Goal: Task Accomplishment & Management: Use online tool/utility

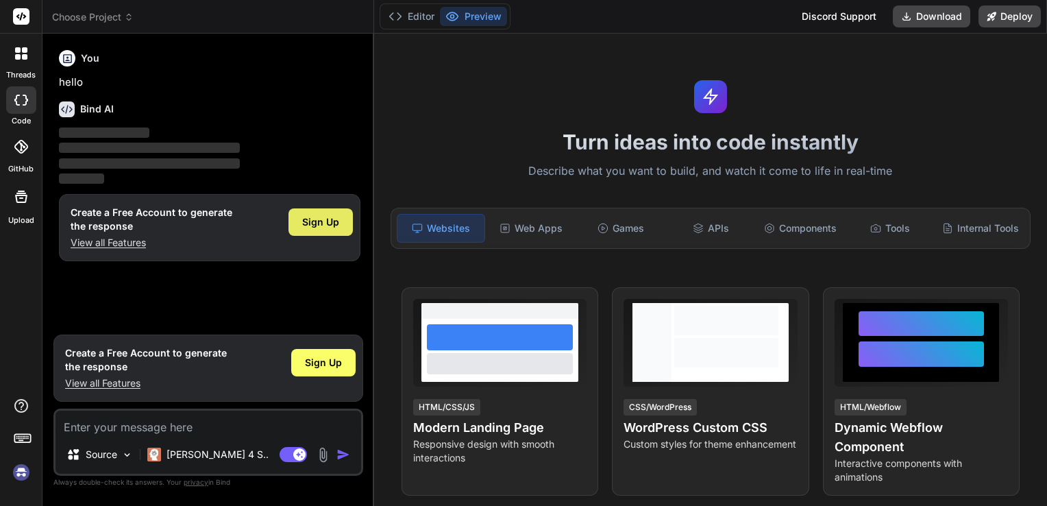
click at [323, 216] on span "Sign Up" at bounding box center [320, 222] width 37 height 14
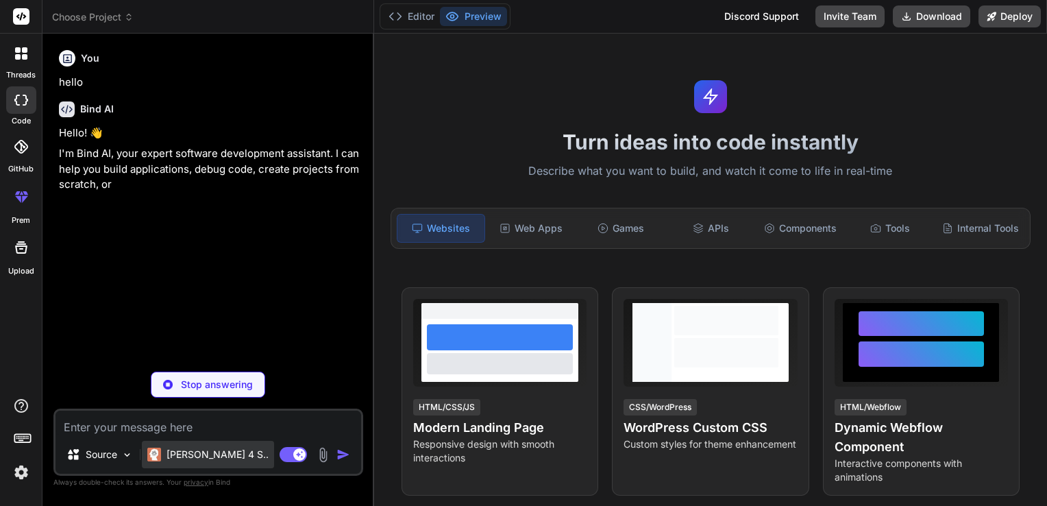
click at [216, 454] on p "[PERSON_NAME] 4 S.." at bounding box center [217, 454] width 102 height 14
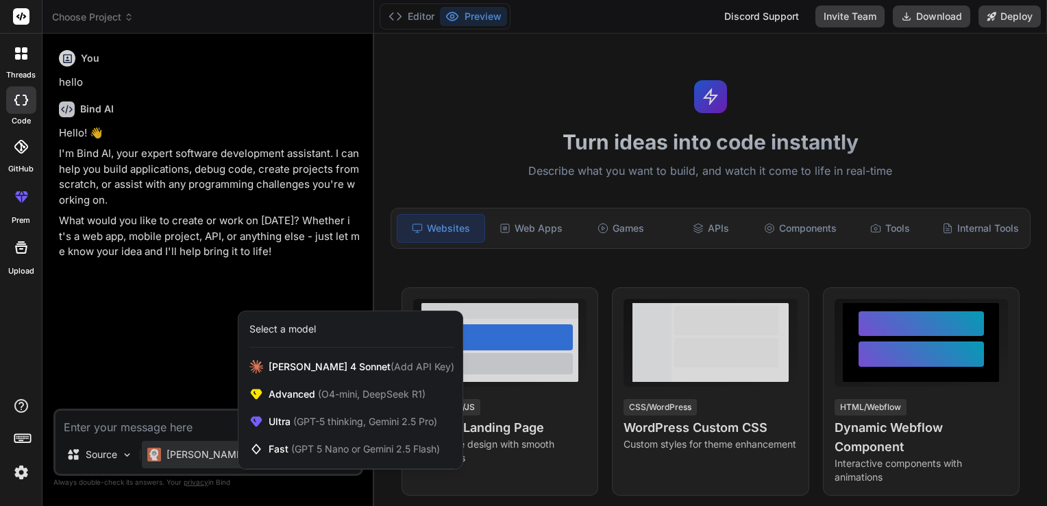
click at [117, 453] on div at bounding box center [523, 253] width 1047 height 506
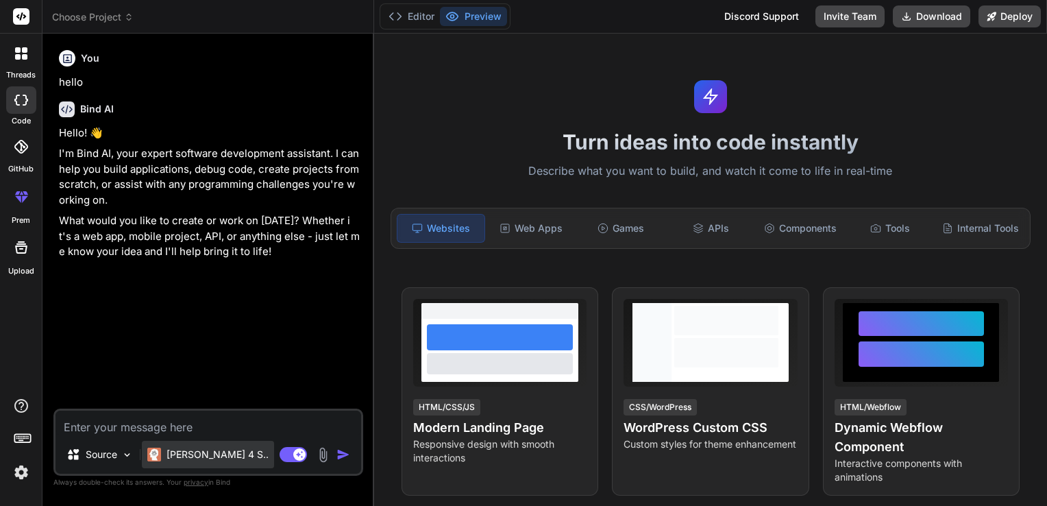
click at [179, 460] on p "[PERSON_NAME] 4 S.." at bounding box center [217, 454] width 102 height 14
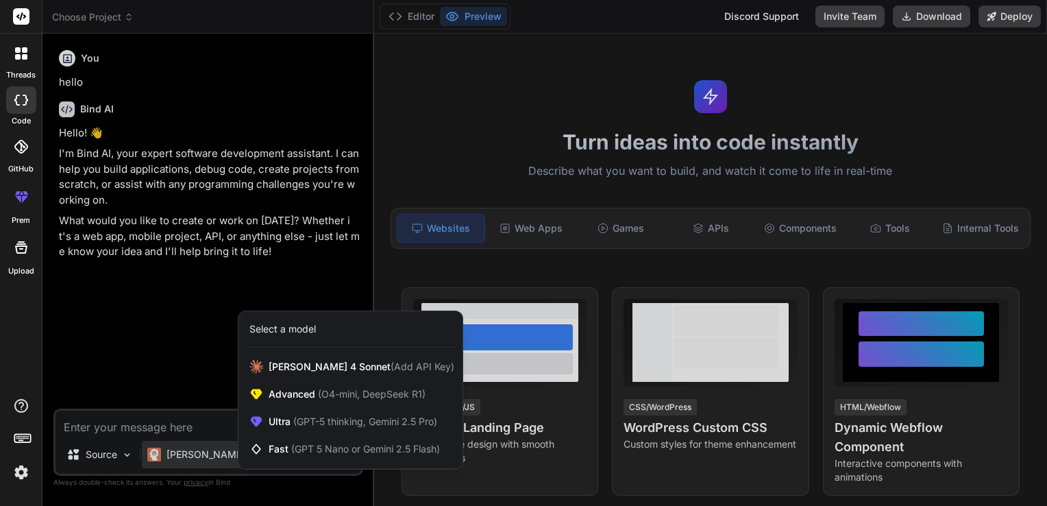
click at [176, 335] on div at bounding box center [523, 253] width 1047 height 506
type textarea "x"
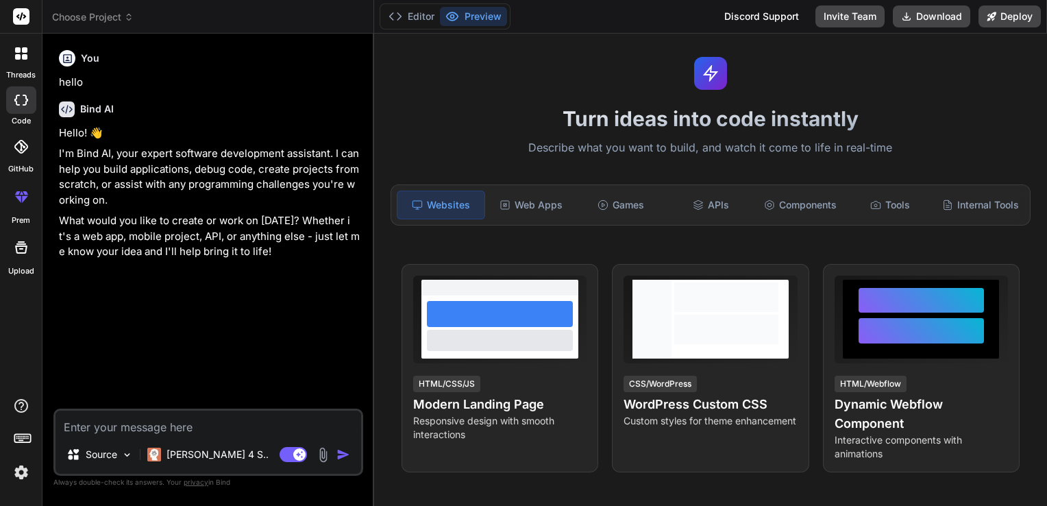
scroll to position [18, 0]
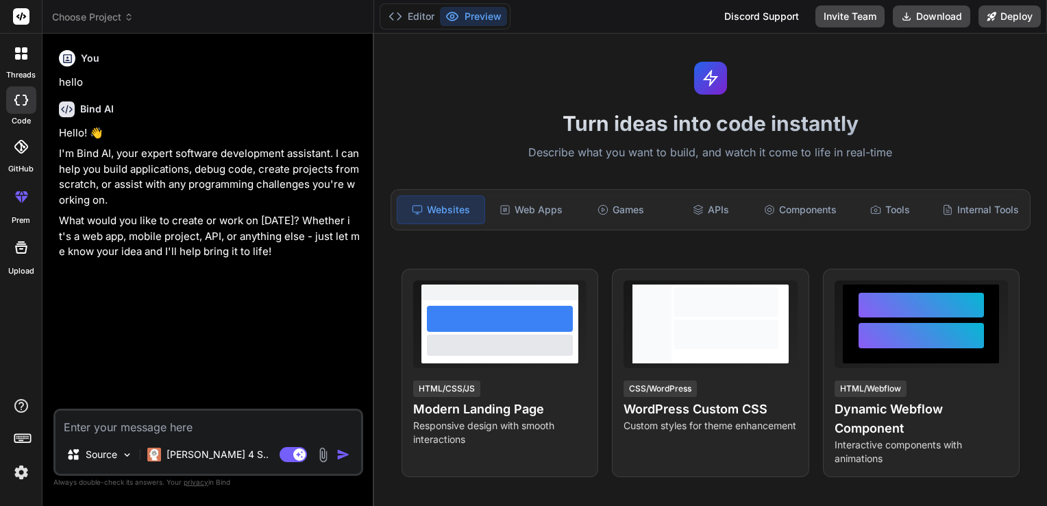
click at [191, 427] on textarea at bounding box center [207, 422] width 305 height 25
paste textarea "create complex & comprehansive three header website of 'Website Visiter Trackin…"
type textarea "create complex & comprehansive three header website of 'Website Visiter Trackin…"
type textarea "x"
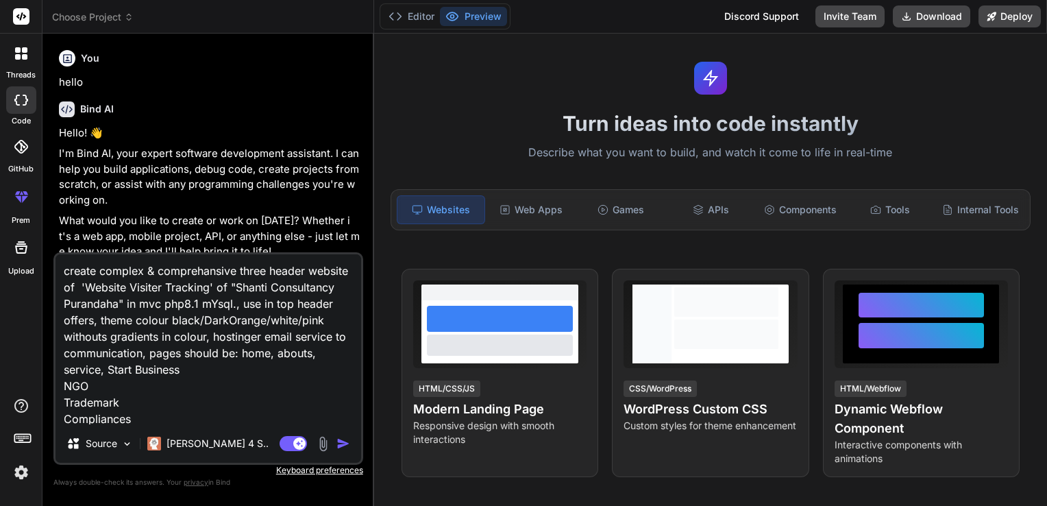
scroll to position [445, 0]
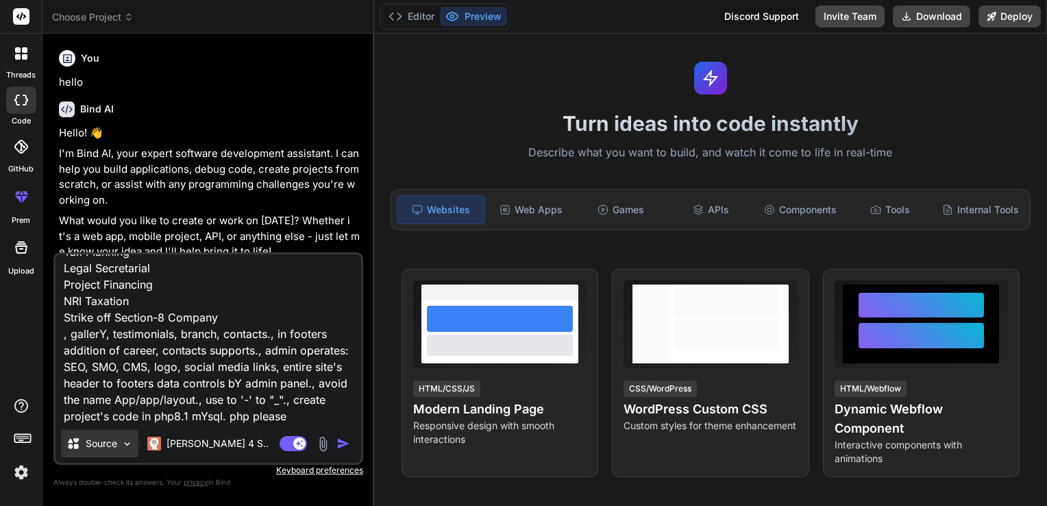
type textarea "create complex & comprehansive three header website of 'Website Visiter Trackin…"
click at [130, 442] on img at bounding box center [127, 444] width 12 height 12
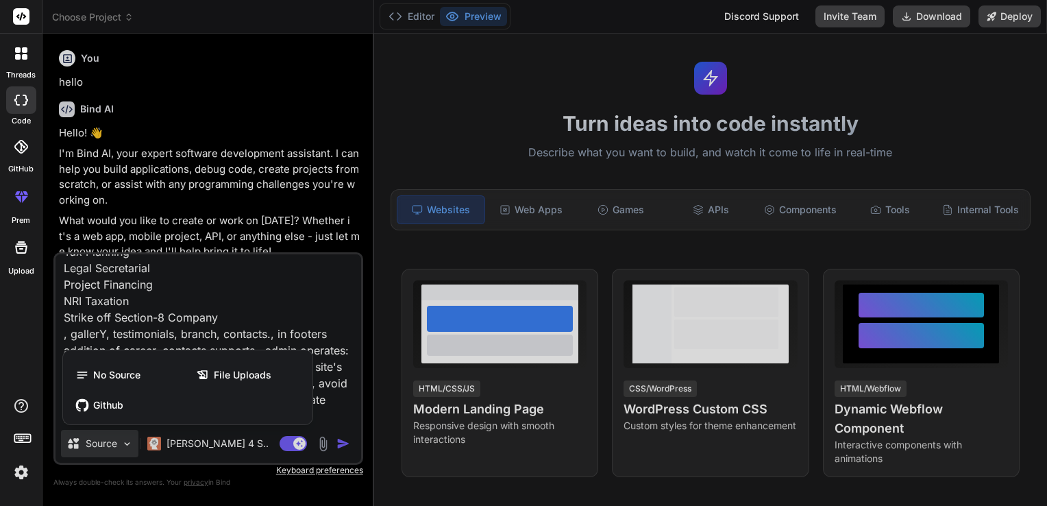
click at [351, 443] on div at bounding box center [523, 253] width 1047 height 506
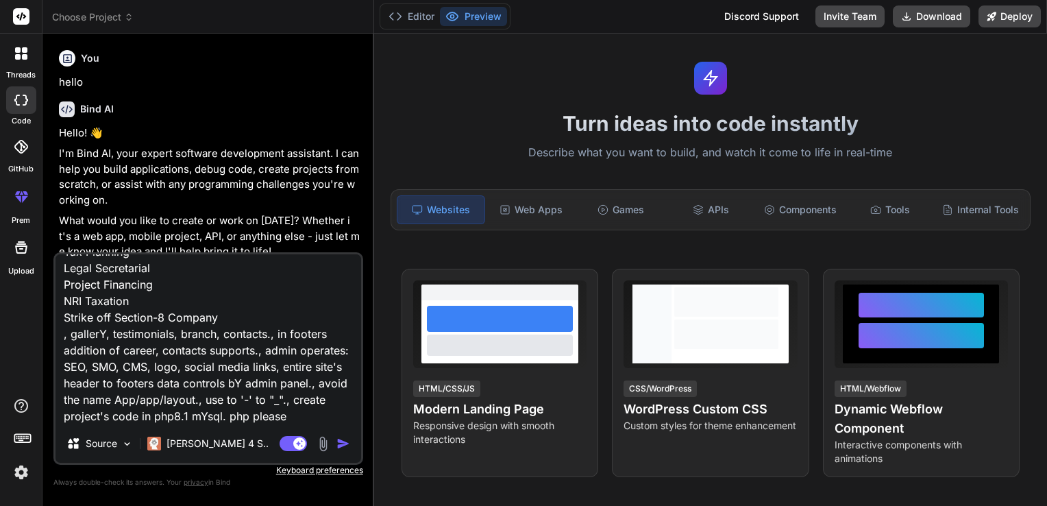
click at [344, 443] on img "button" at bounding box center [343, 443] width 14 height 14
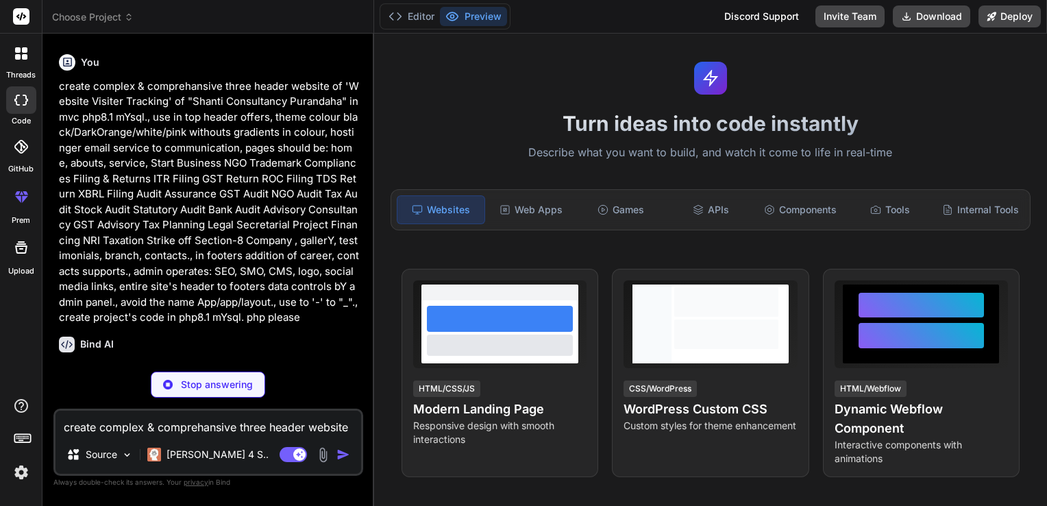
scroll to position [217, 0]
click at [304, 330] on div "Bind AI 🔹 Project : Website Visitor Tracking - Shanti Consultancy Purandaha 🔧 T…" at bounding box center [209, 482] width 301 height 321
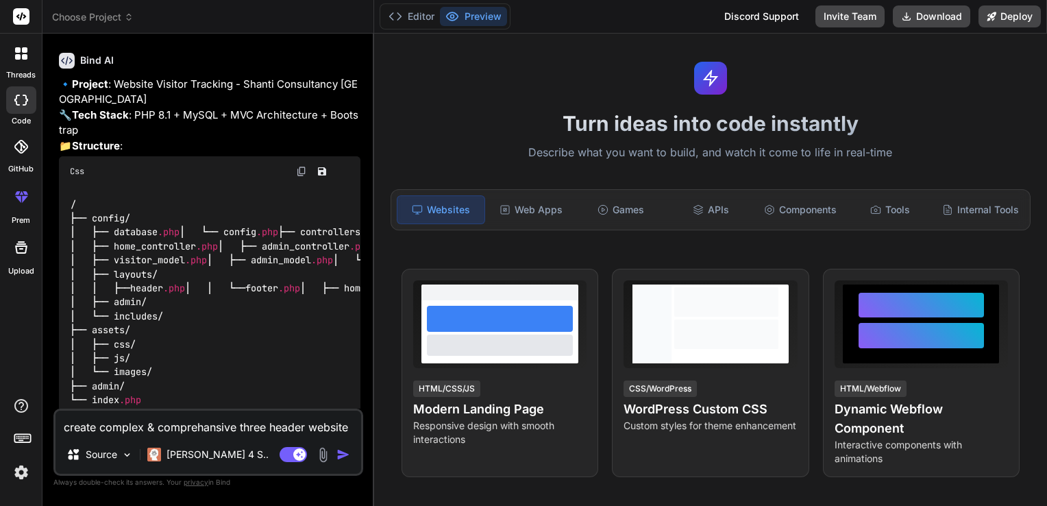
scroll to position [465, 0]
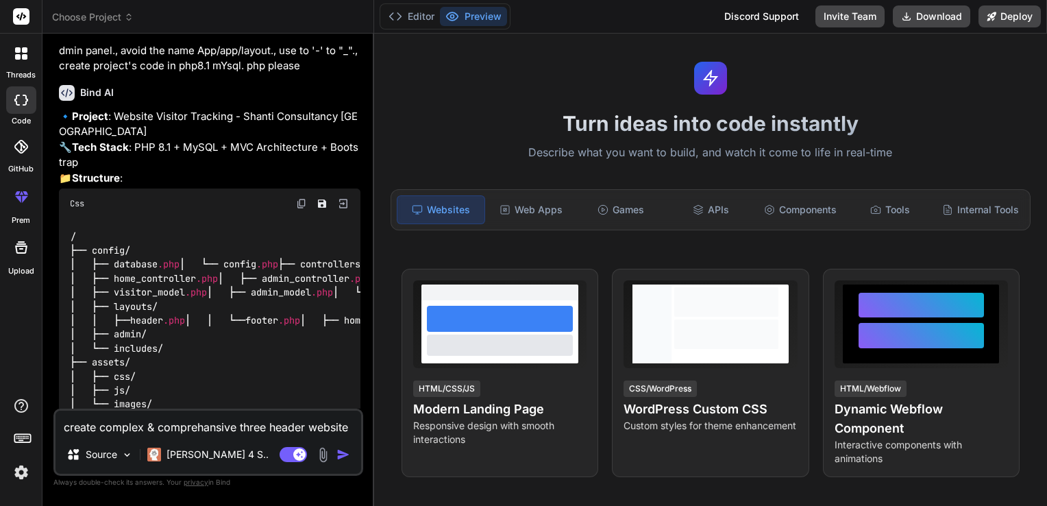
type textarea "x"
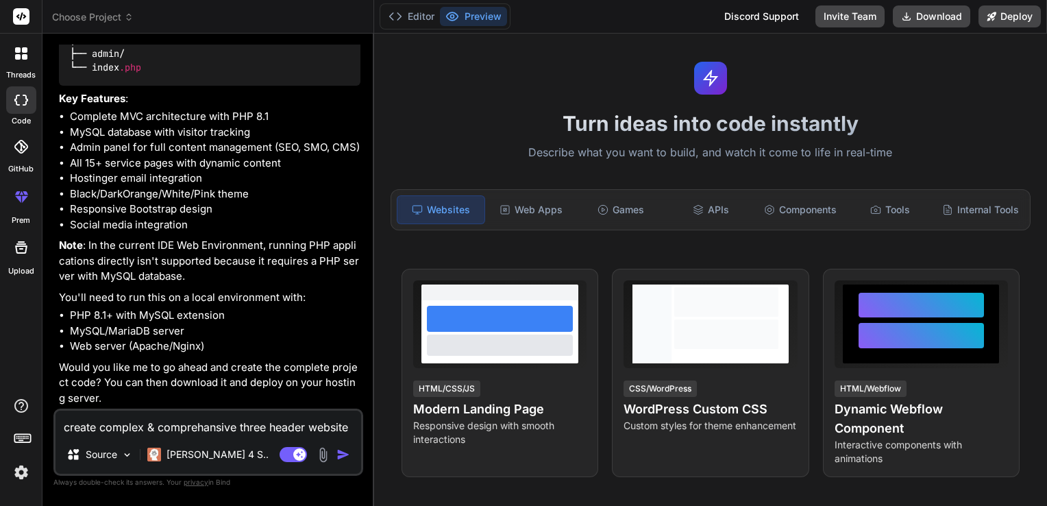
scroll to position [999, 0]
click at [190, 432] on textarea "create complex & comprehansive three header website of 'Website Visiter Trackin…" at bounding box center [207, 422] width 305 height 25
type textarea "c"
type textarea "x"
type textarea "cr"
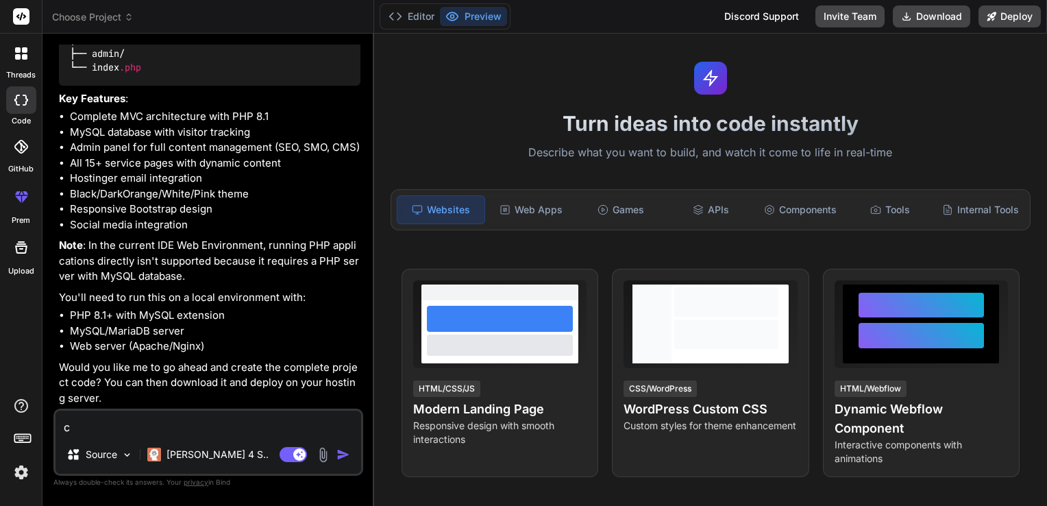
type textarea "x"
type textarea "cre"
type textarea "x"
type textarea "crea"
type textarea "x"
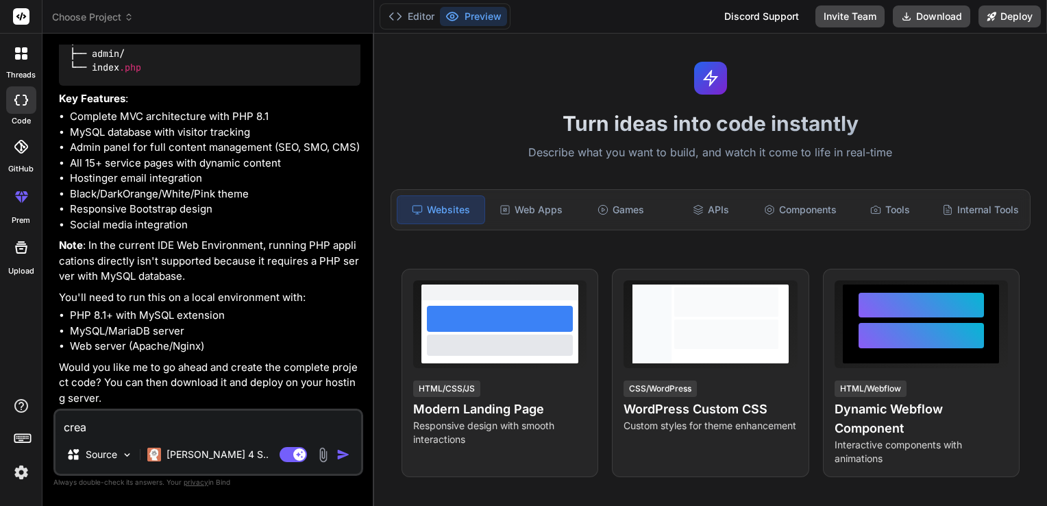
type textarea "creat"
type textarea "x"
type textarea "create"
type textarea "x"
type textarea "create"
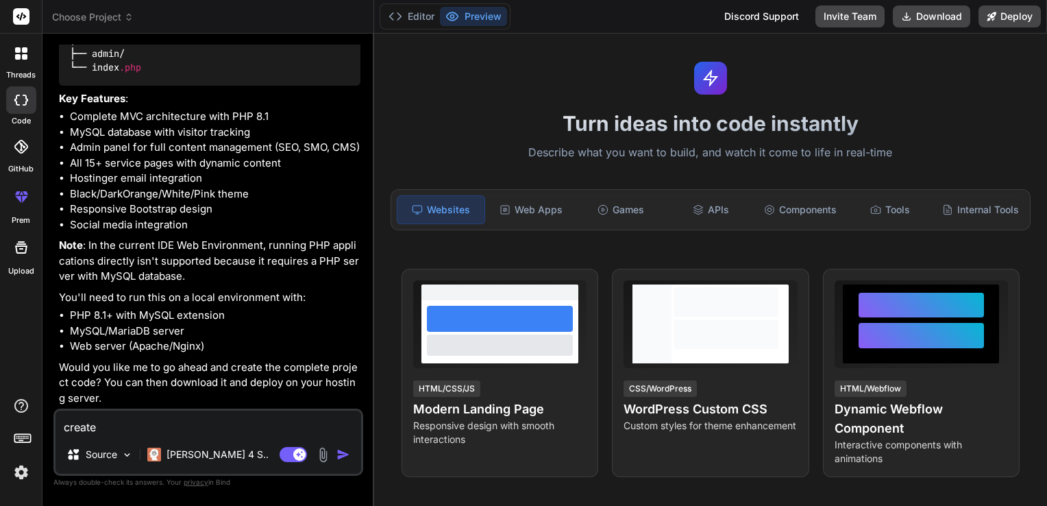
type textarea "x"
type textarea "create e"
type textarea "x"
type textarea "create"
type textarea "x"
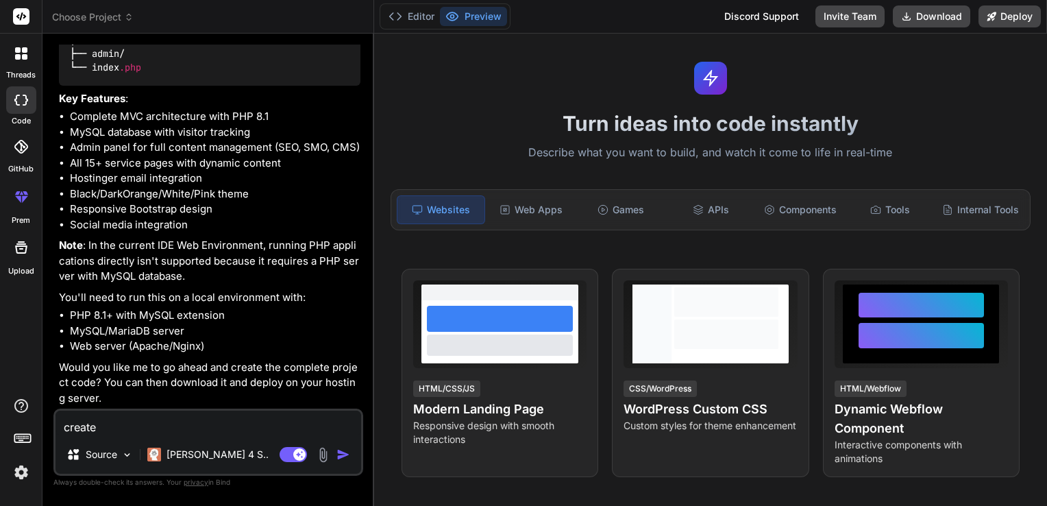
type textarea "create a"
type textarea "x"
type textarea "create al"
type textarea "x"
type textarea "create all"
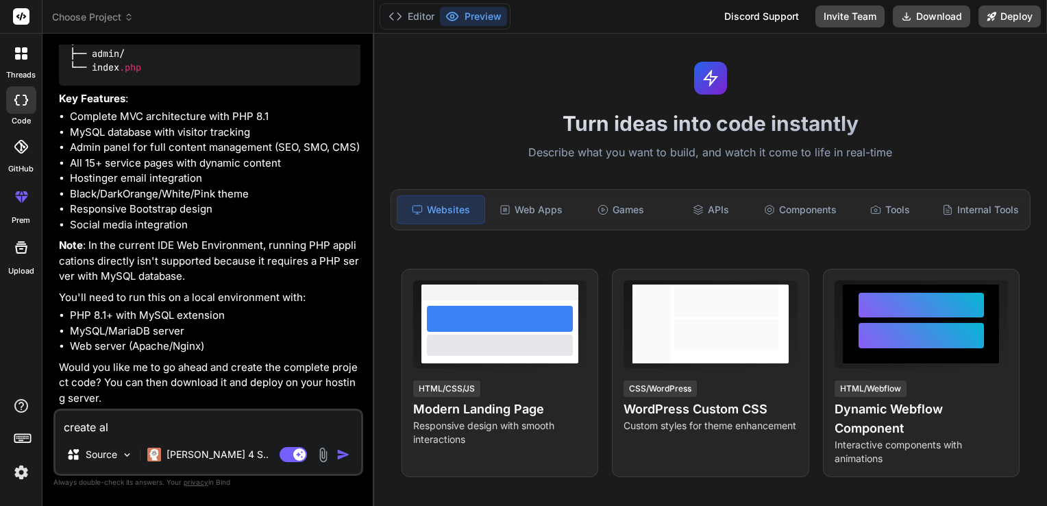
type textarea "x"
type textarea "create all"
type textarea "x"
type textarea "create all p"
type textarea "x"
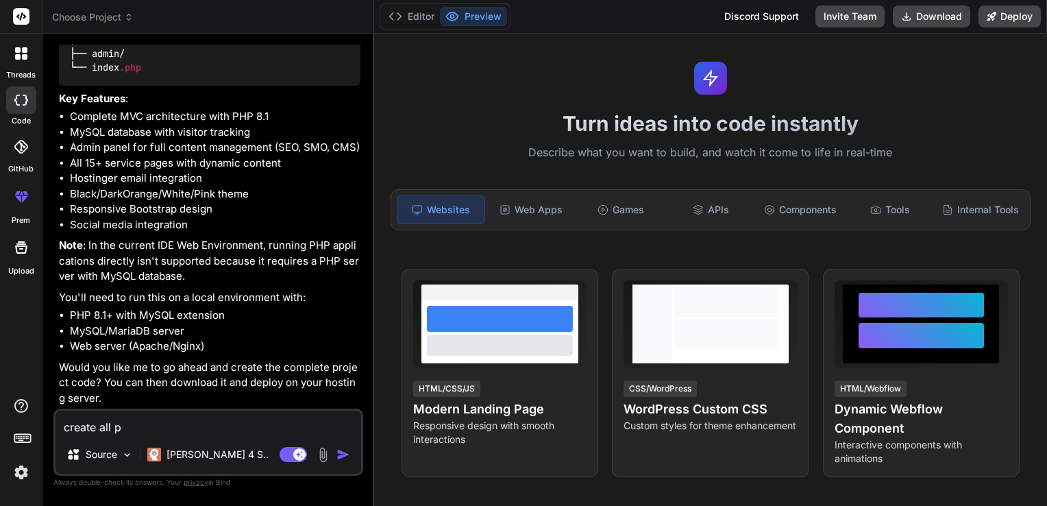
type textarea "create all pr"
type textarea "x"
type textarea "create all pro"
type textarea "x"
type textarea "create all proj"
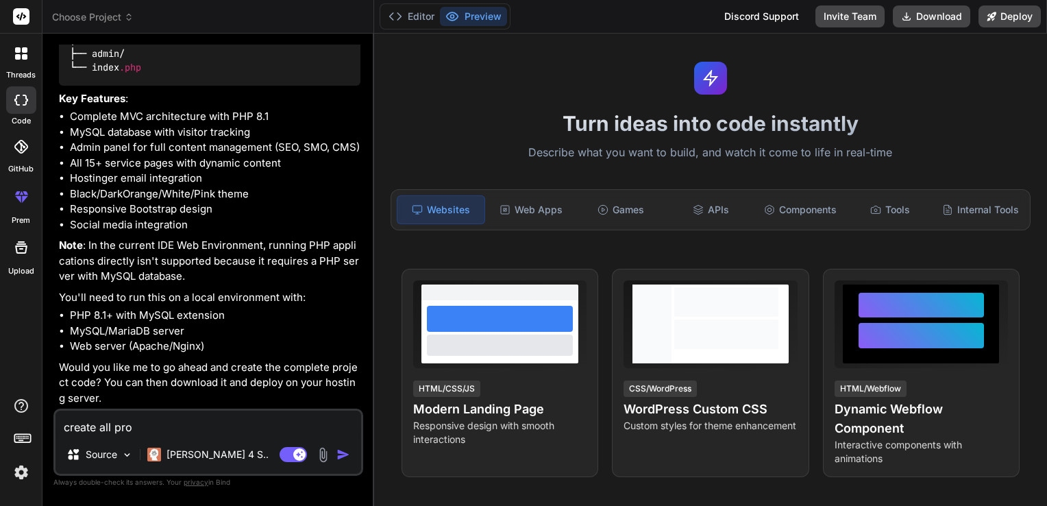
type textarea "x"
type textarea "create all proje"
type textarea "x"
type textarea "create all projec"
type textarea "x"
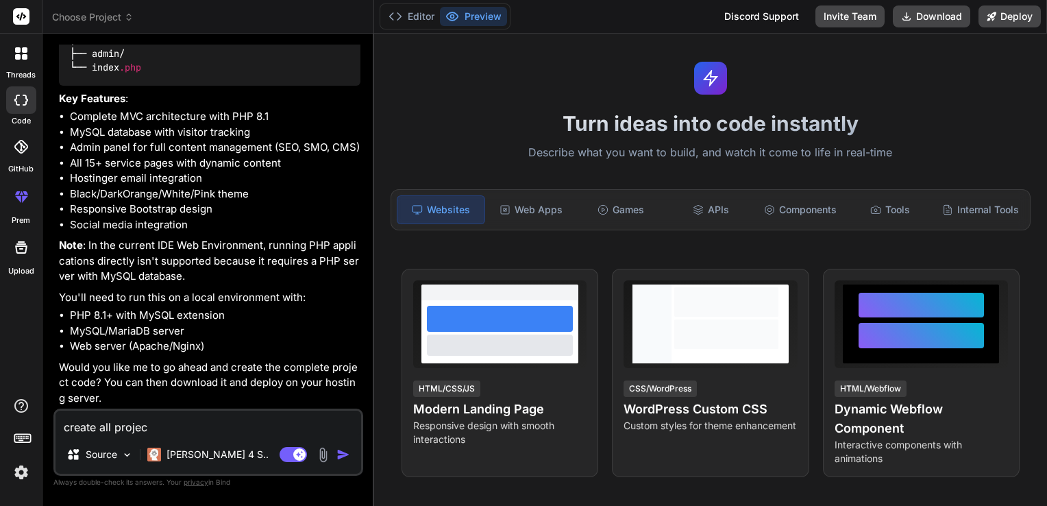
type textarea "create all project"
type textarea "x"
type textarea "create all project'"
type textarea "x"
type textarea "create all project's"
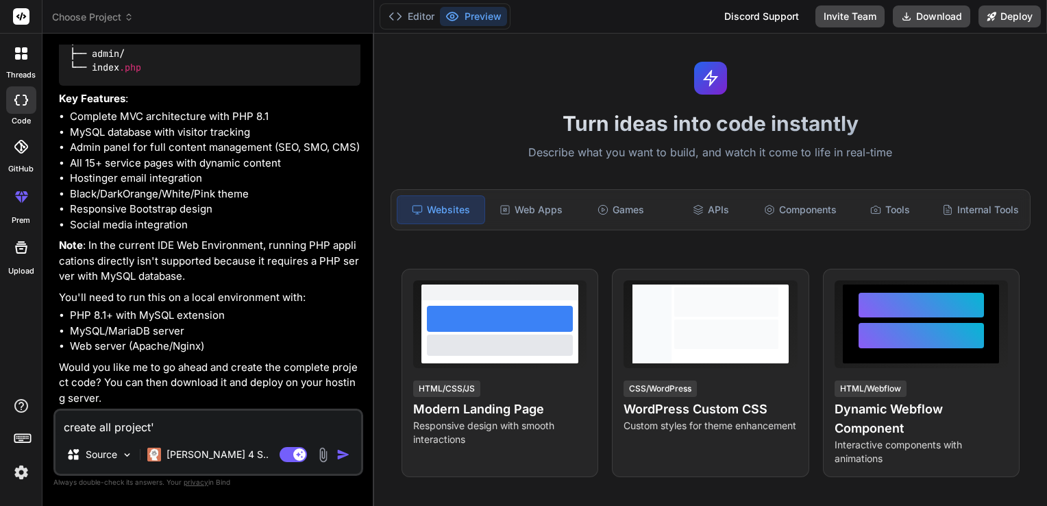
type textarea "x"
type textarea "create all project's"
type textarea "x"
type textarea "create all project's c"
type textarea "x"
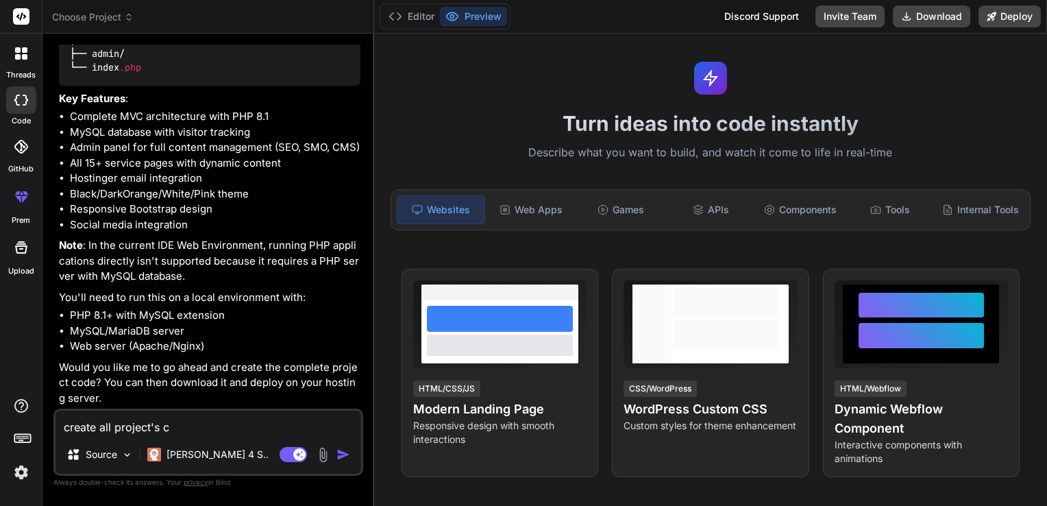
type textarea "create all project's co"
type textarea "x"
type textarea "create all project's cod"
type textarea "x"
type textarea "create all project's code"
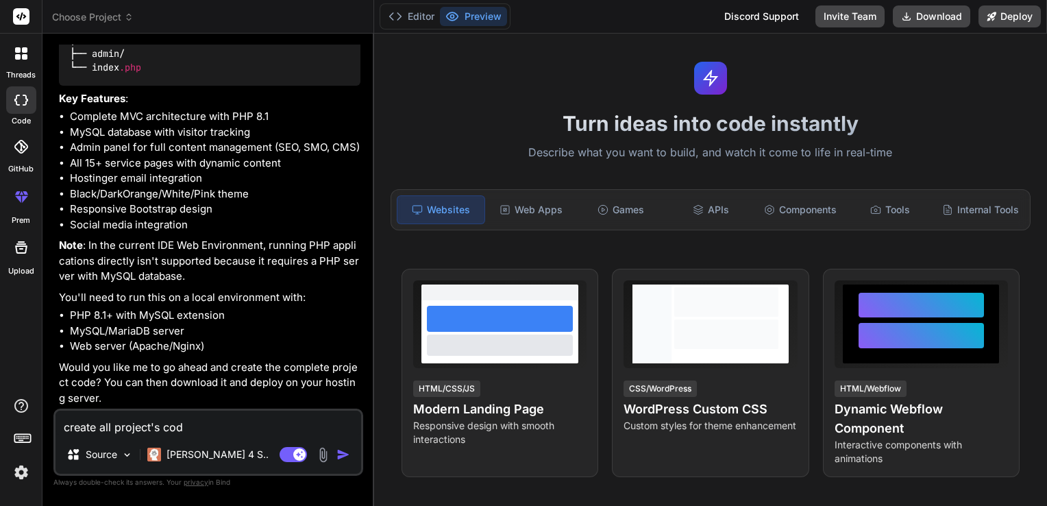
type textarea "x"
type textarea "create all project's code"
type textarea "x"
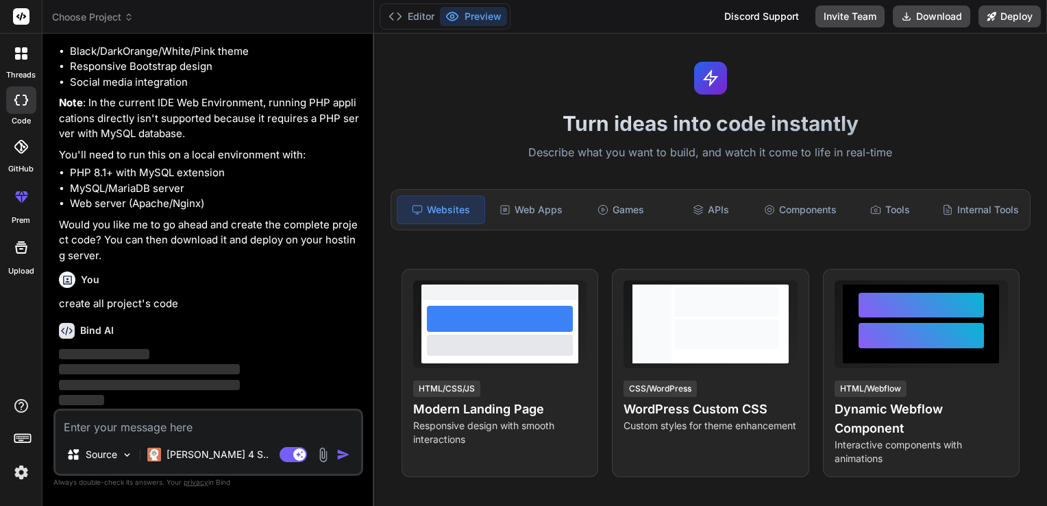
scroll to position [1141, 0]
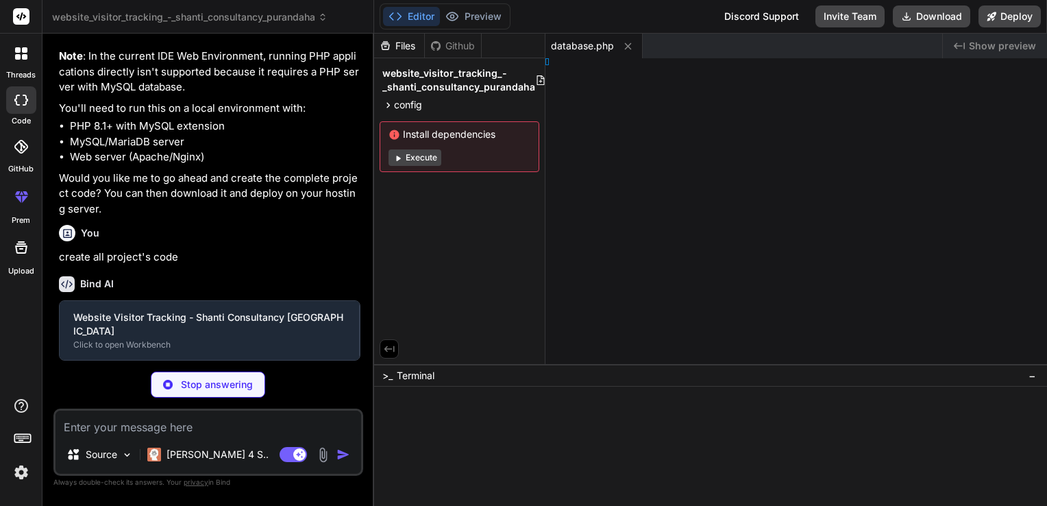
type textarea "x"
type textarea "; ?>"
type textarea "x"
type textarea "define('SMTP_PASSWORD', 'your_password'); // Admin Configuration define('ADMIN_…"
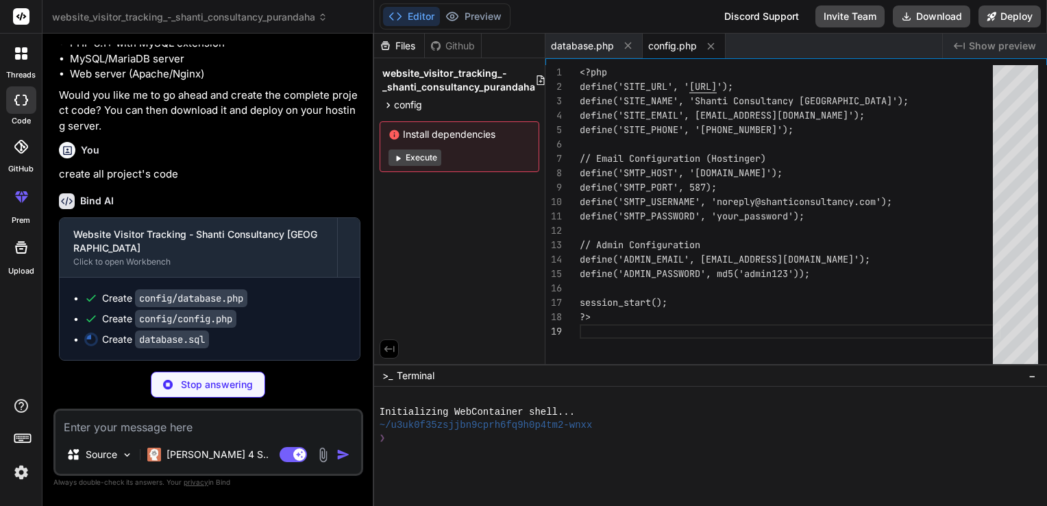
click at [275, 182] on p "create all project's code" at bounding box center [209, 174] width 301 height 16
type textarea "x"
type textarea "businesses with professional consultancy services for over a decade. We special…"
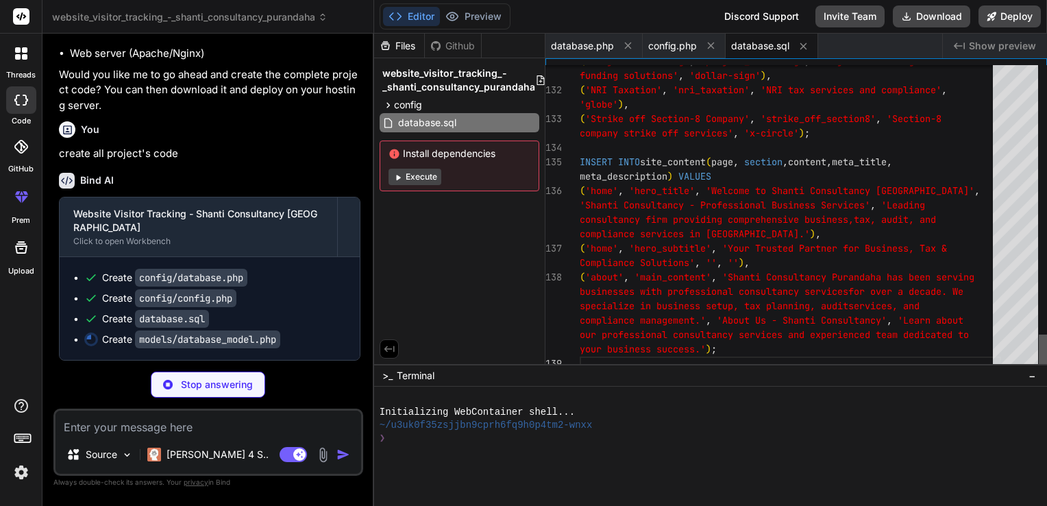
type textarea "x"
type textarea "} ?>"
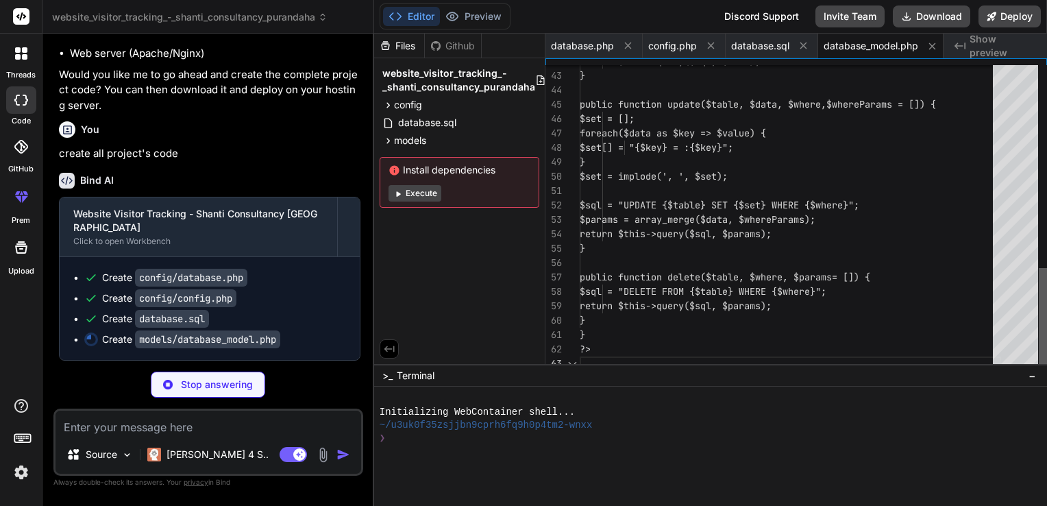
scroll to position [0, 1]
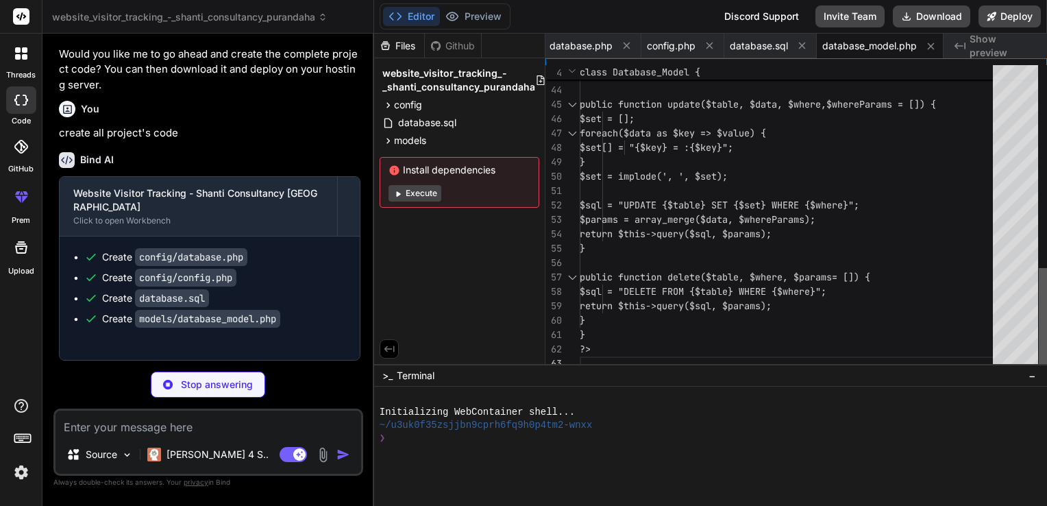
click at [1040, 296] on div at bounding box center [1042, 319] width 8 height 103
type textarea "x"
click at [755, 45] on span "database.sql" at bounding box center [758, 46] width 58 height 14
type textarea "businesses with professional consultancy services for over a decade. We special…"
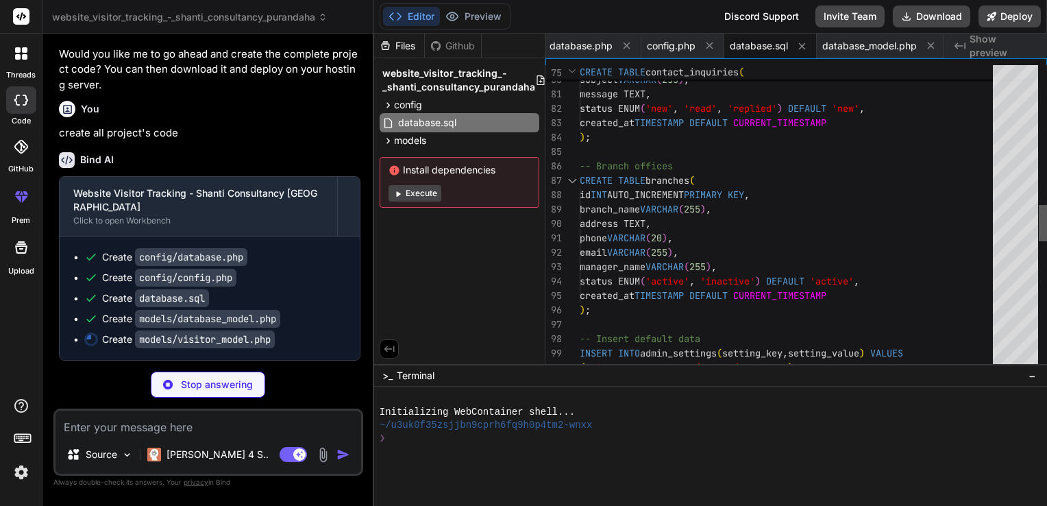
type textarea "x"
type textarea "return 'Unknown'; } } ?>"
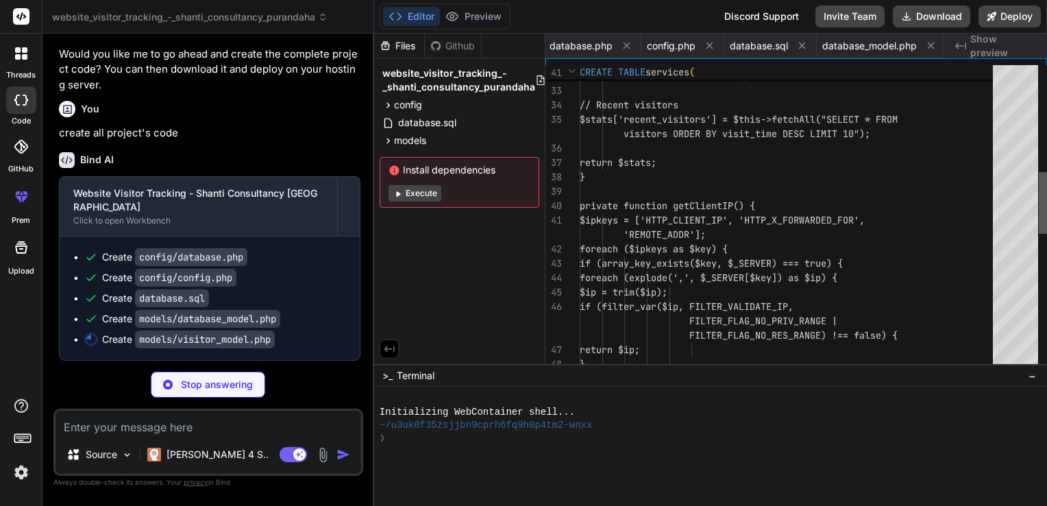
scroll to position [0, 115]
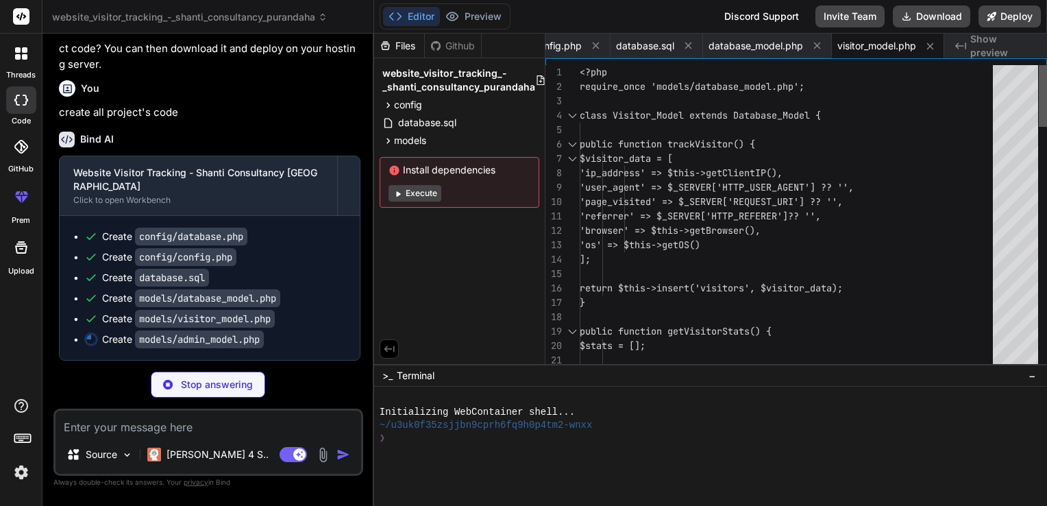
click at [1038, 65] on div at bounding box center [1042, 96] width 8 height 62
type textarea "x"
type textarea "?>"
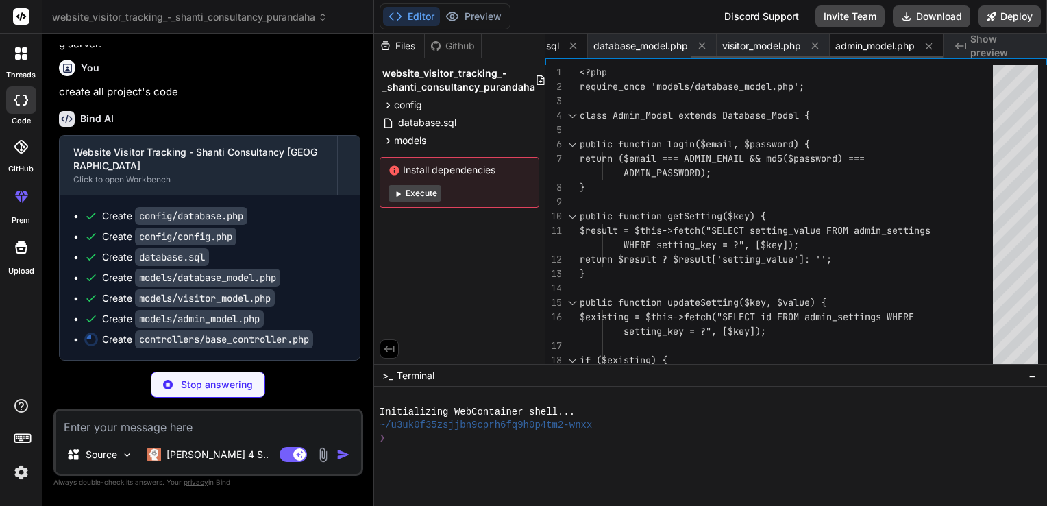
type textarea "x"
click at [551, 50] on span "database.sql" at bounding box center [530, 46] width 58 height 14
type textarea "businesses with professional consultancy services for over a decade. We special…"
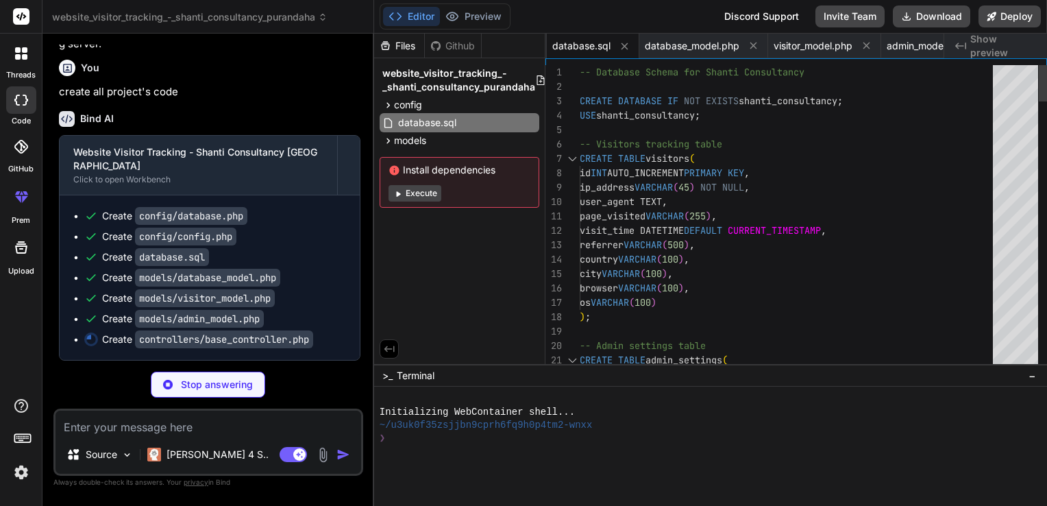
type textarea "x"
type textarea "?>"
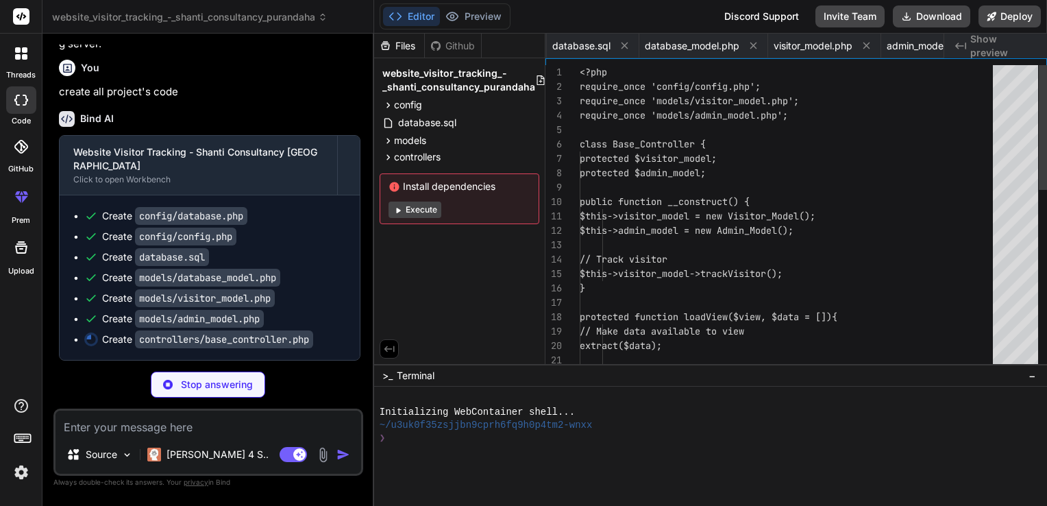
scroll to position [0, 353]
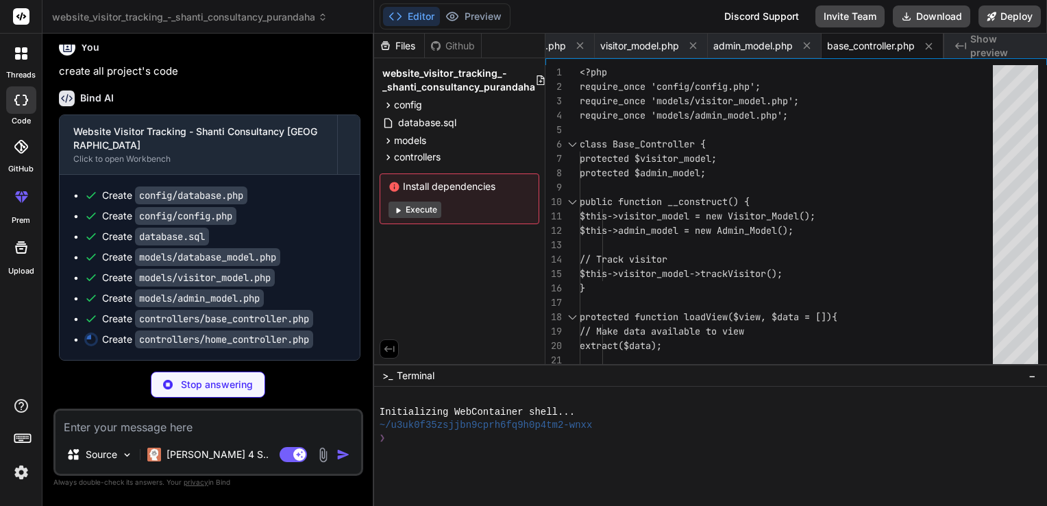
click at [325, 79] on p "create all project's code" at bounding box center [209, 72] width 301 height 16
type textarea "x"
type textarea "} } } ?>"
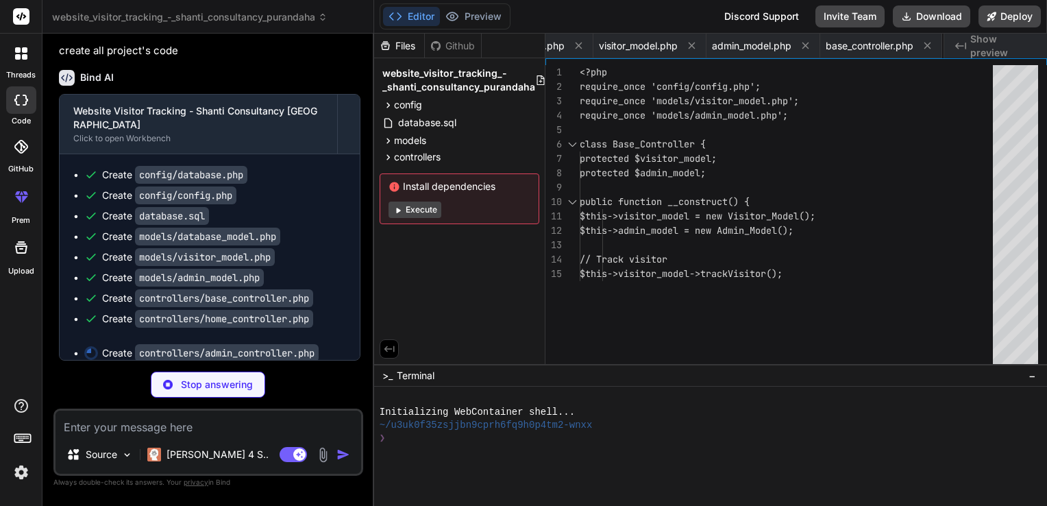
scroll to position [0, 479]
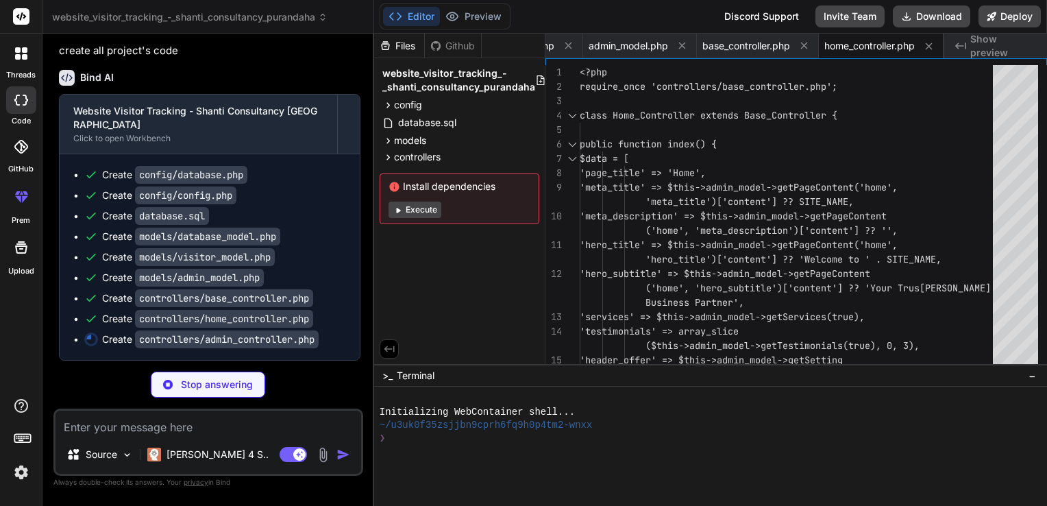
type textarea "x"
type textarea "} $this->redirect(SITE_URL . 'admin/testimonials?success=1'); } } ?>"
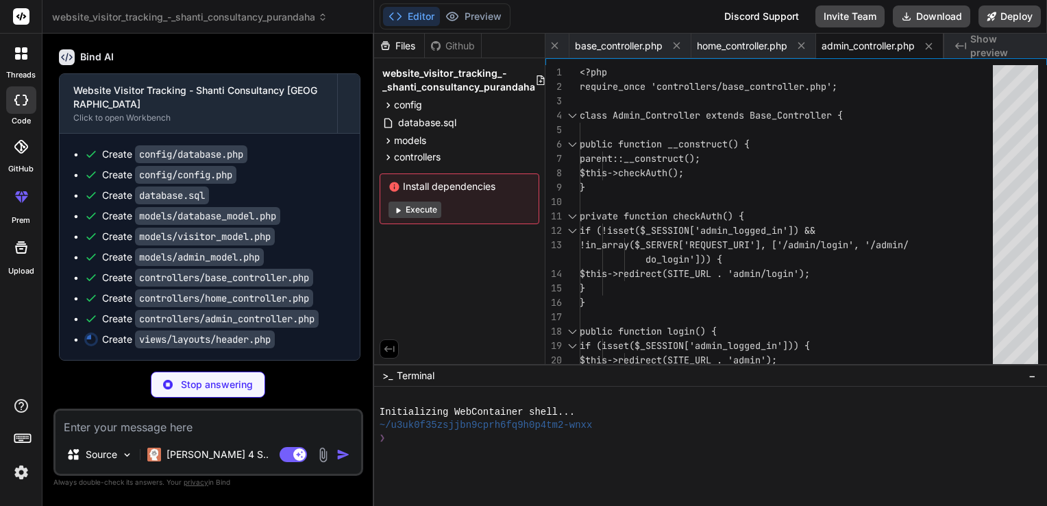
click at [398, 45] on div "Files" at bounding box center [399, 46] width 50 height 14
click at [397, 42] on div "Files" at bounding box center [399, 46] width 50 height 14
type textarea "x"
type textarea "<main class="main-content"><?php // Main content starts here ?>"
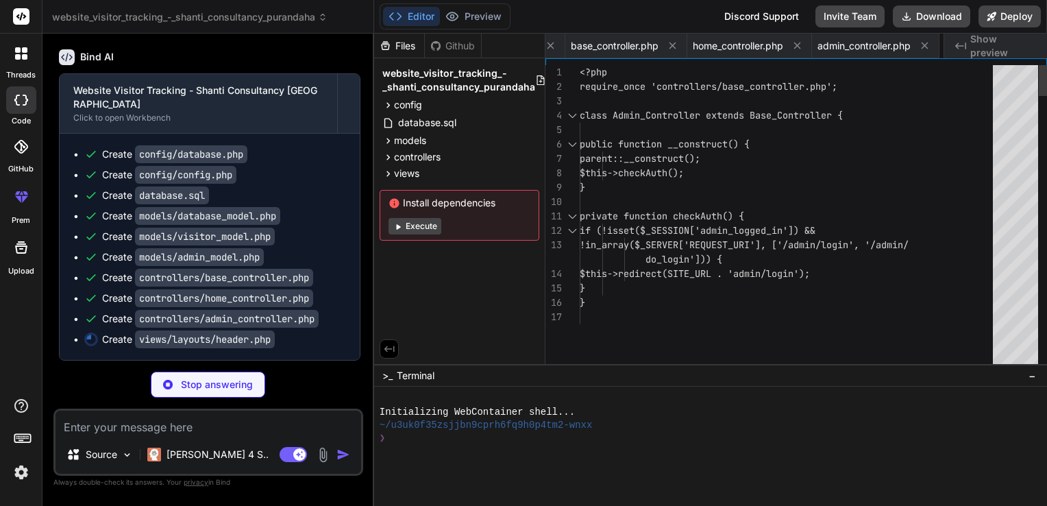
scroll to position [0, 694]
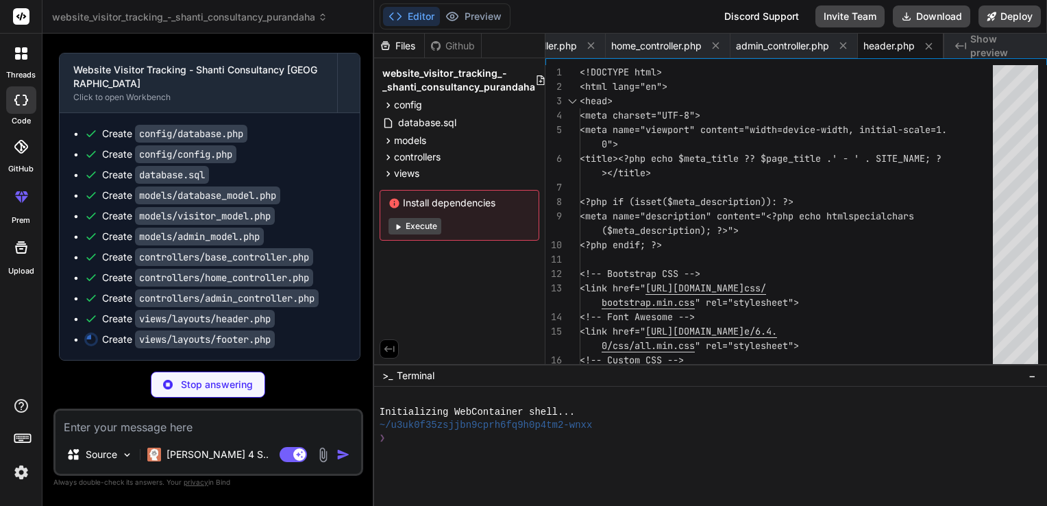
click at [422, 226] on button "Execute" at bounding box center [414, 226] width 53 height 16
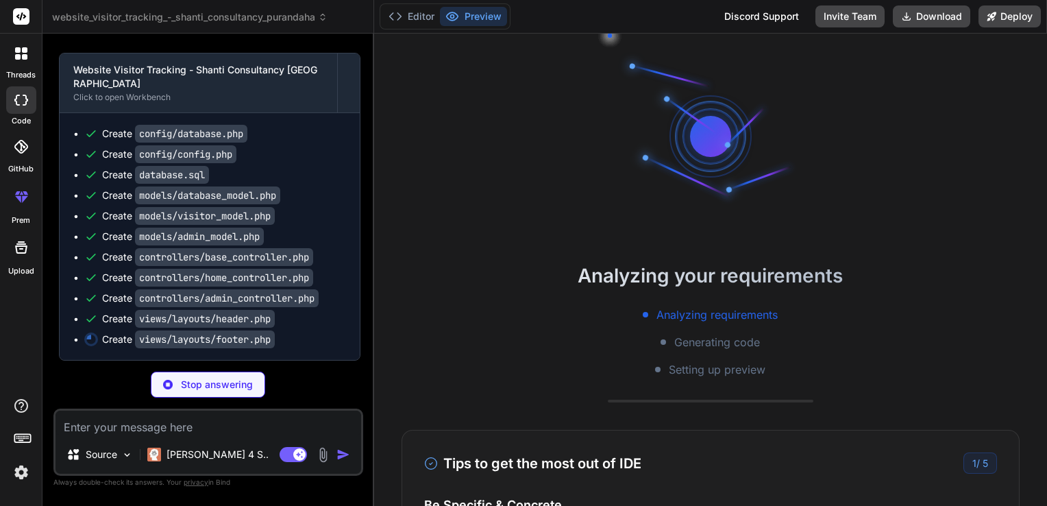
scroll to position [13, 0]
type textarea "x"
type textarea "bootstrap.bundle.min.js"></script> <!-- Custom JS --> <script src="<?php echo S…"
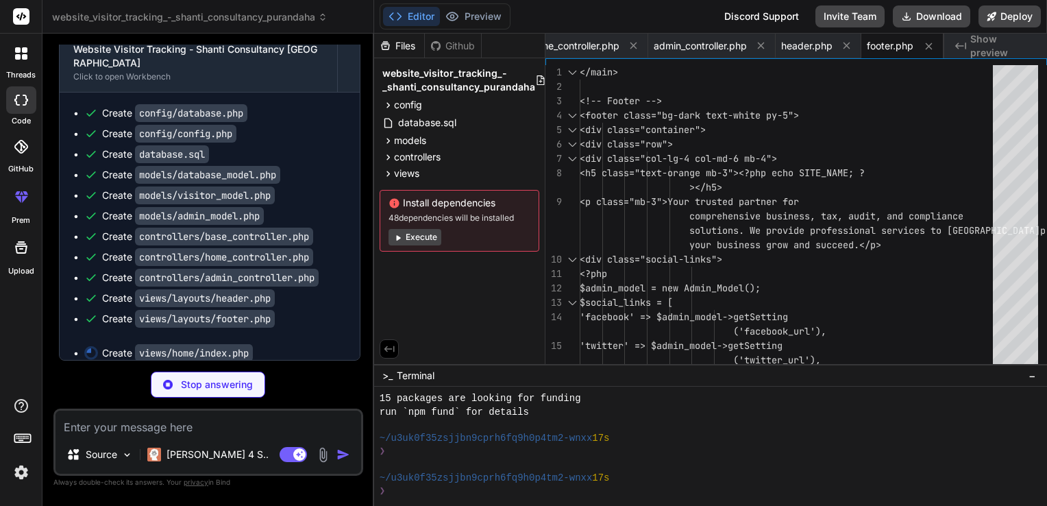
scroll to position [145, 0]
click at [421, 236] on button "Execute" at bounding box center [414, 237] width 53 height 16
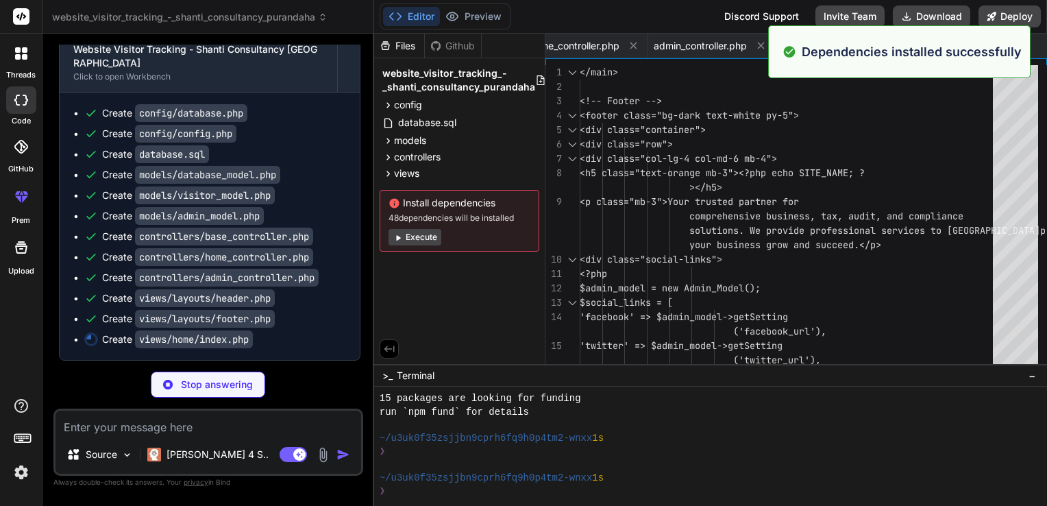
scroll to position [342, 0]
type textarea "x"
type textarea "<div class="col-lg-4 text-end"> <a href="<?php echo SITE_URL; ?>contact" class=…"
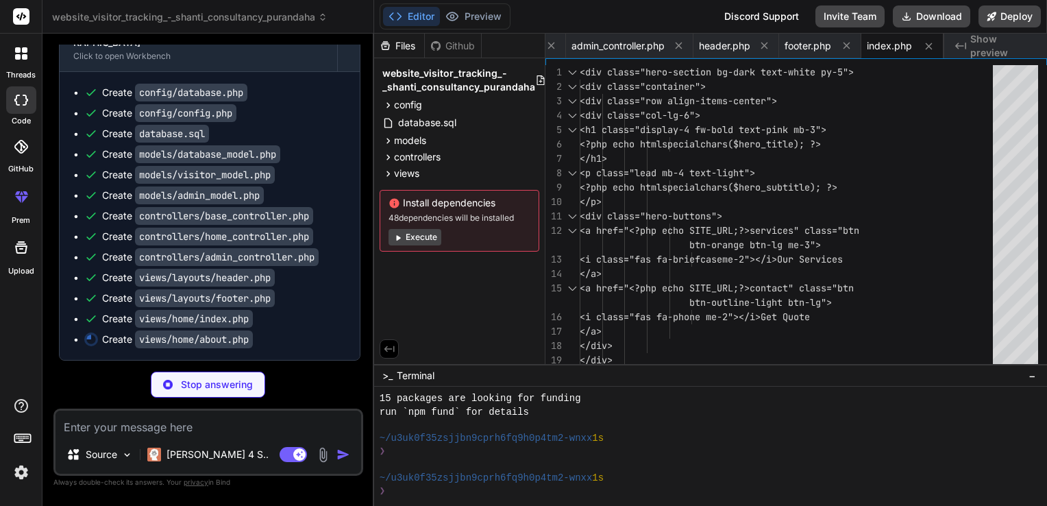
click at [349, 257] on div "Create config/database.php Create config/config.php Create database.sql Create …" at bounding box center [210, 216] width 300 height 288
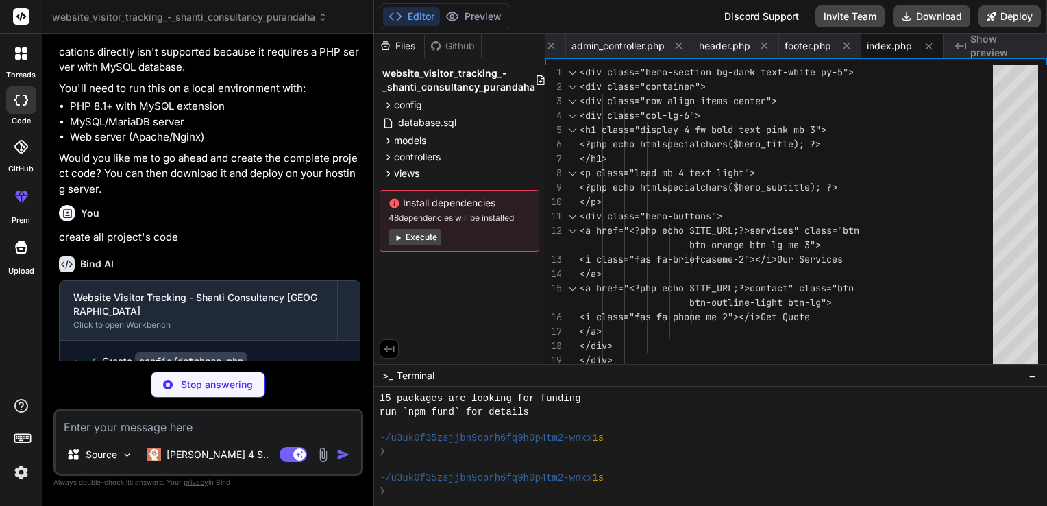
scroll to position [982, 0]
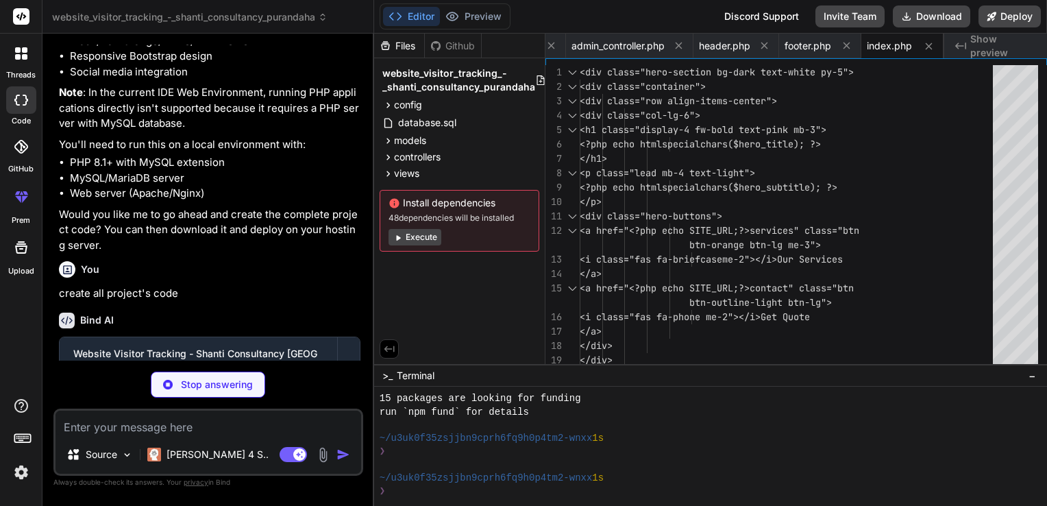
type textarea "x"
type textarea "</div> </section>"
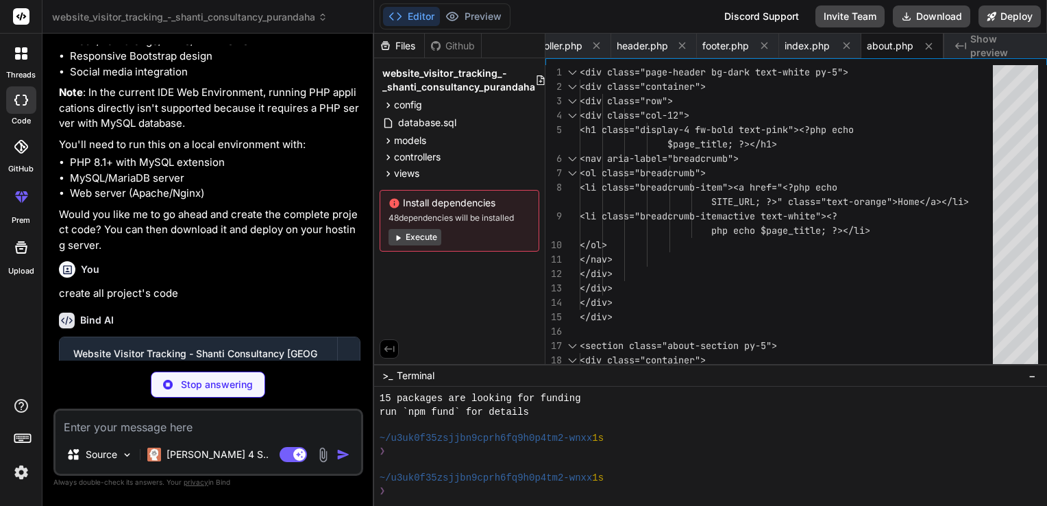
click at [282, 80] on li "Social media integration" at bounding box center [215, 72] width 290 height 16
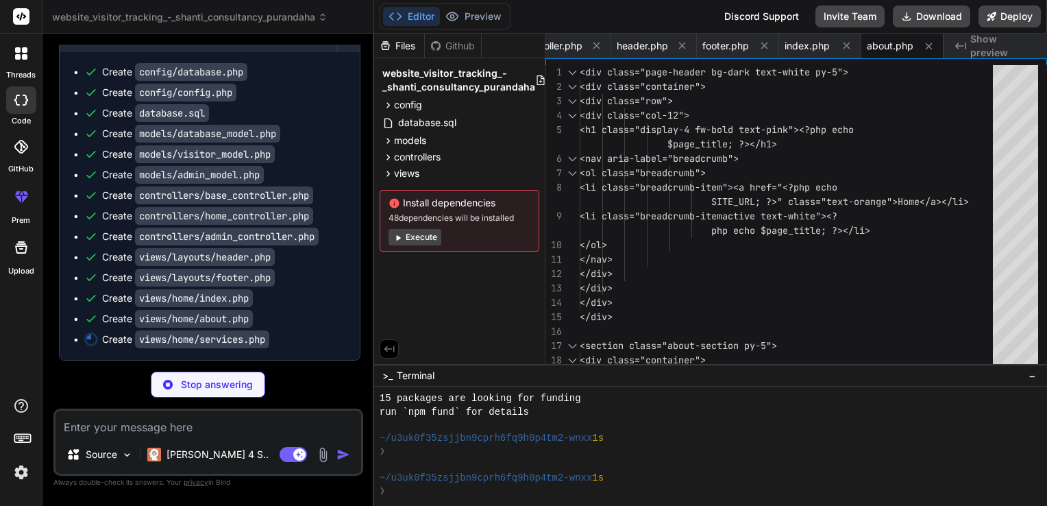
scroll to position [1496, 0]
type textarea "x"
type textarea "<div class="col-lg-4 text-end"> <a href="<?php echo SITE_URL; ?>contact" class=…"
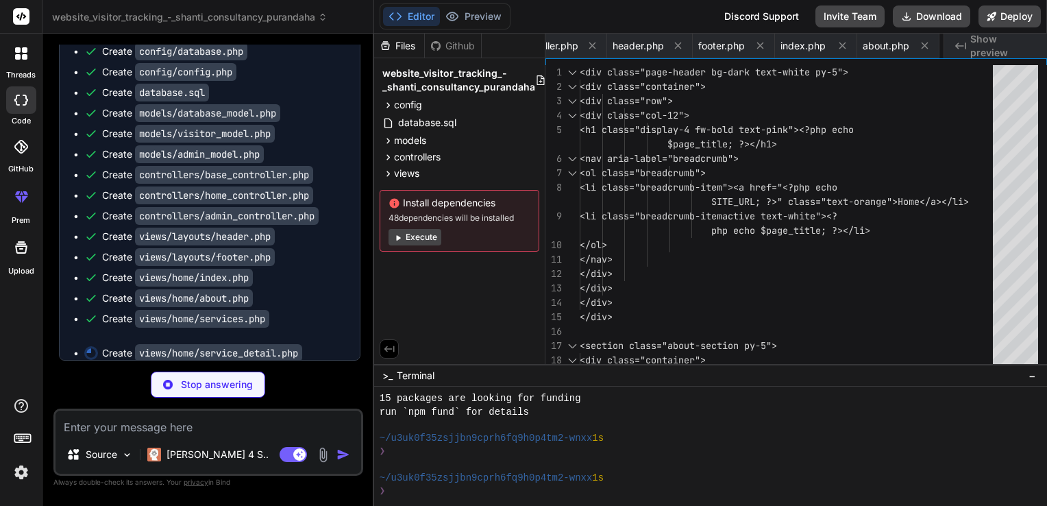
scroll to position [0, 1033]
click at [345, 243] on div "Create views/layouts/header.php" at bounding box center [215, 236] width 262 height 14
click at [897, 40] on span "services.php" at bounding box center [886, 46] width 58 height 14
click at [890, 45] on span "services.php" at bounding box center [886, 46] width 58 height 14
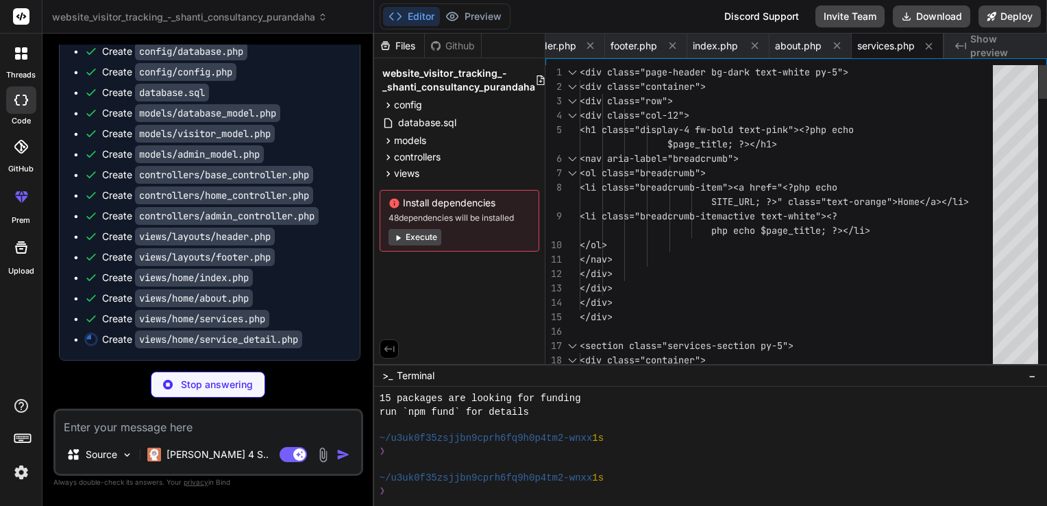
type textarea "x"
type textarea "</section>"
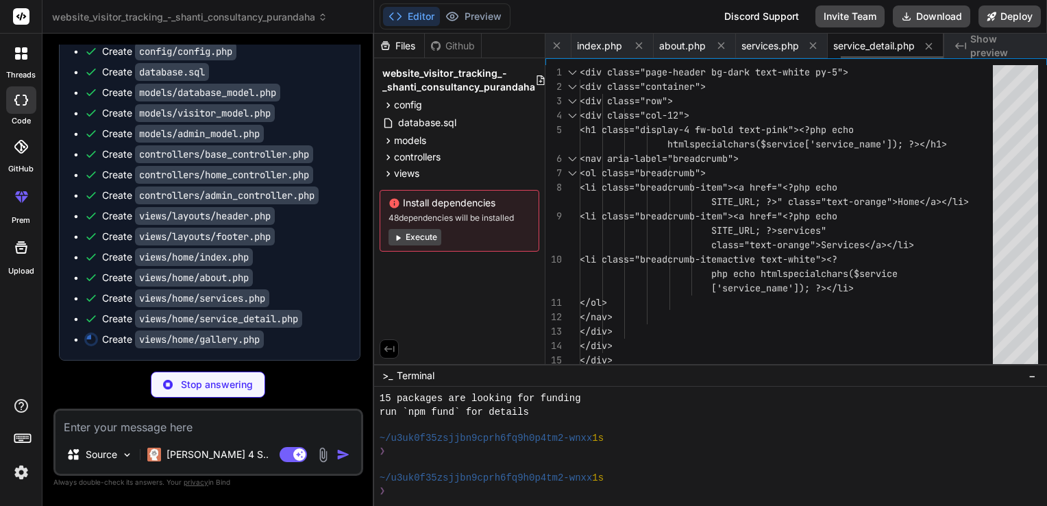
click at [880, 49] on span "service_detail.php" at bounding box center [874, 46] width 82 height 14
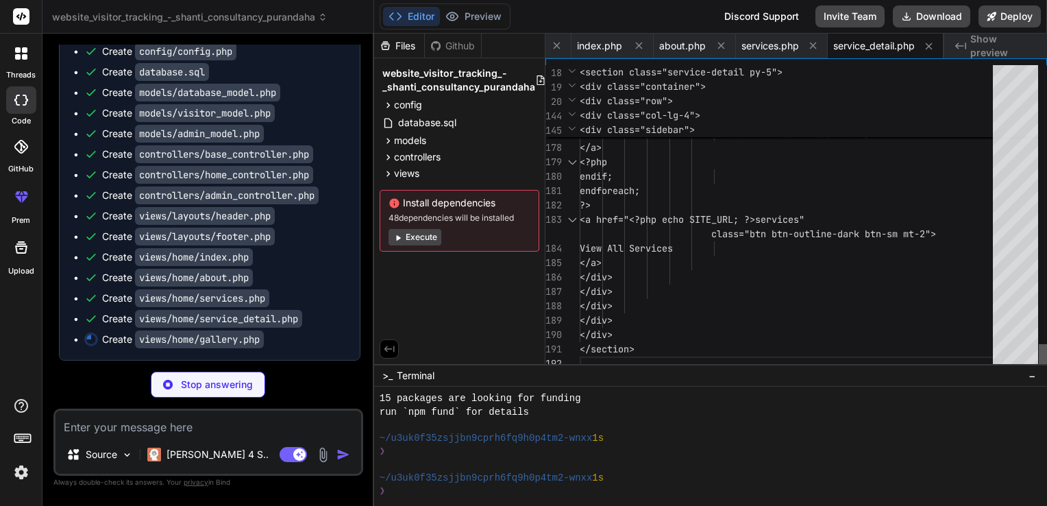
click at [1038, 371] on div at bounding box center [1042, 357] width 8 height 27
type textarea "x"
type textarea "</div> </section>"
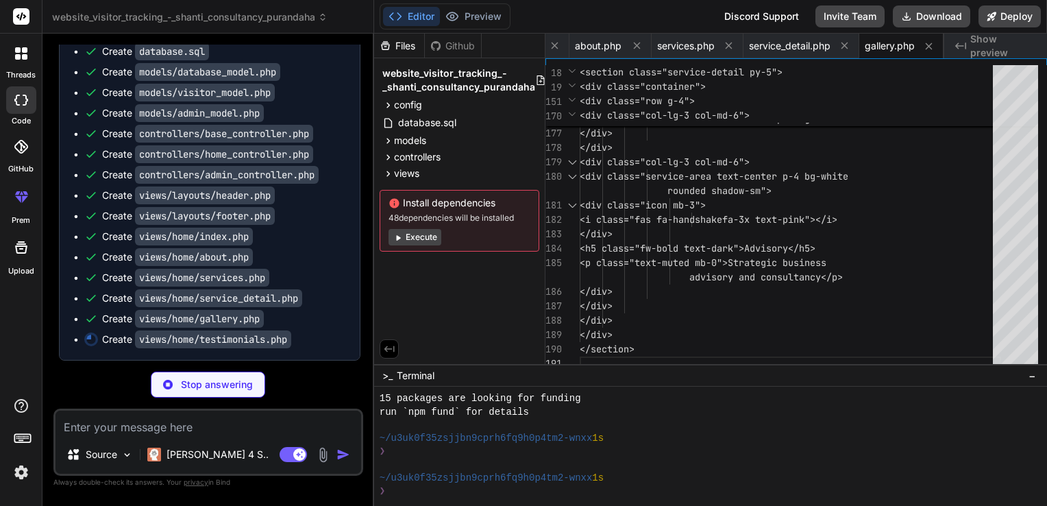
scroll to position [1558, 0]
type textarea "x"
type textarea "btn-orange btn-lg"> <i class="fas fa-phone me-2"></i>Get Free Consultation </a>…"
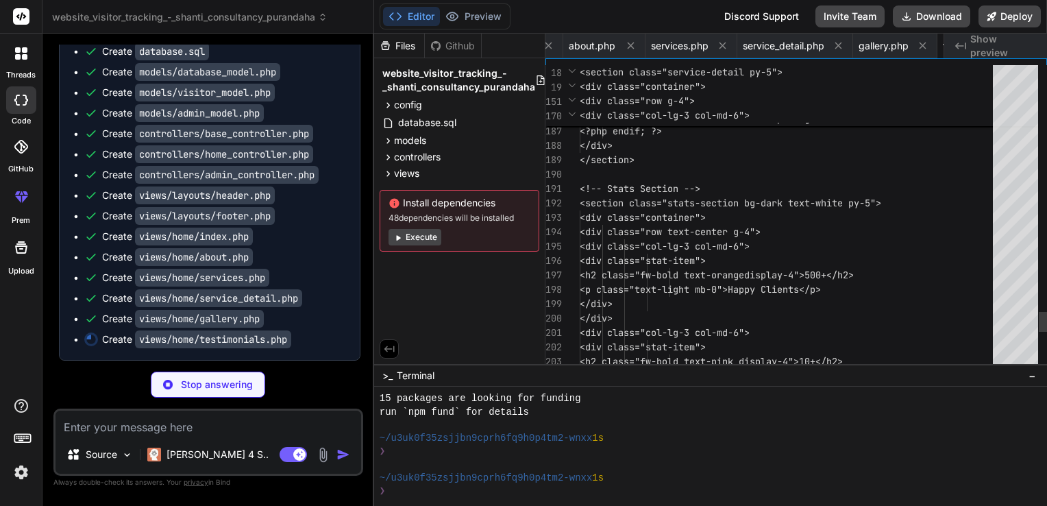
scroll to position [0, 1343]
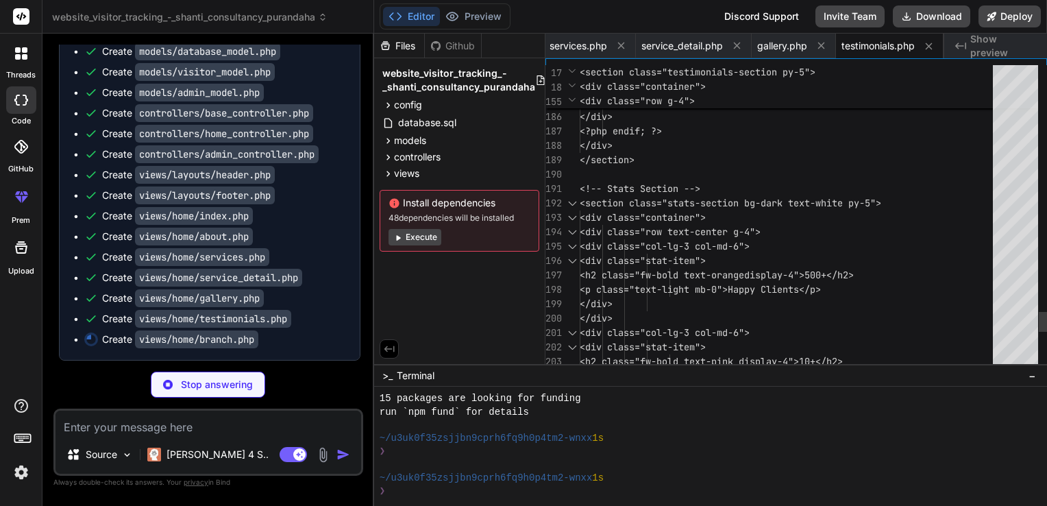
type textarea "x"
type textarea "</div> <?php endif; ?> </div> </section> <!-- Stats Section --> <section class=…"
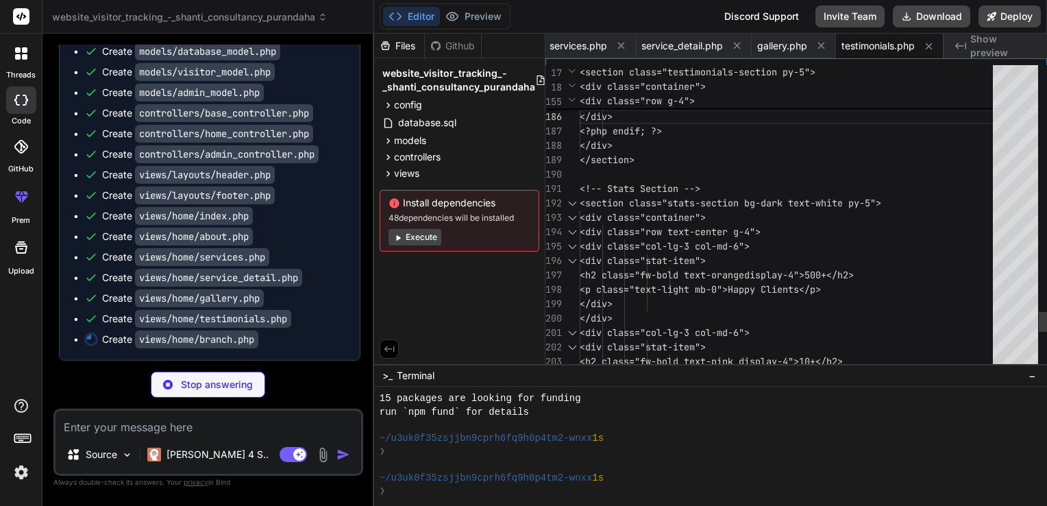
type textarea "x"
type textarea "</div> </section>"
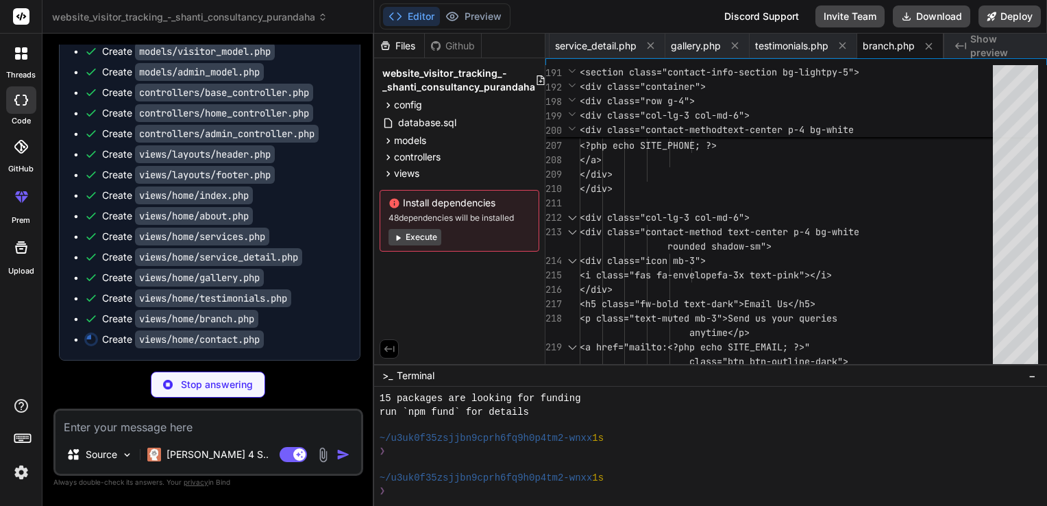
scroll to position [1599, 0]
type textarea "x"
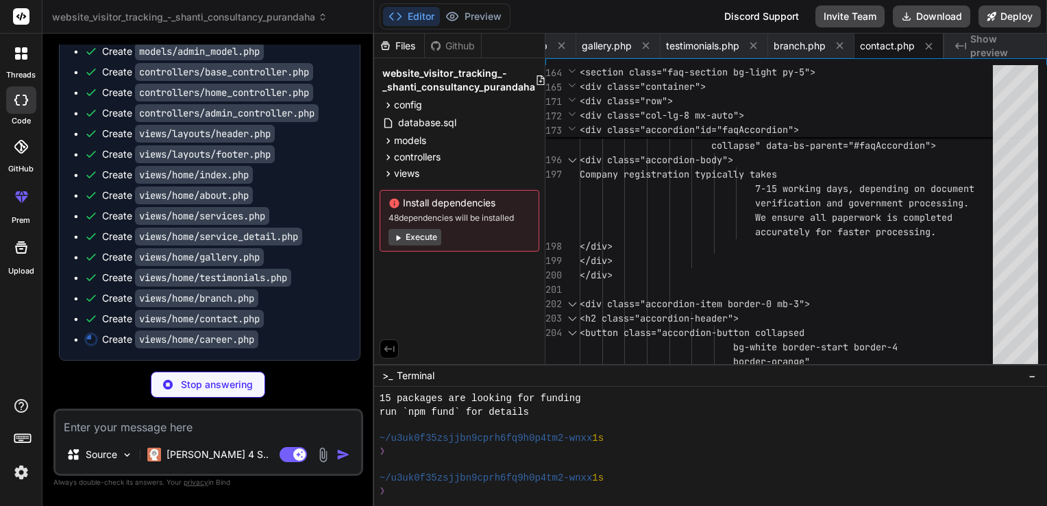
scroll to position [1619, 0]
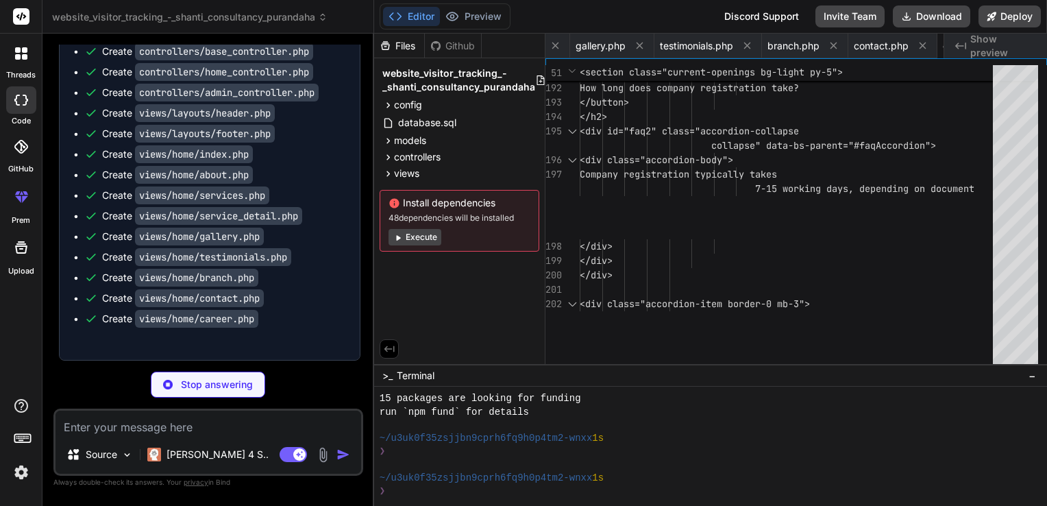
type textarea "x"
type textarea "}"
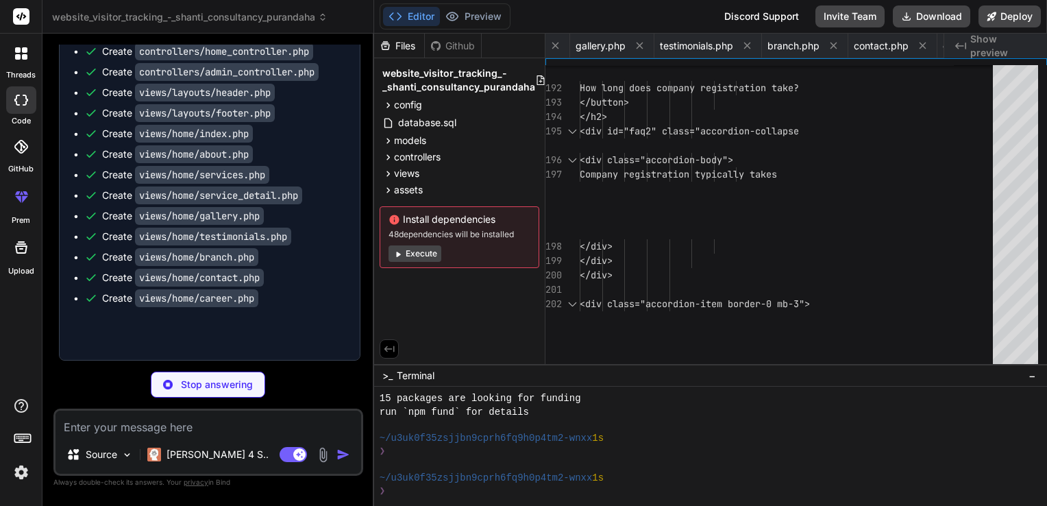
type textarea "x"
type textarea "console.log('Shanti Consultancy - Website Initialized Successfully'); });"
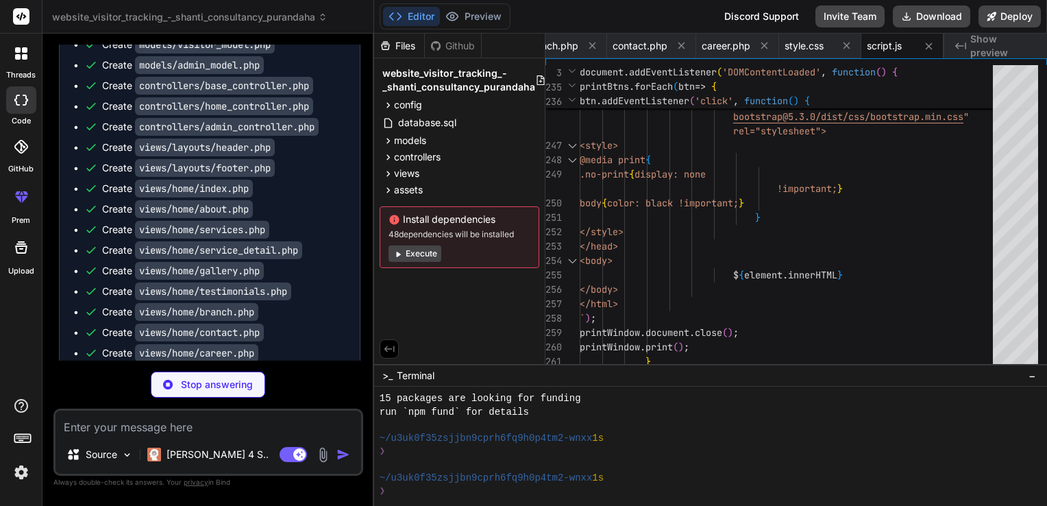
scroll to position [1499, 0]
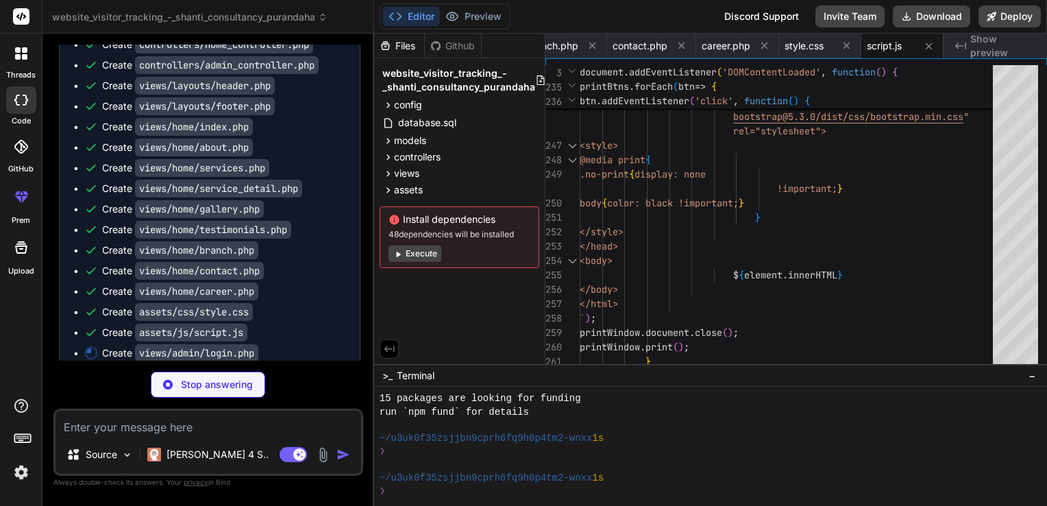
type textarea "x"
type textarea "const alerts = document.querySelectorAll('.alert'); alerts.forEach(alert => { a…"
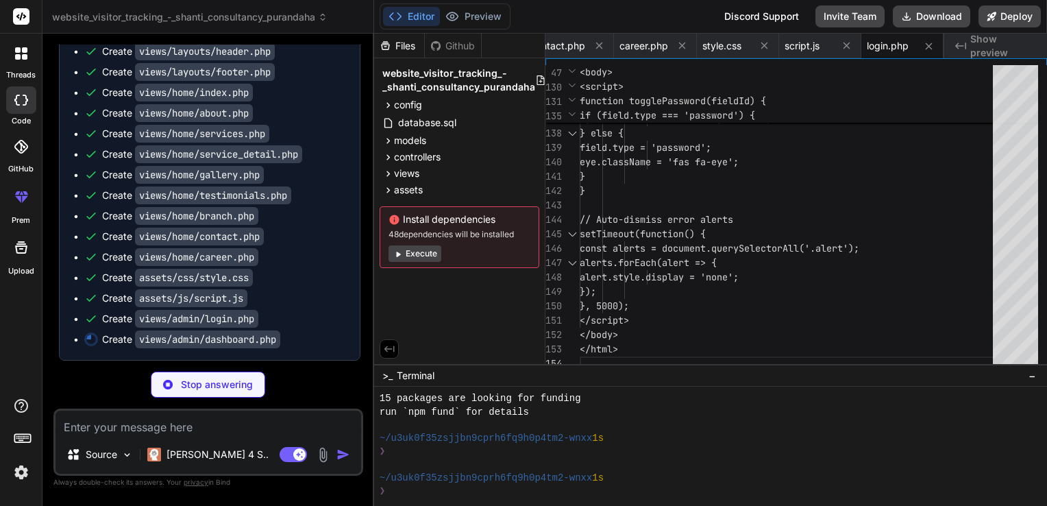
scroll to position [1701, 0]
type textarea "x"
type textarea "<script src="<?php echo SITE_URL; ?>assets/js/script.js"></script> </body> </ht…"
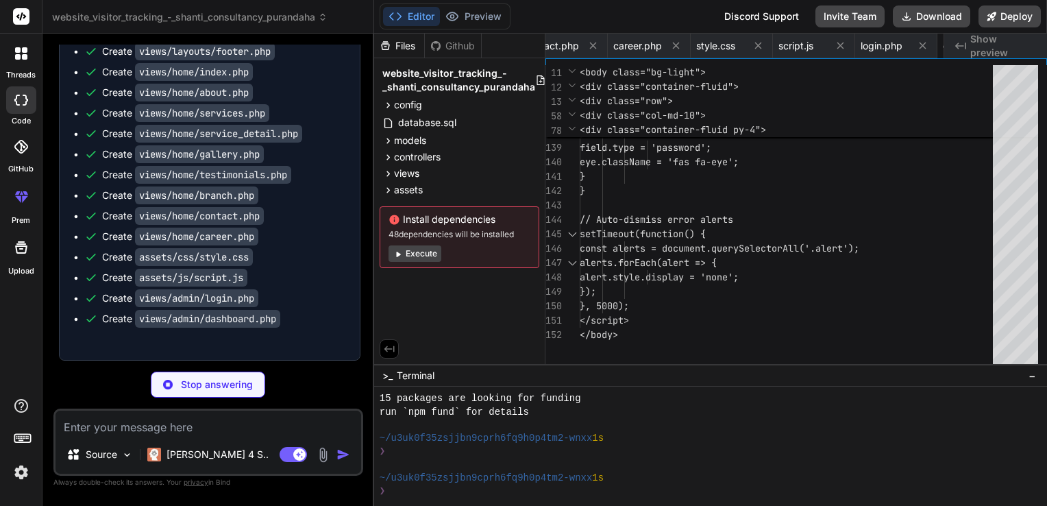
type textarea "x"
type textarea "<?php } ?>"
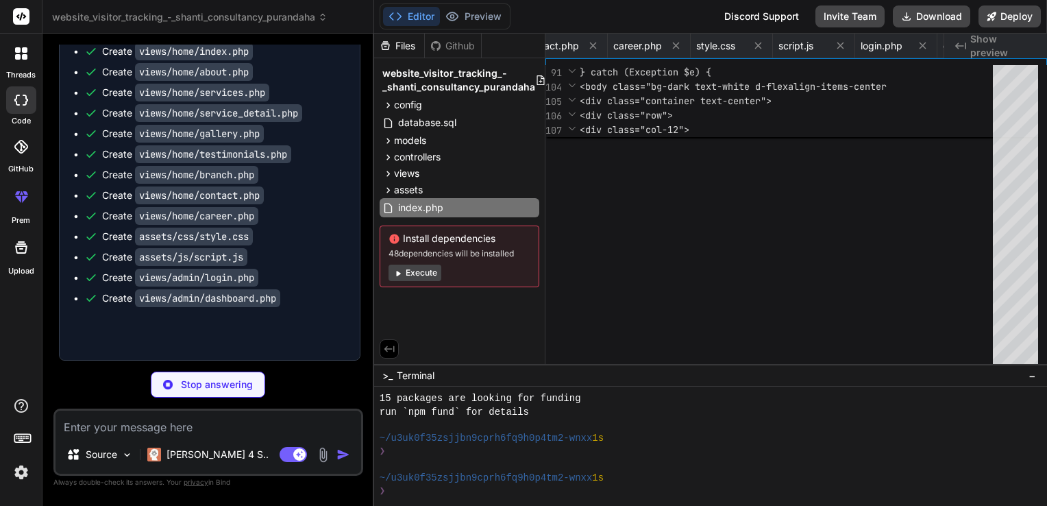
type textarea "x"
type textarea "<Files "*.log"> Order allow,deny Deny from all </Files> # Redirect to HTTPS (un…"
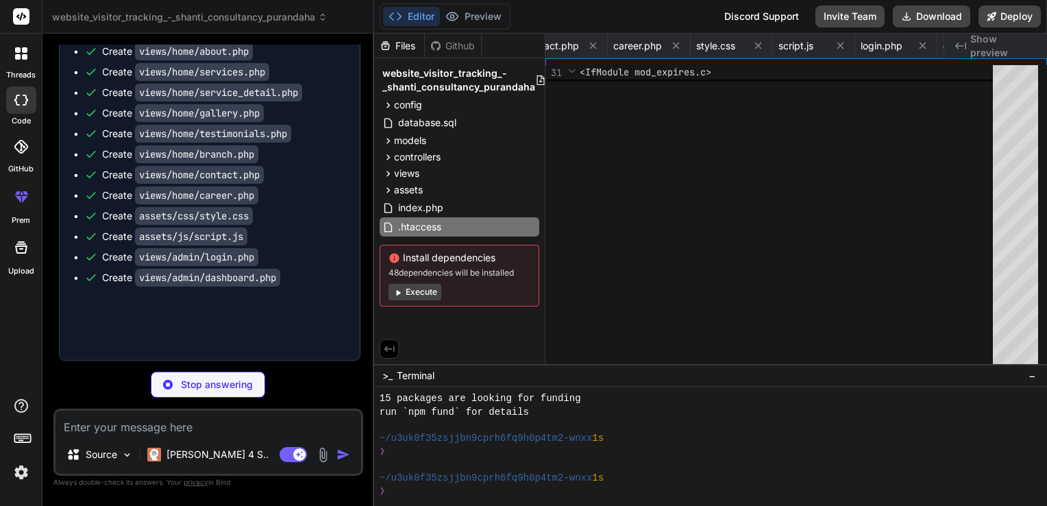
type textarea "x"
type textarea "This project is developed for Shanti Consultancy Purandaha. All rights reserved…"
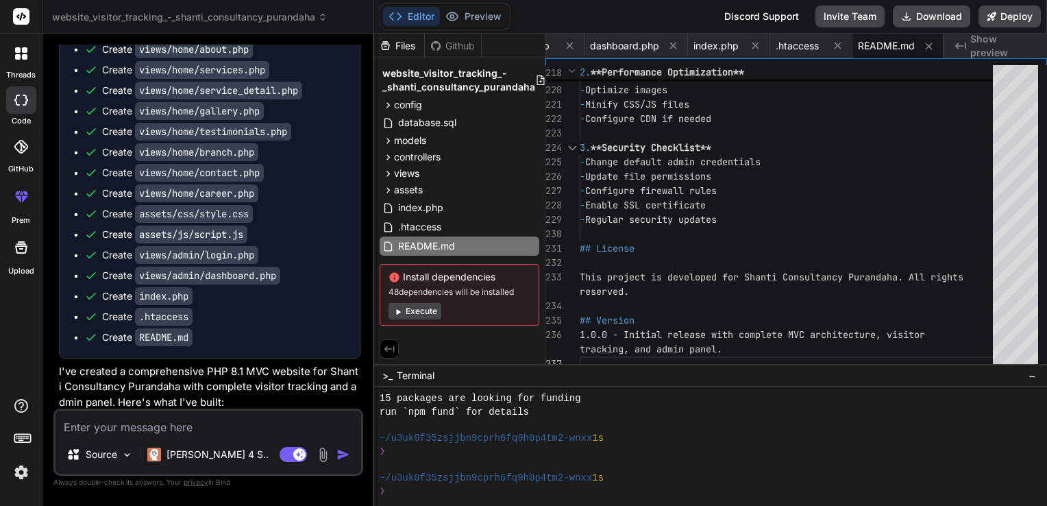
scroll to position [1519, 0]
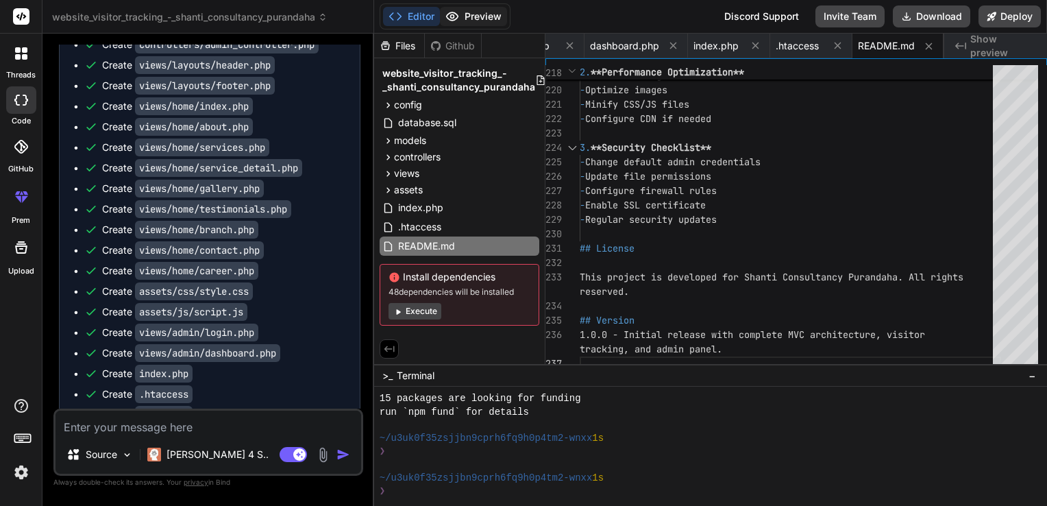
click at [479, 16] on button "Preview" at bounding box center [473, 16] width 67 height 19
click at [430, 308] on button "Execute" at bounding box center [414, 311] width 53 height 16
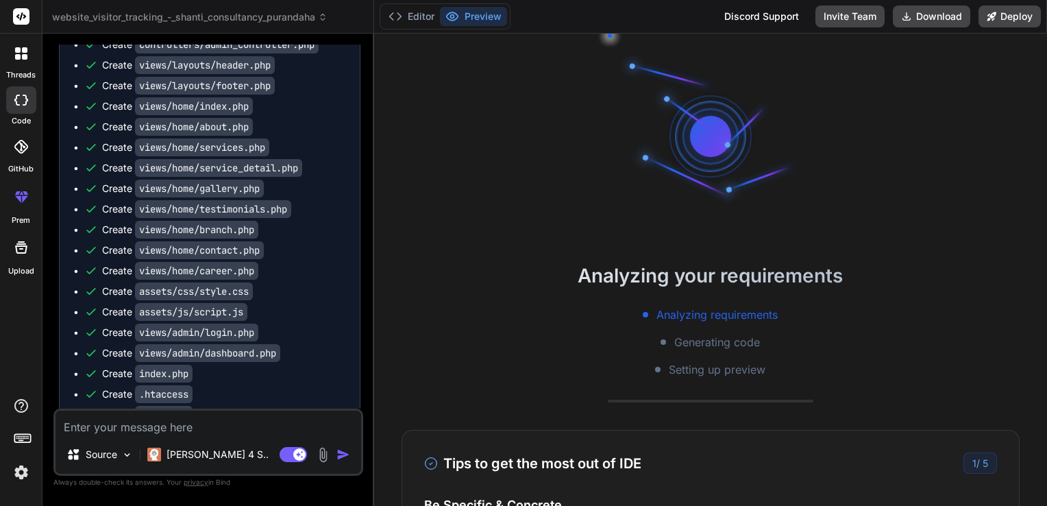
scroll to position [499, 0]
type textarea "x"
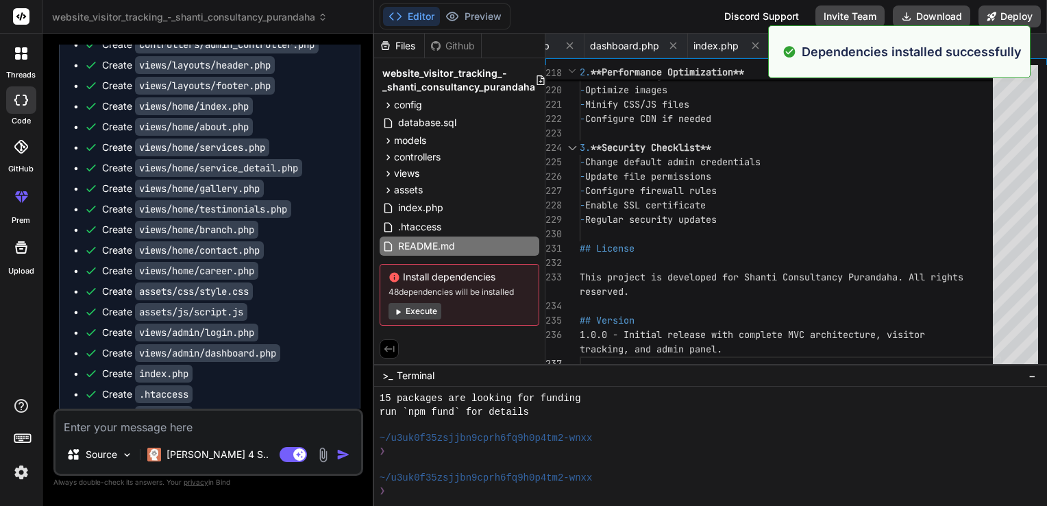
scroll to position [539, 0]
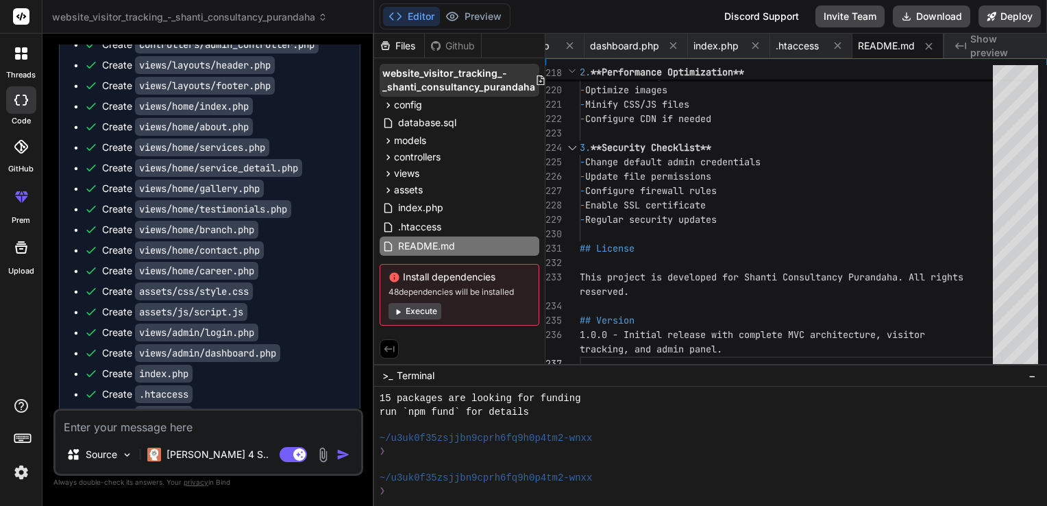
click at [531, 73] on div "website_visitor_tracking_-_shanti_consultancy_purandaha" at bounding box center [459, 80] width 160 height 33
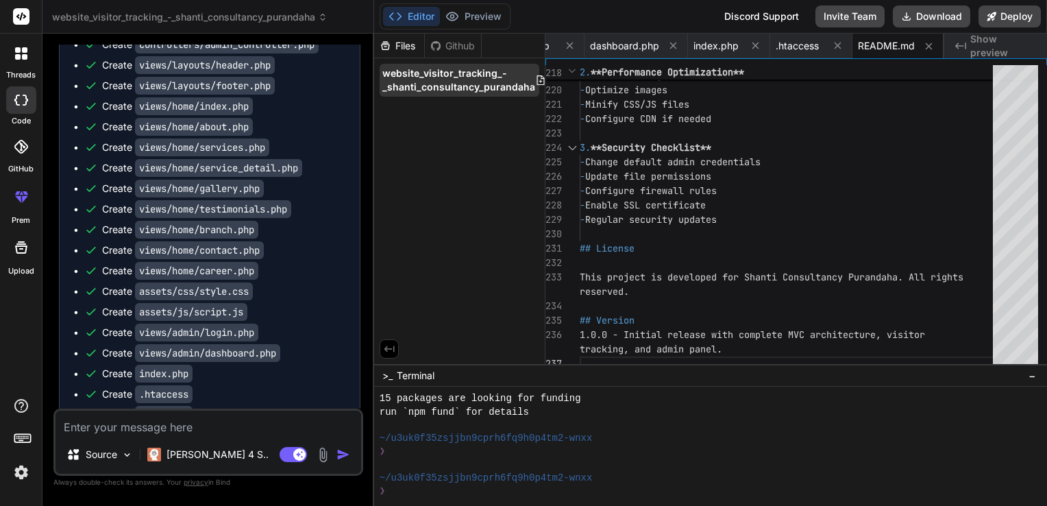
click at [531, 73] on div "website_visitor_tracking_-_shanti_consultancy_purandaha" at bounding box center [459, 80] width 160 height 33
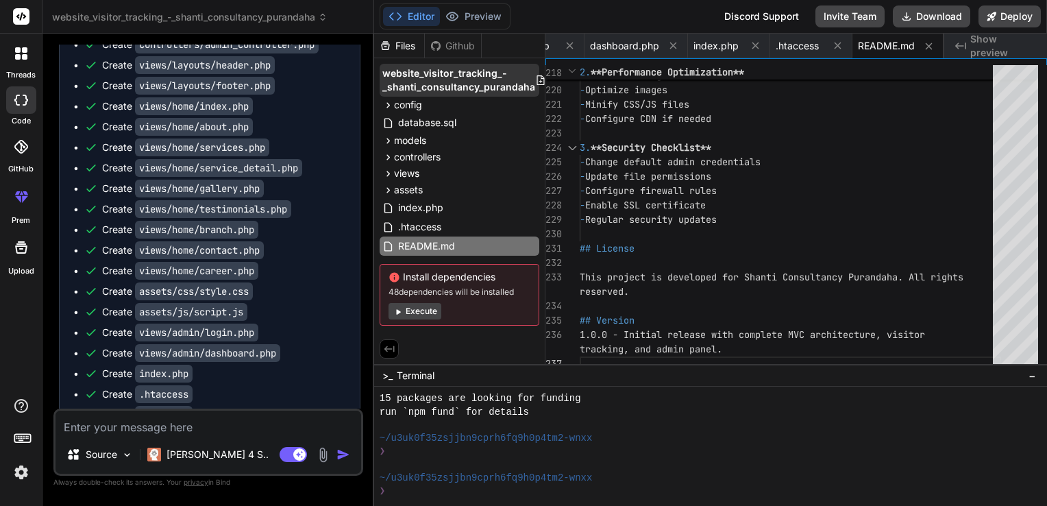
drag, startPoint x: 477, startPoint y: 74, endPoint x: 435, endPoint y: 86, distance: 44.2
click at [435, 86] on span "website_visitor_tracking_-_shanti_consultancy_purandaha" at bounding box center [458, 79] width 153 height 27
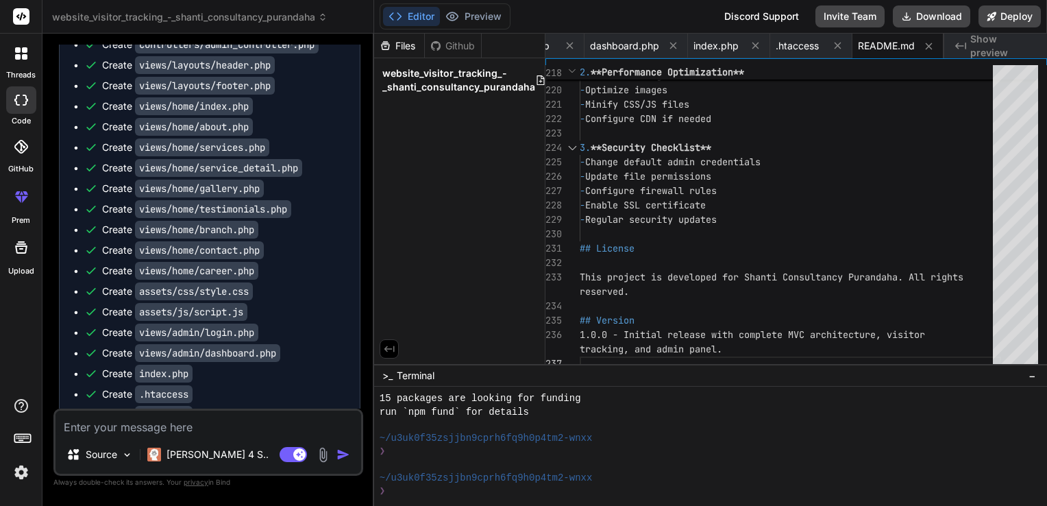
drag, startPoint x: 403, startPoint y: 55, endPoint x: 402, endPoint y: 62, distance: 6.9
click at [403, 62] on div "Files Github website_visitor_tracking_-_shanti_consultancy_purandaha" at bounding box center [459, 68] width 171 height 68
click at [464, 87] on span "website_visitor_tracking_-_shanti_consultancy_purandaha" at bounding box center [458, 79] width 153 height 27
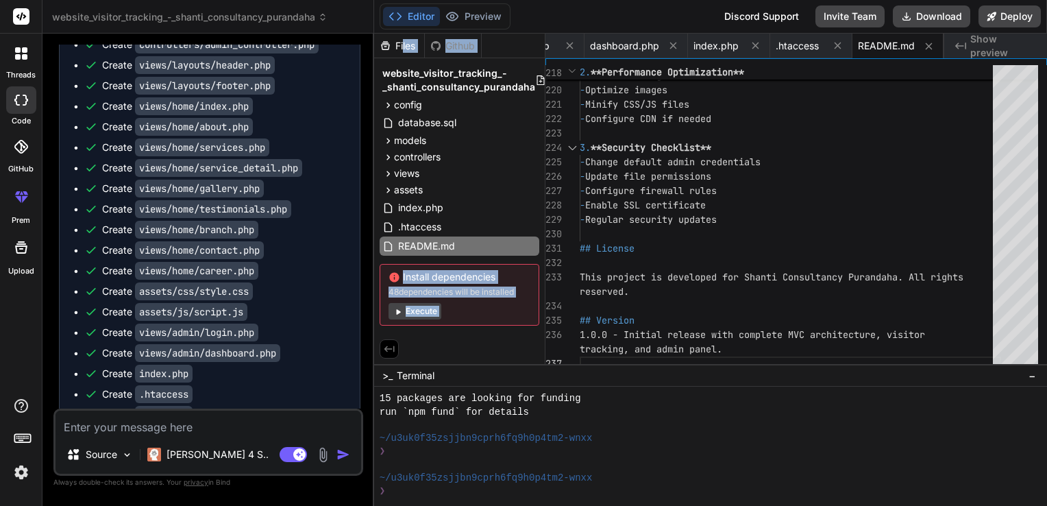
click at [464, 87] on span "website_visitor_tracking_-_shanti_consultancy_purandaha" at bounding box center [458, 79] width 153 height 27
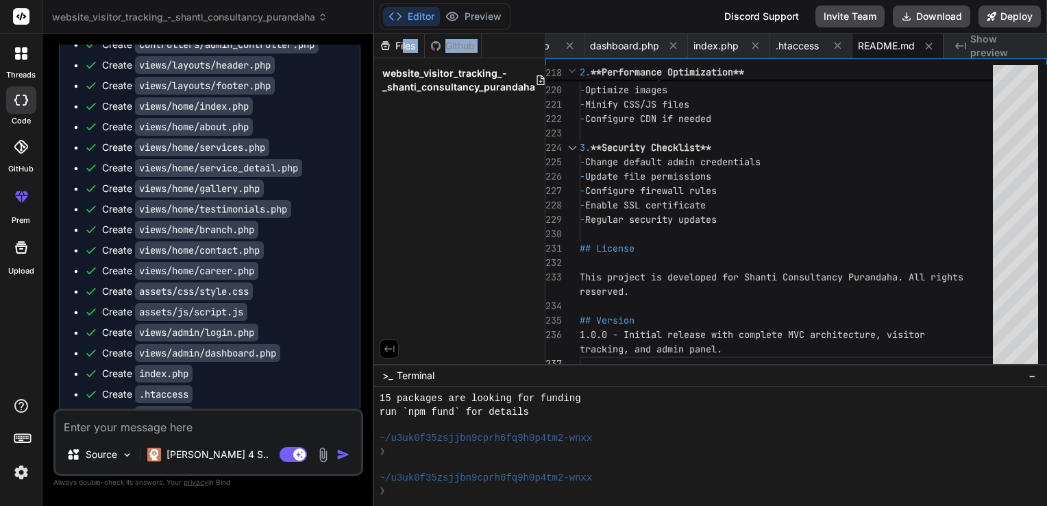
click at [464, 87] on span "website_visitor_tracking_-_shanti_consultancy_purandaha" at bounding box center [458, 79] width 153 height 27
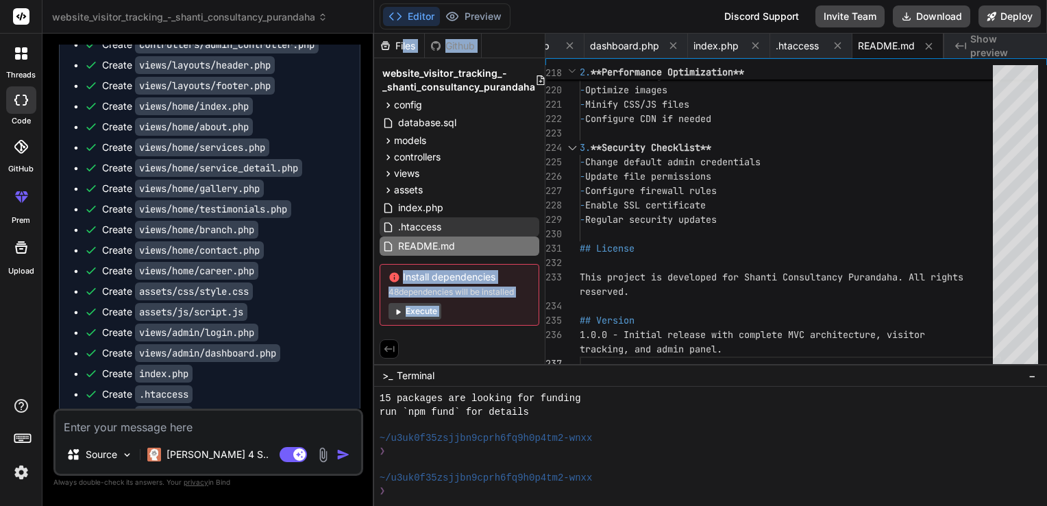
drag, startPoint x: 464, startPoint y: 87, endPoint x: 485, endPoint y: 223, distance: 137.2
click at [485, 223] on div ".htaccess" at bounding box center [459, 226] width 160 height 19
type textarea "<Files "*.log"> Order allow,deny Deny from all </Files> # Redirect to HTTPS (un…"
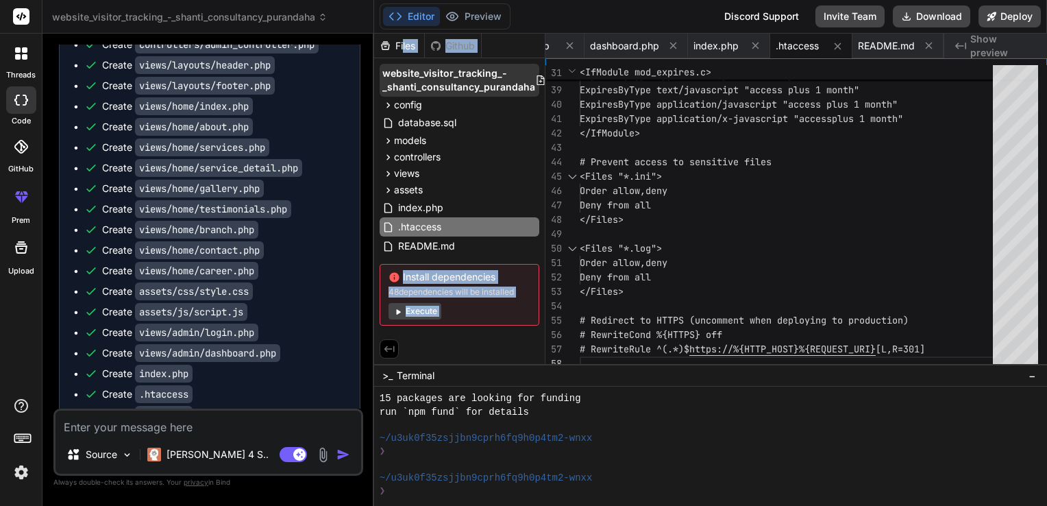
click at [432, 80] on span "website_visitor_tracking_-_shanti_consultancy_purandaha" at bounding box center [458, 79] width 153 height 27
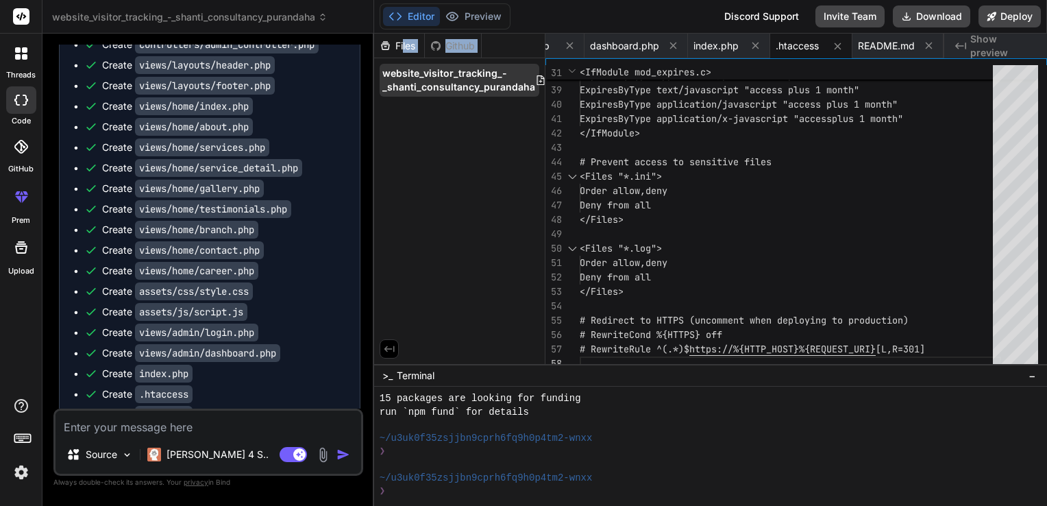
click at [418, 79] on span "website_visitor_tracking_-_shanti_consultancy_purandaha" at bounding box center [458, 79] width 153 height 27
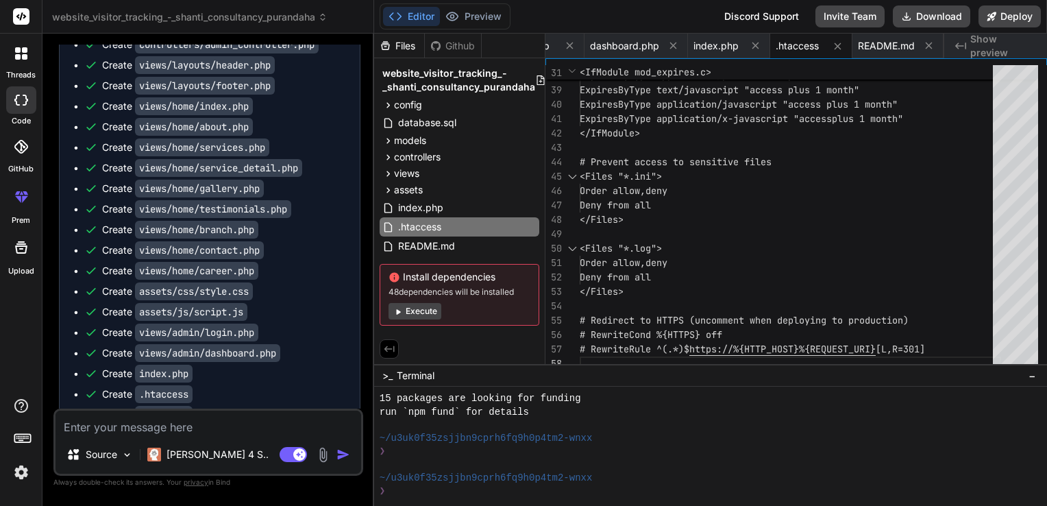
click at [390, 48] on icon at bounding box center [385, 46] width 12 height 12
click at [399, 50] on div "Files" at bounding box center [399, 46] width 50 height 14
click at [397, 50] on div "Files" at bounding box center [399, 46] width 50 height 14
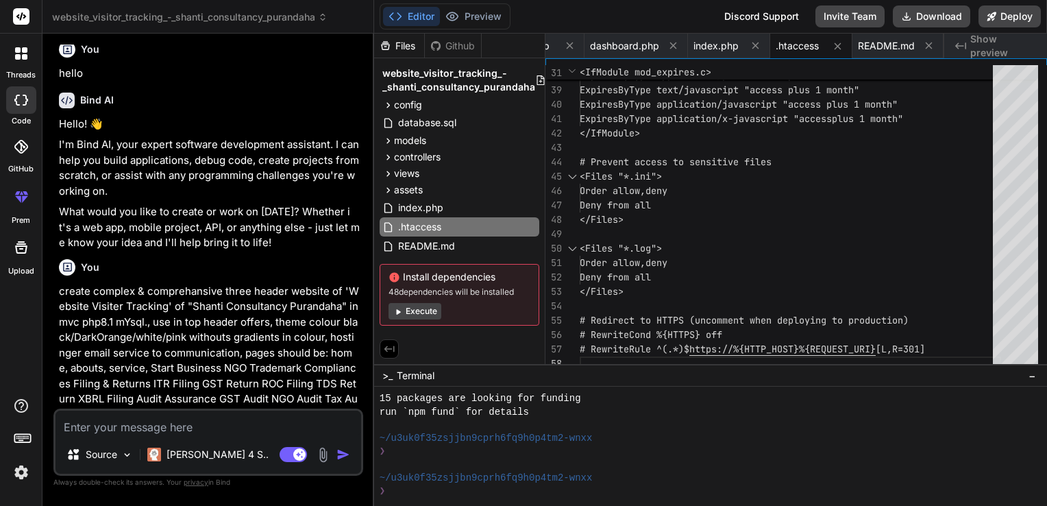
scroll to position [0, 0]
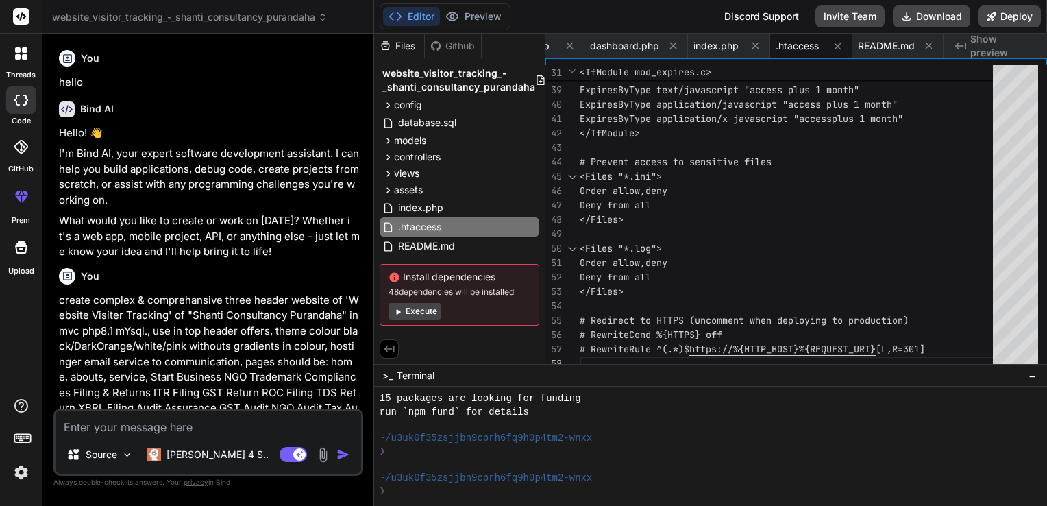
click at [23, 108] on div at bounding box center [21, 99] width 30 height 27
click at [16, 103] on icon at bounding box center [16, 100] width 5 height 11
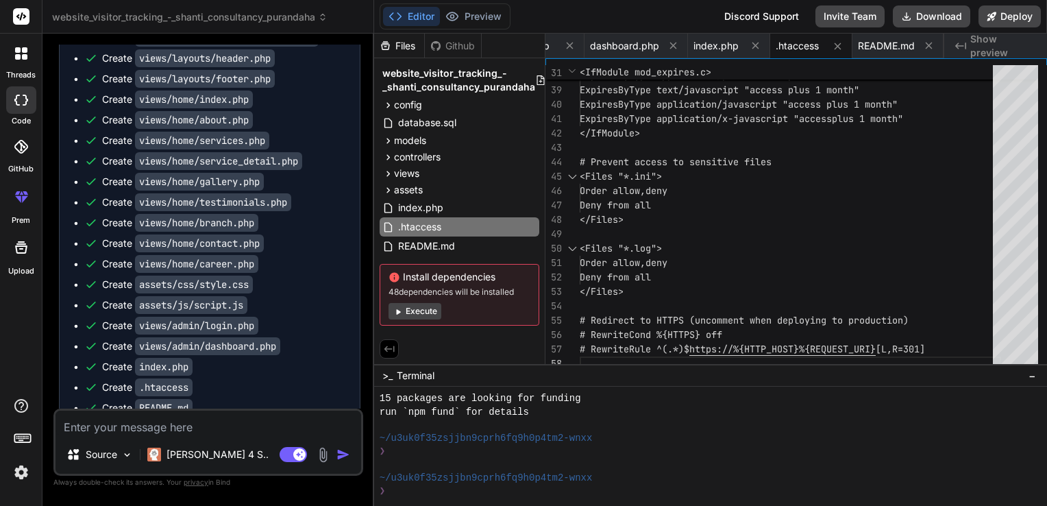
scroll to position [1709, 0]
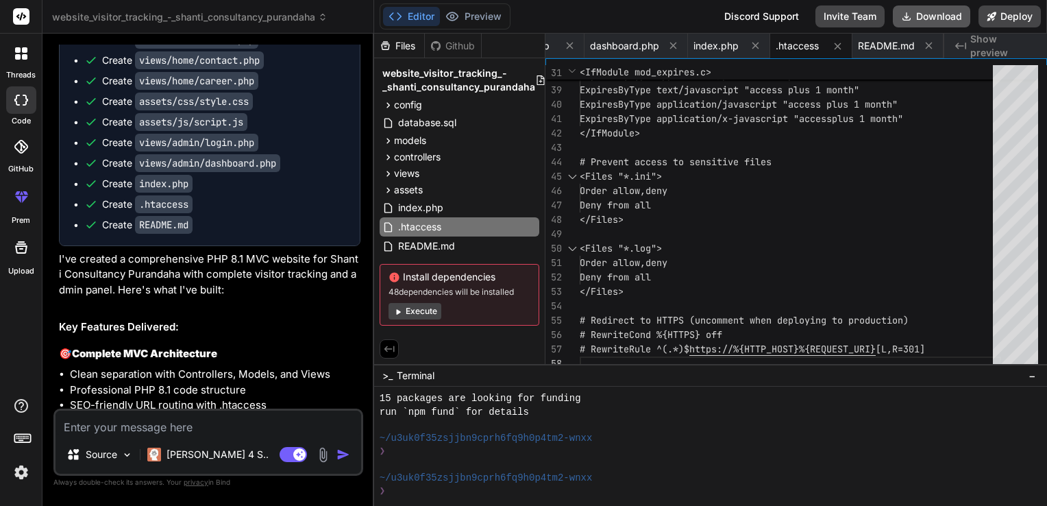
click at [951, 25] on button "Download" at bounding box center [931, 16] width 77 height 22
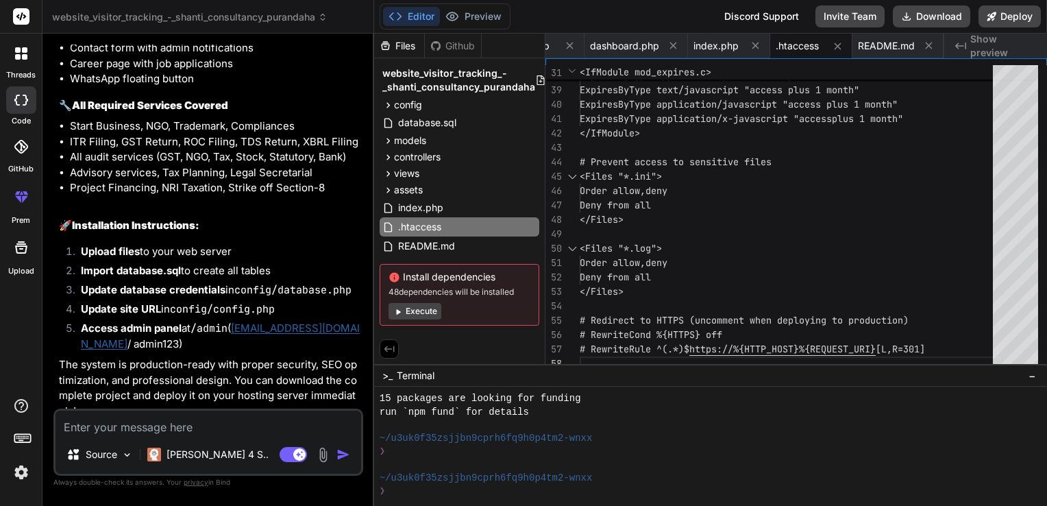
scroll to position [2622, 0]
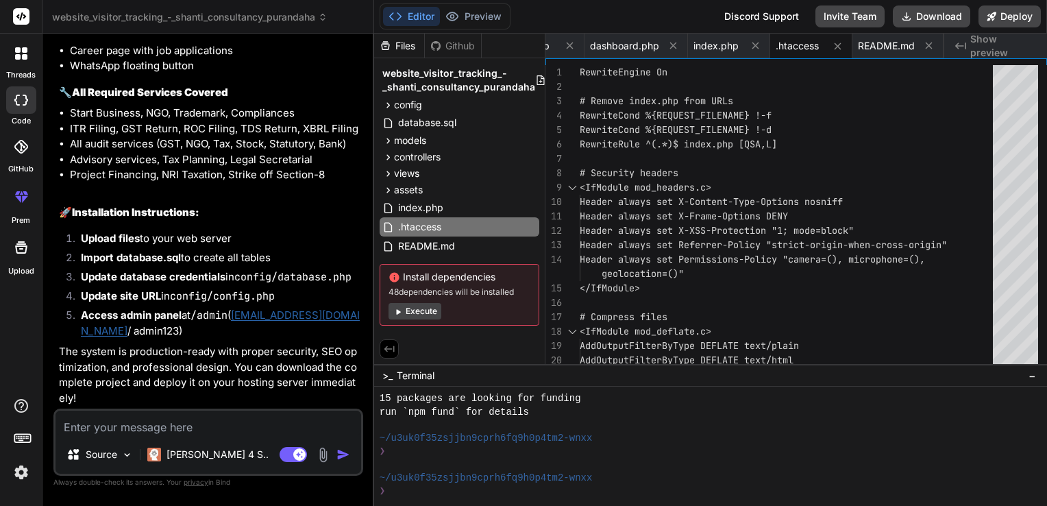
click at [307, 18] on span "website_visitor_tracking_-_shanti_consultancy_purandaha" at bounding box center [189, 17] width 275 height 14
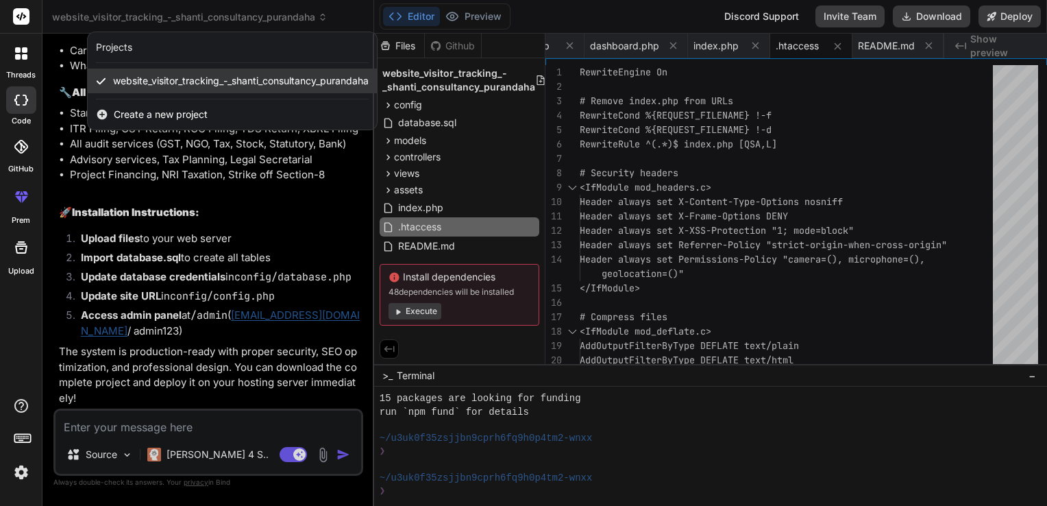
click at [277, 88] on div "website_visitor_tracking_-_shanti_consultancy_purandaha" at bounding box center [232, 80] width 289 height 25
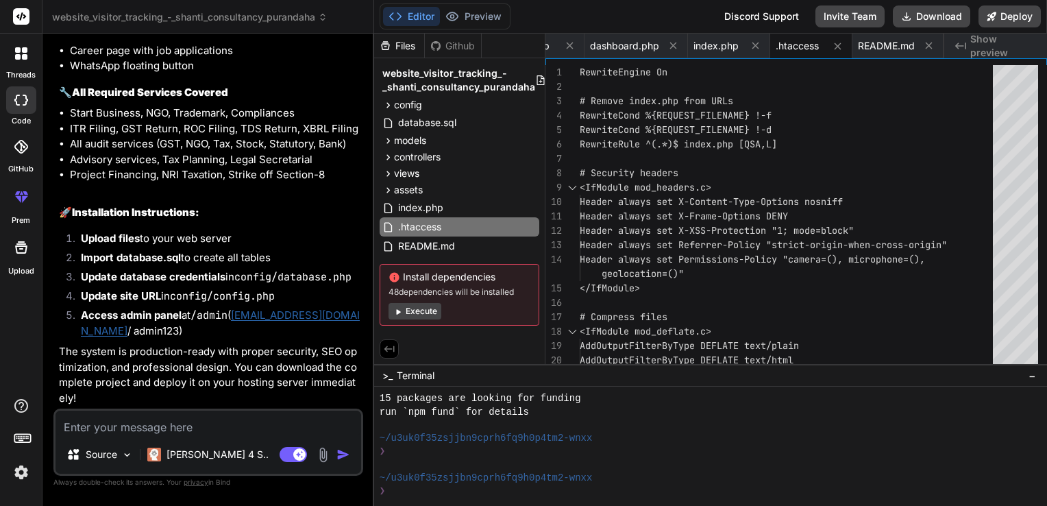
click at [275, 21] on span "website_visitor_tracking_-_shanti_consultancy_purandaha" at bounding box center [189, 17] width 275 height 14
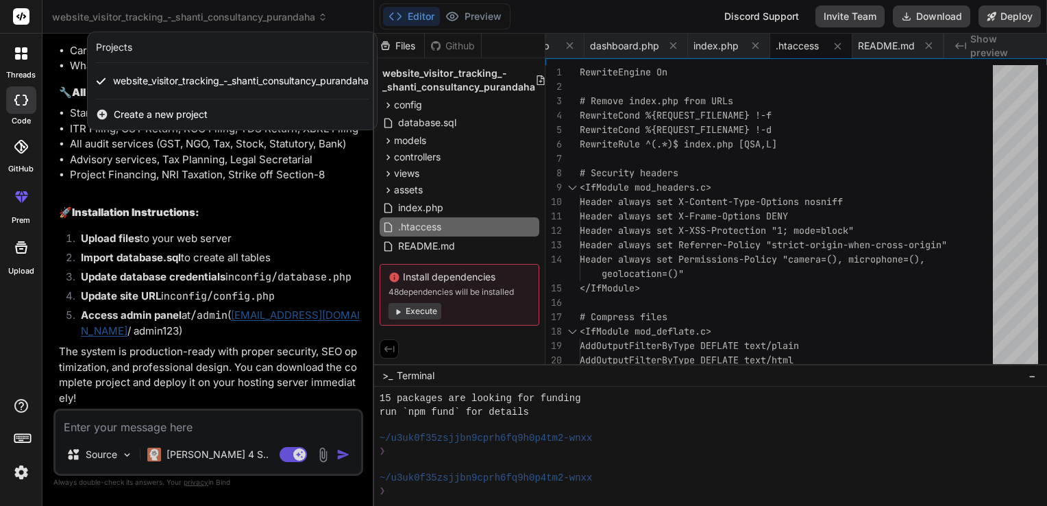
click at [106, 12] on div at bounding box center [523, 253] width 1047 height 506
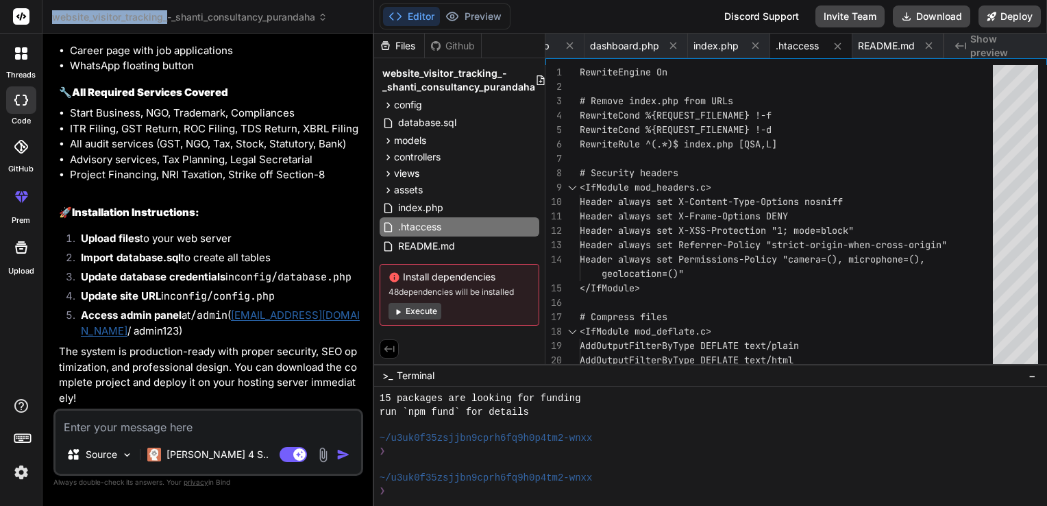
click at [106, 12] on span "website_visitor_tracking_-_shanti_consultancy_purandaha" at bounding box center [189, 17] width 275 height 14
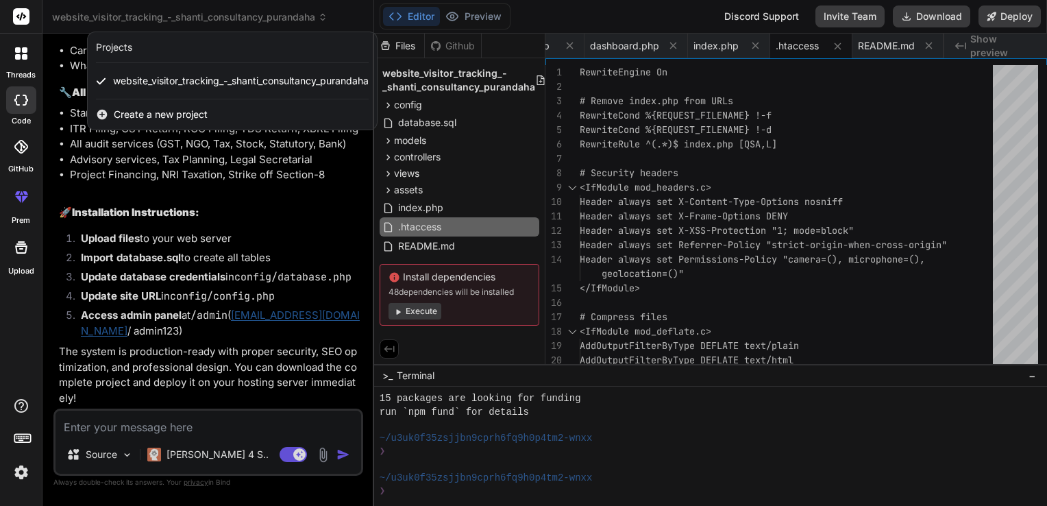
drag, startPoint x: 106, startPoint y: 12, endPoint x: 327, endPoint y: 17, distance: 220.6
click at [327, 17] on div at bounding box center [523, 253] width 1047 height 506
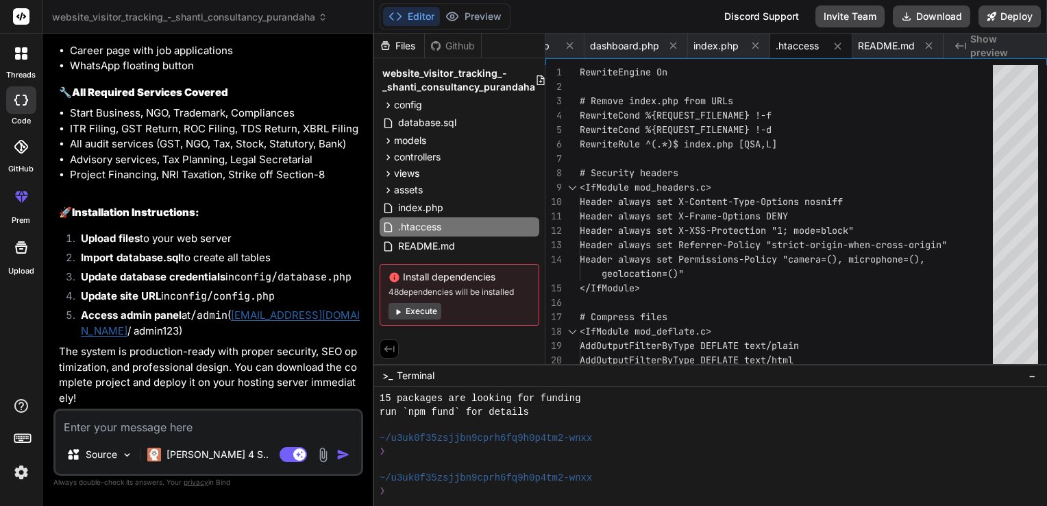
type textarea "x"
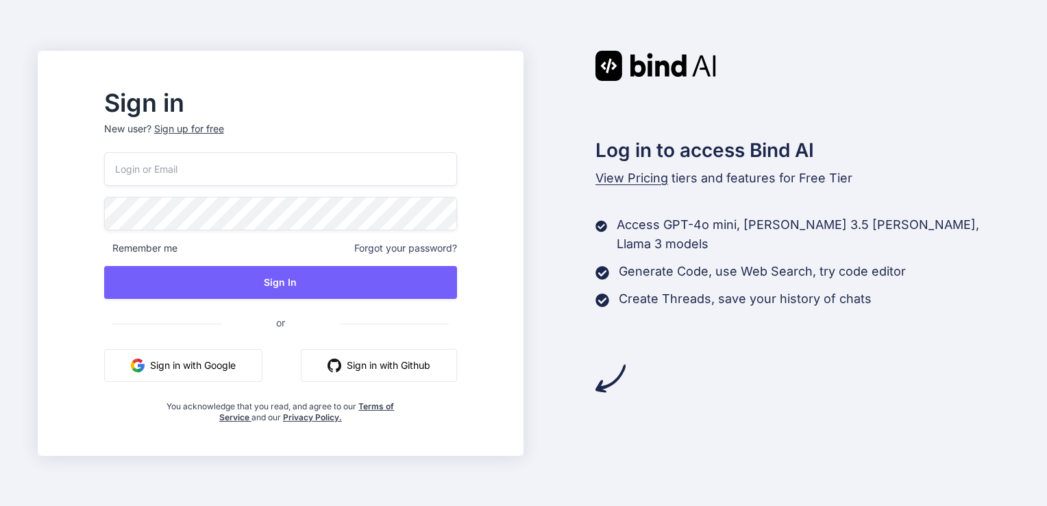
click at [272, 167] on input "email" at bounding box center [280, 169] width 353 height 34
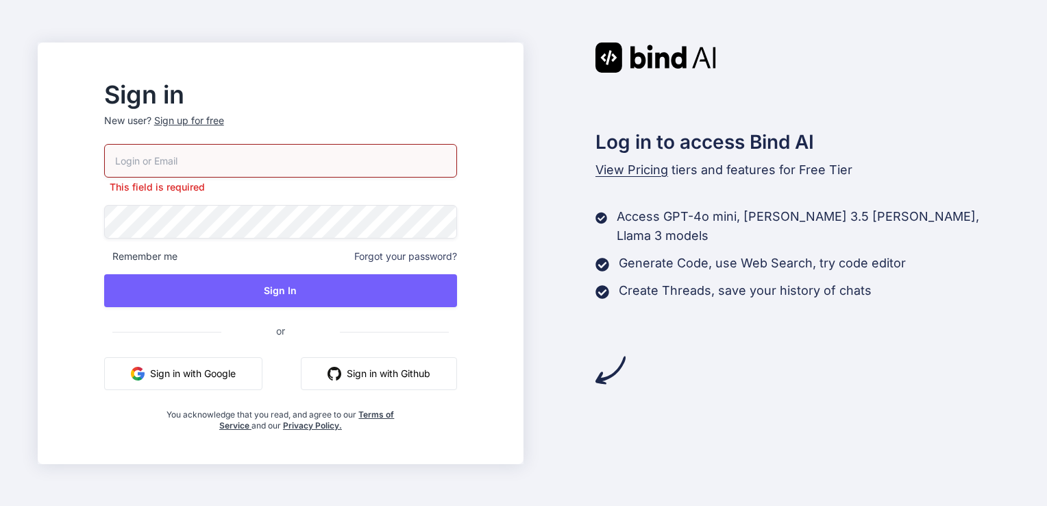
click at [247, 376] on button "Sign in with Google" at bounding box center [183, 373] width 158 height 33
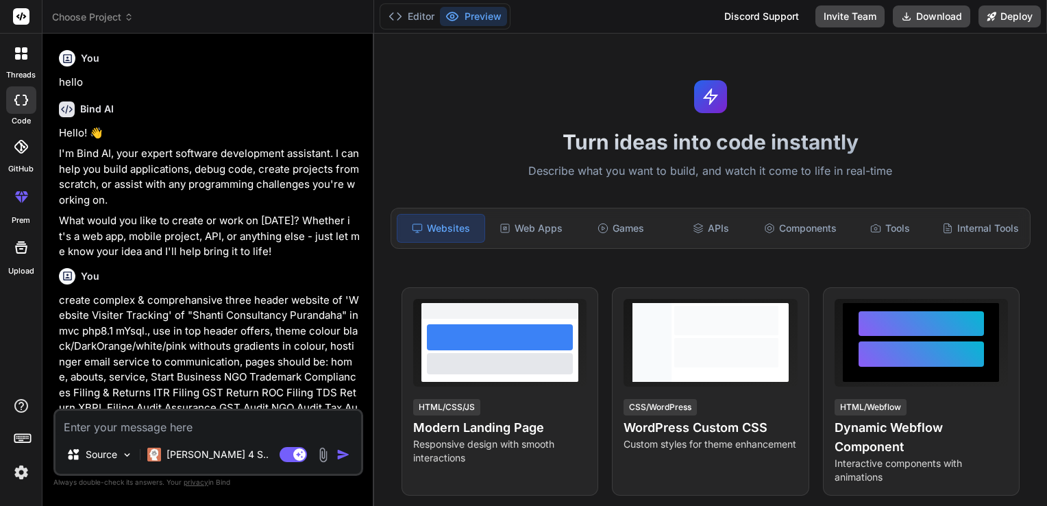
type textarea "x"
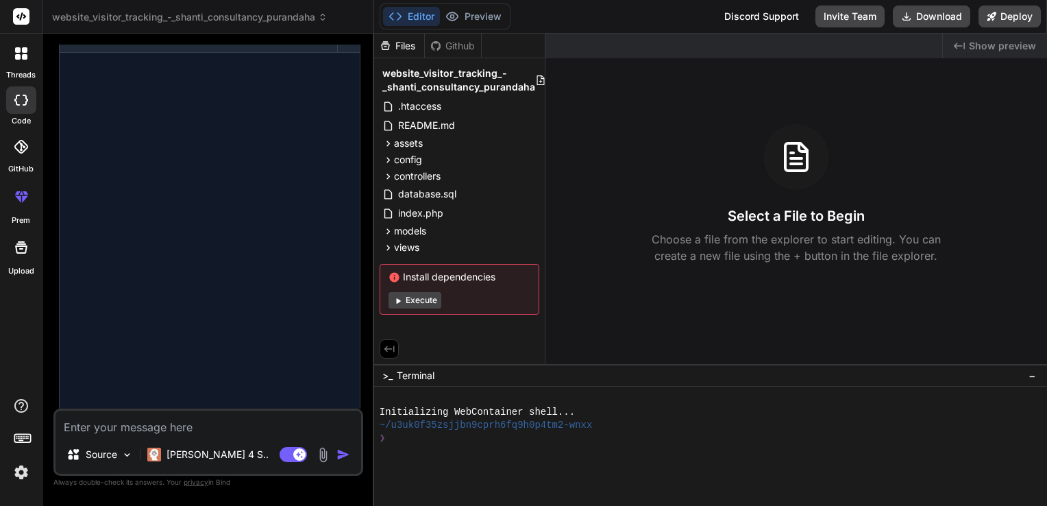
scroll to position [1364, 0]
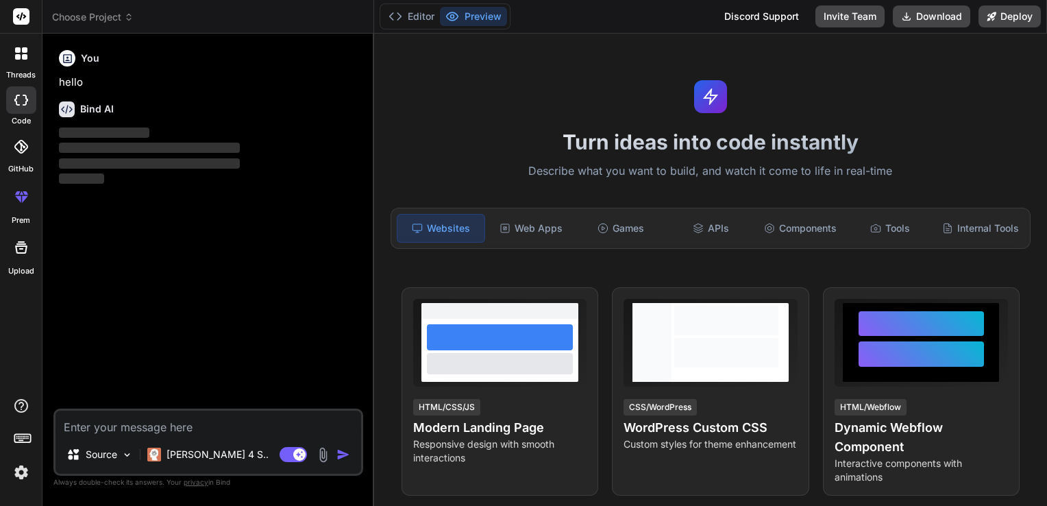
click at [132, 21] on icon at bounding box center [129, 17] width 10 height 10
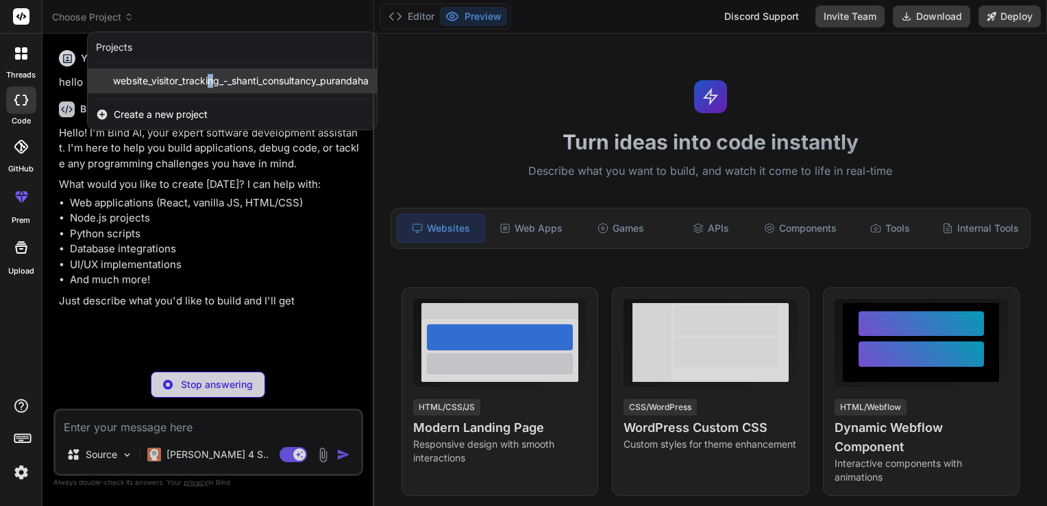
drag, startPoint x: 364, startPoint y: 82, endPoint x: 212, endPoint y: 73, distance: 152.3
click at [212, 73] on div "website_visitor_tracking_-_shanti_consultancy_purandaha" at bounding box center [232, 80] width 289 height 25
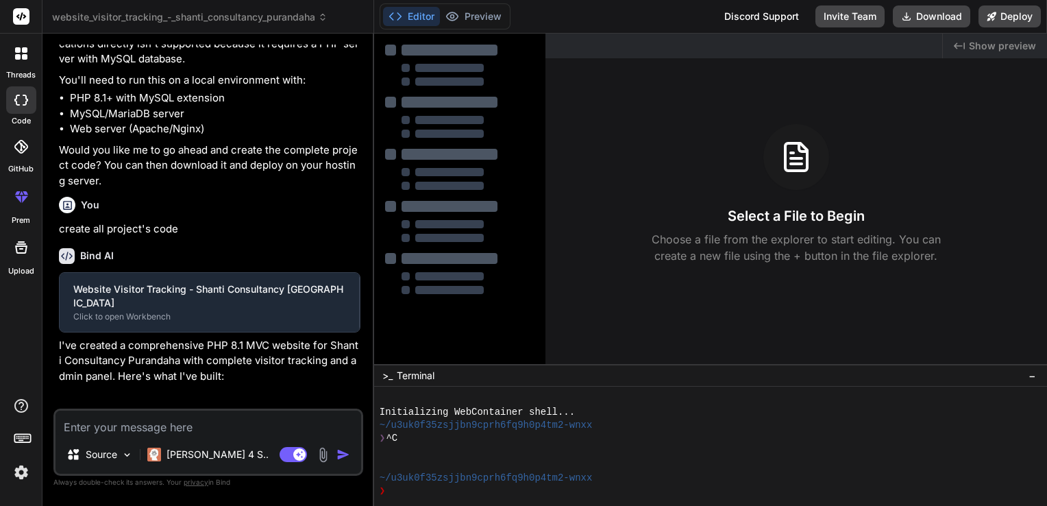
type textarea "x"
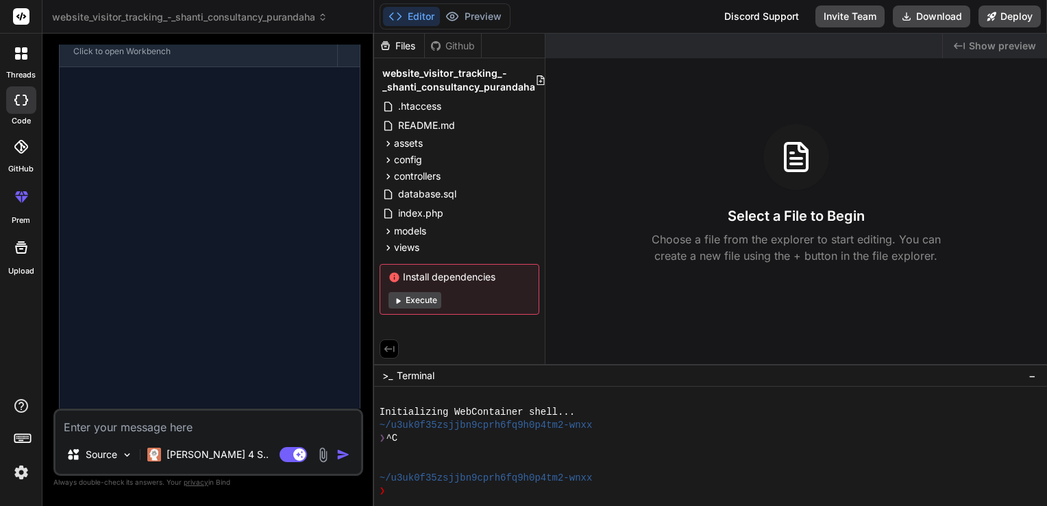
scroll to position [1364, 0]
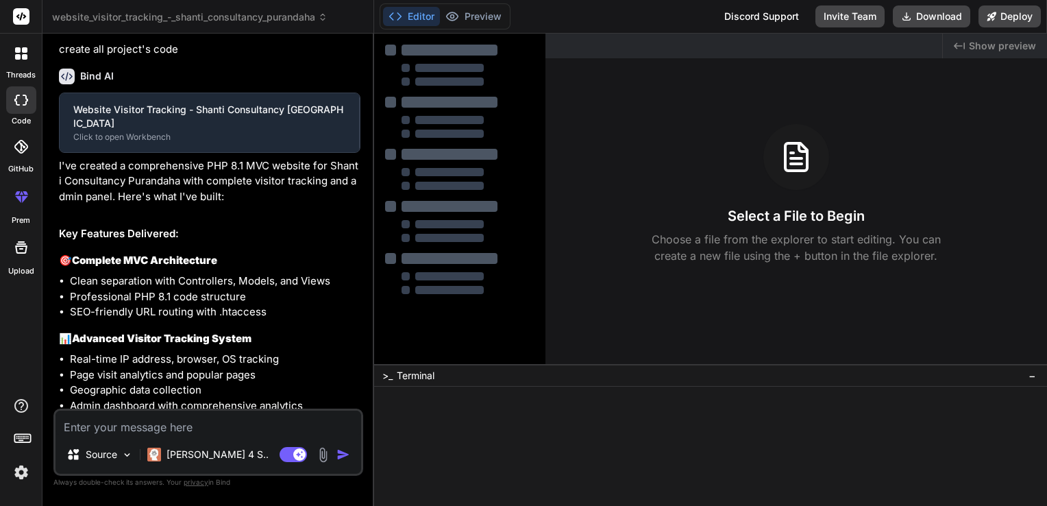
type textarea "x"
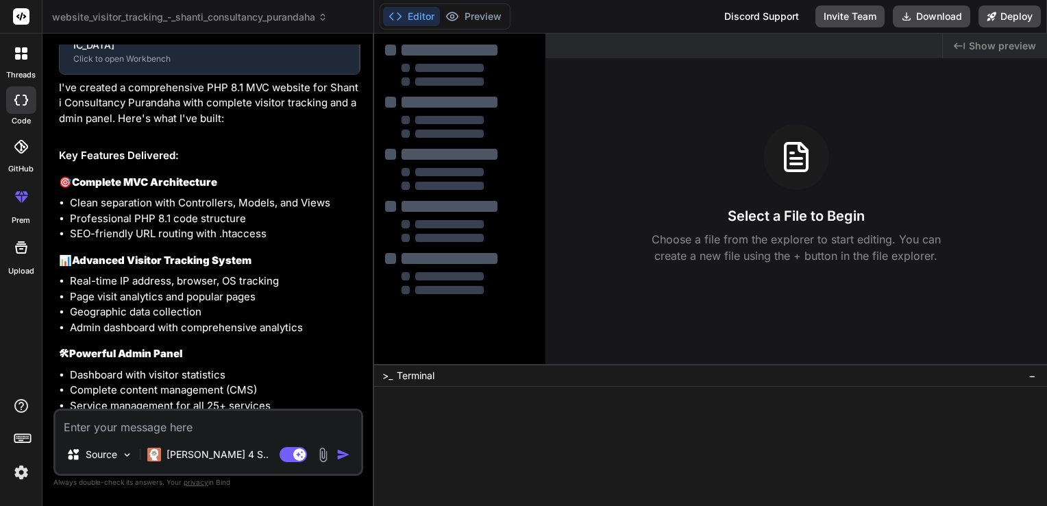
scroll to position [1364, 0]
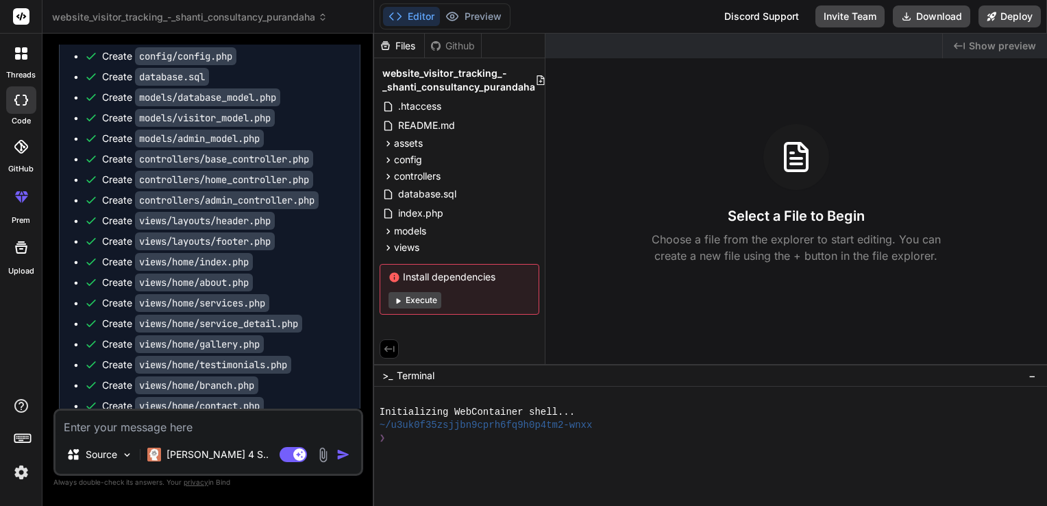
drag, startPoint x: 319, startPoint y: 23, endPoint x: 299, endPoint y: 9, distance: 24.5
click at [299, 9] on header "website_visitor_tracking_-_shanti_consultancy_purandaha Created with Pixso." at bounding box center [208, 17] width 332 height 34
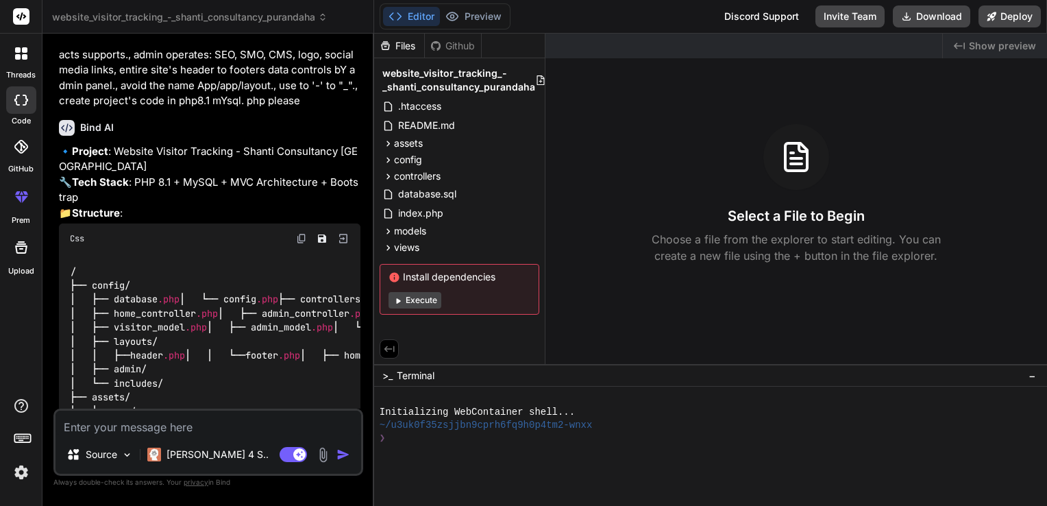
scroll to position [0, 0]
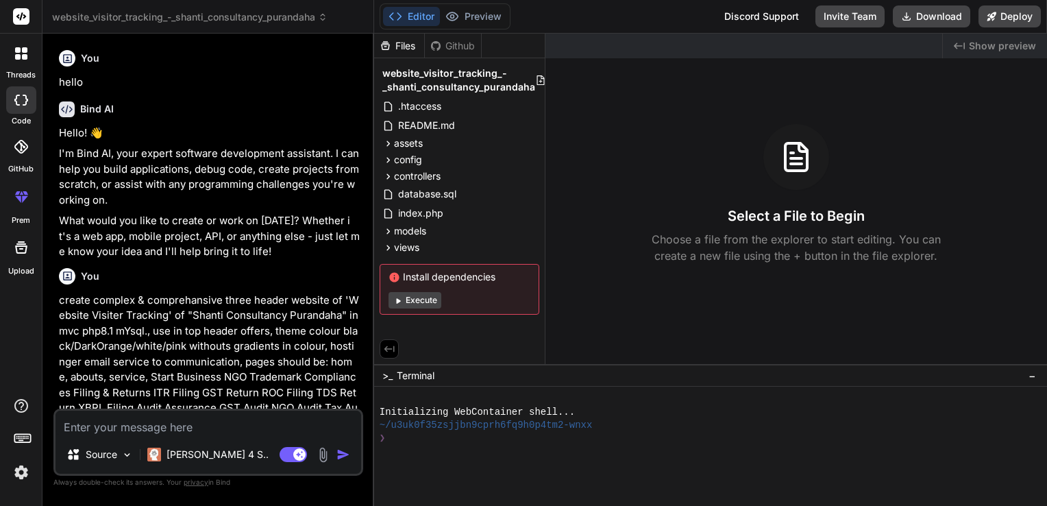
click at [279, 23] on span "website_visitor_tracking_-_shanti_consultancy_purandaha" at bounding box center [189, 17] width 275 height 14
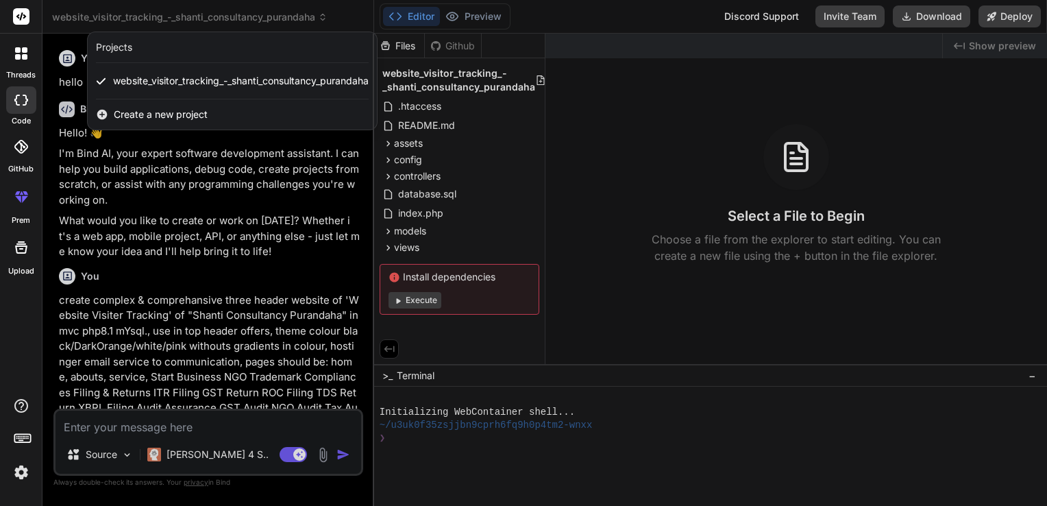
click at [99, 114] on icon at bounding box center [102, 114] width 12 height 12
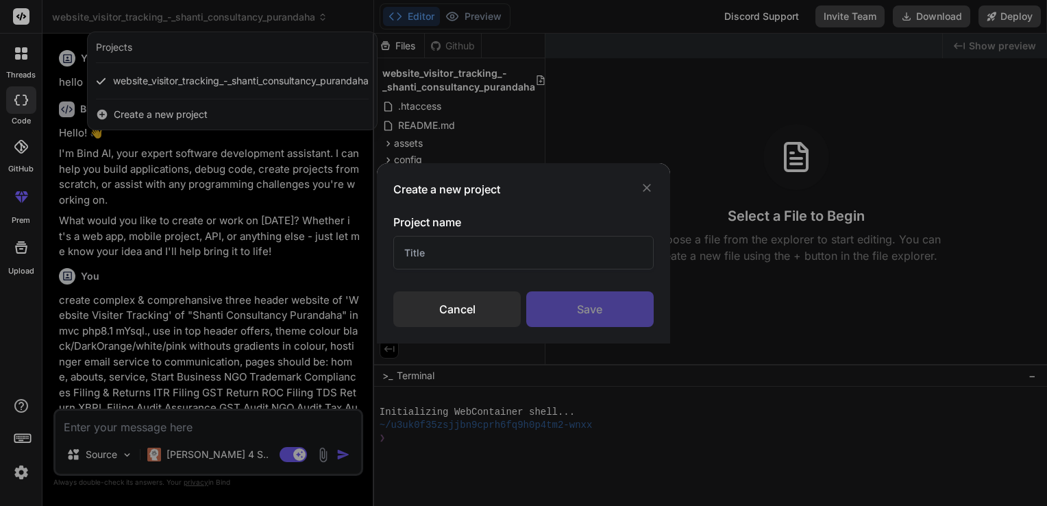
click at [501, 244] on input "text" at bounding box center [523, 253] width 260 height 34
type input "a"
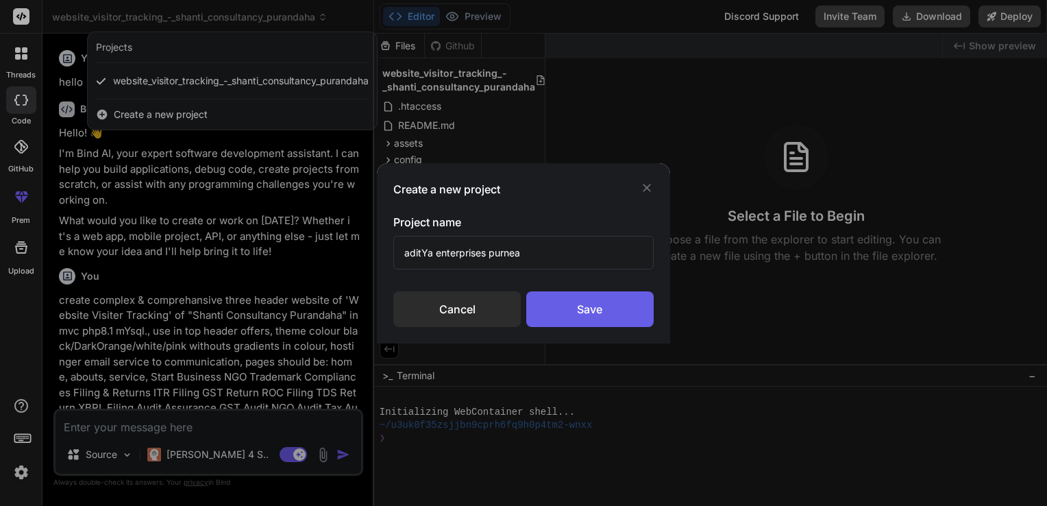
type input "aditYa enterprises purnea"
click at [573, 314] on div "Save" at bounding box center [589, 309] width 127 height 36
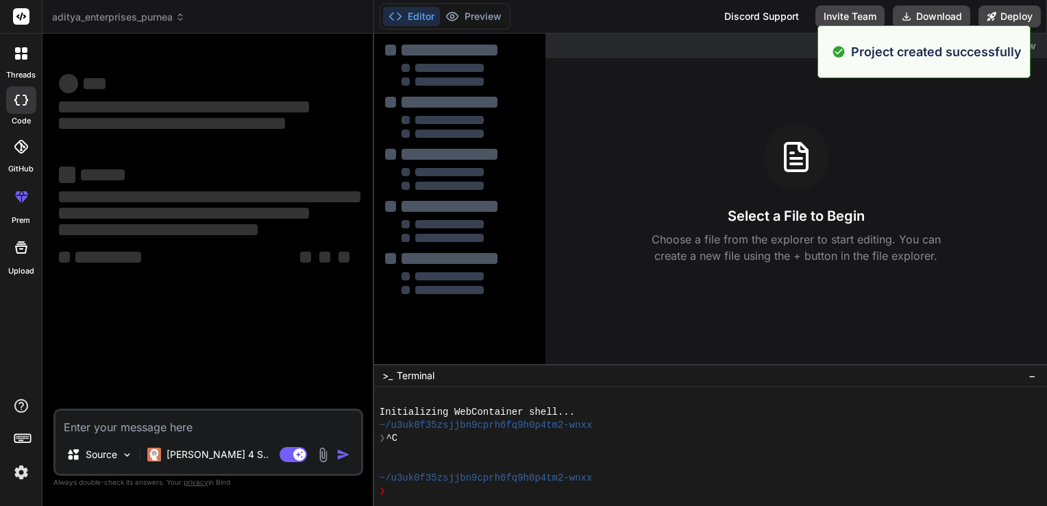
type textarea "x"
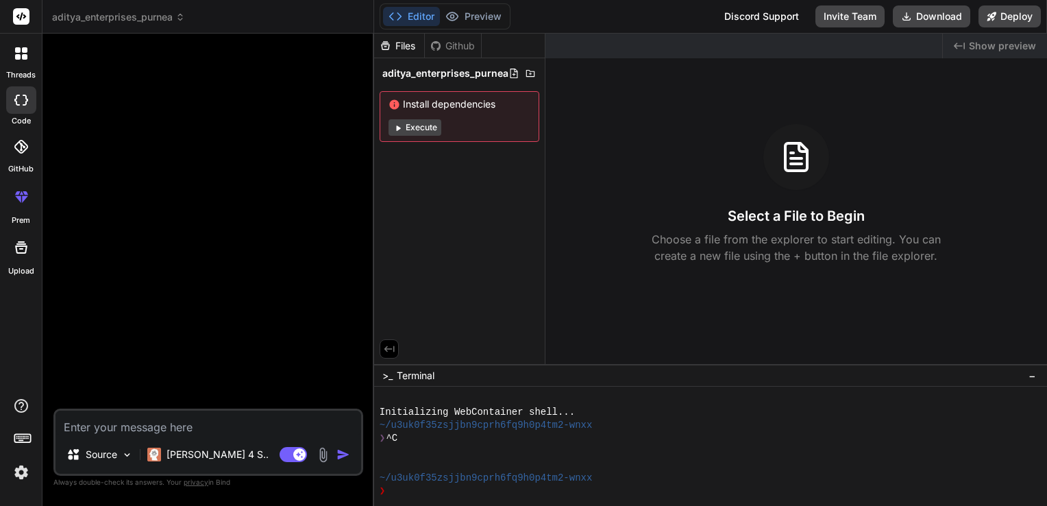
click at [177, 11] on span "aditya_enterprises_purnea" at bounding box center [118, 17] width 133 height 14
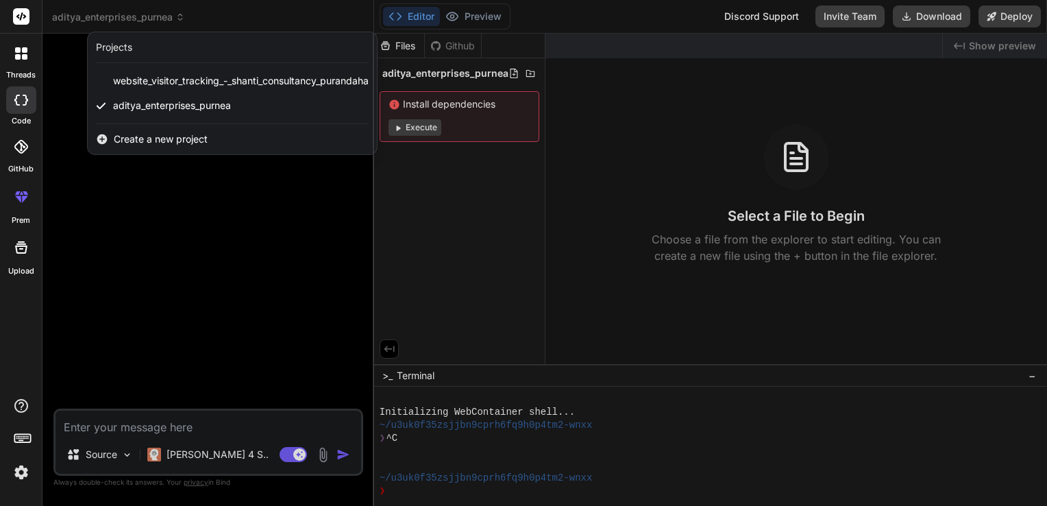
drag, startPoint x: 214, startPoint y: 83, endPoint x: 118, endPoint y: 195, distance: 146.7
click at [118, 195] on div at bounding box center [523, 253] width 1047 height 506
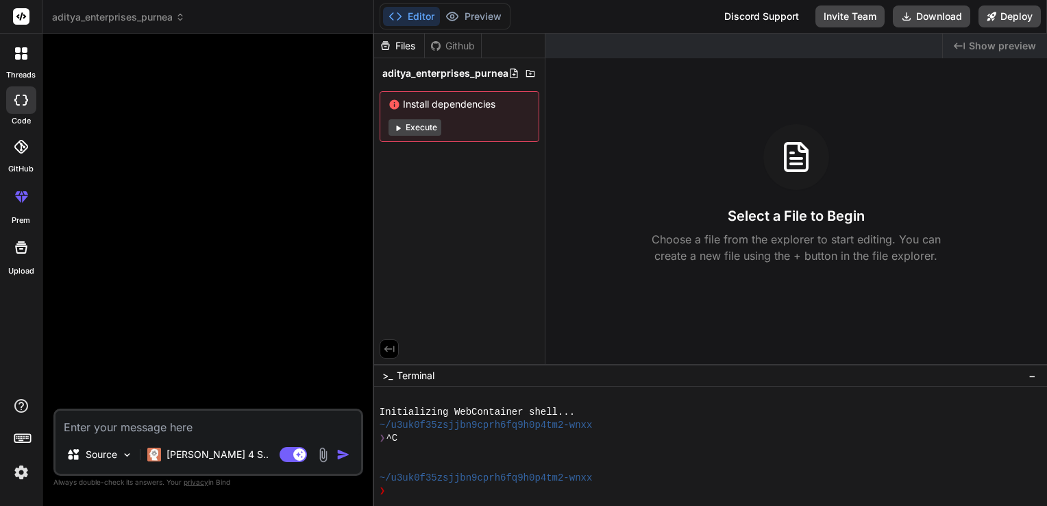
click at [113, 10] on span "aditya_enterprises_purnea" at bounding box center [118, 17] width 133 height 14
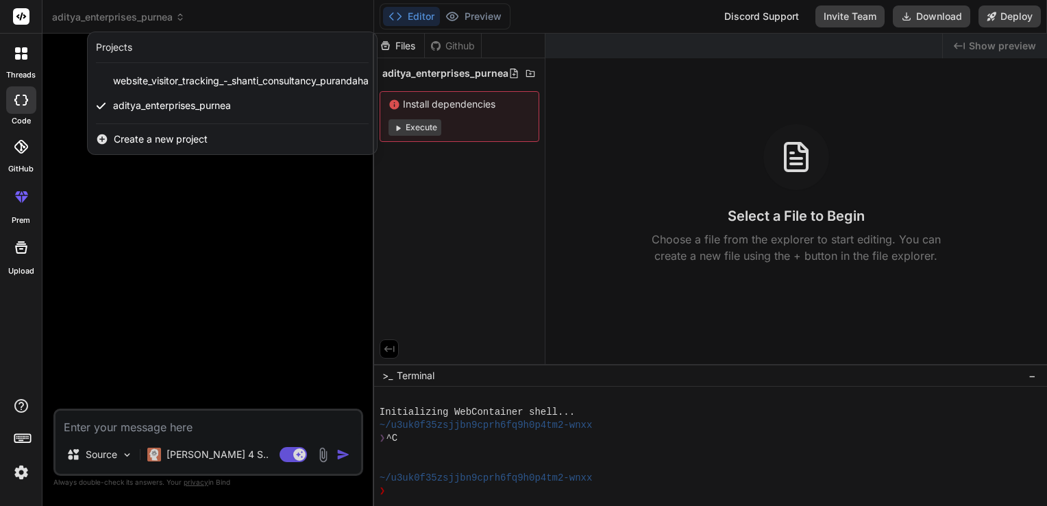
drag, startPoint x: 329, startPoint y: 84, endPoint x: 21, endPoint y: 467, distance: 492.1
click at [21, 467] on img at bounding box center [21, 471] width 23 height 23
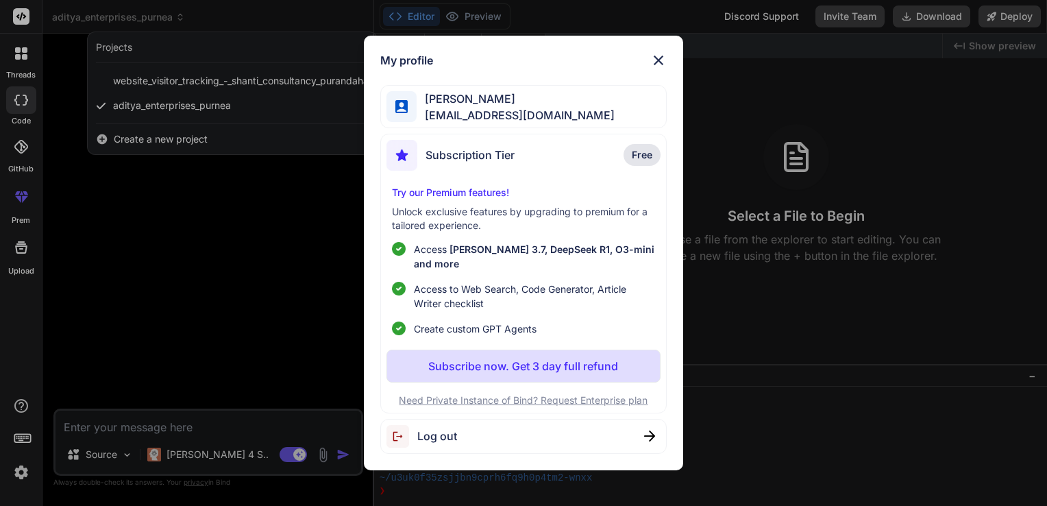
click at [653, 68] on img at bounding box center [658, 60] width 16 height 16
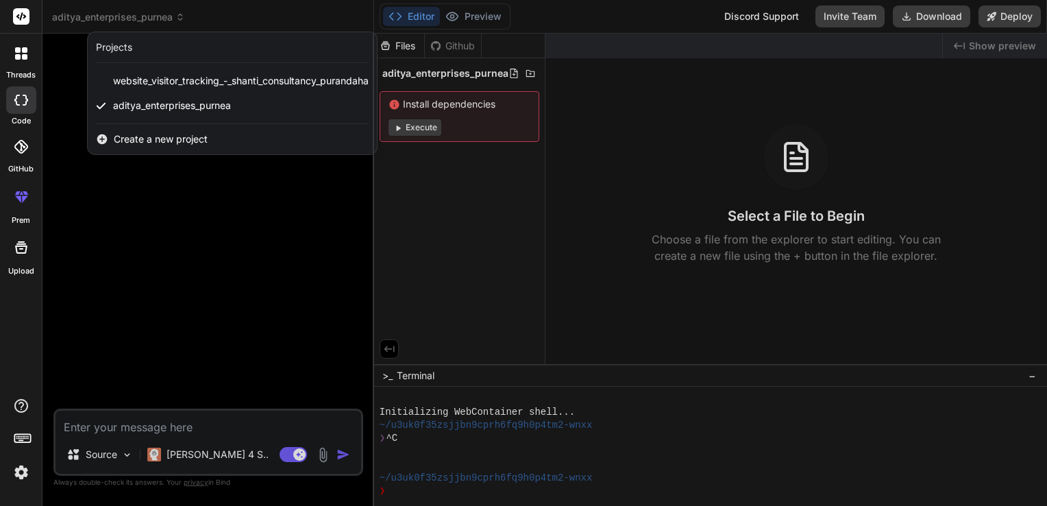
click at [23, 62] on div at bounding box center [21, 53] width 29 height 29
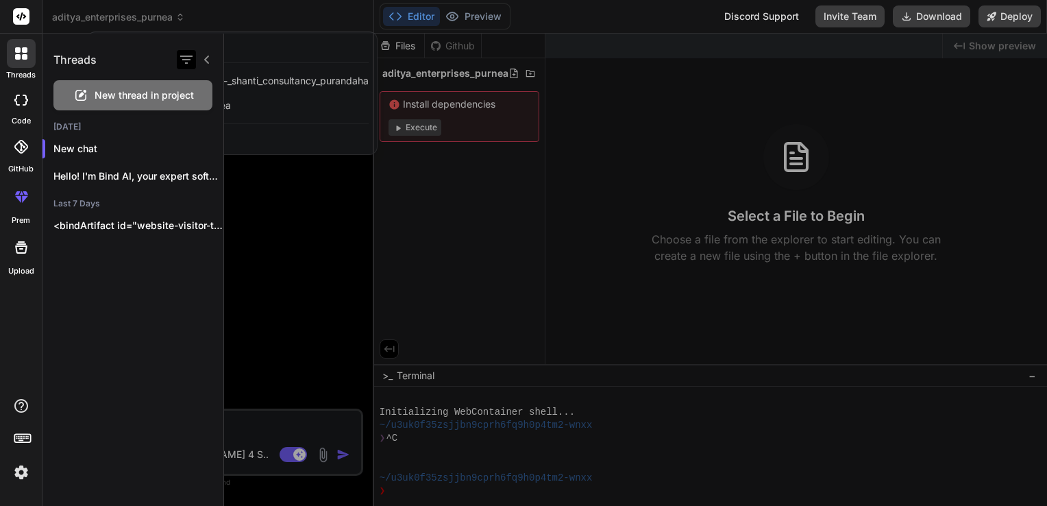
click at [190, 60] on icon "button" at bounding box center [186, 59] width 12 height 8
click at [260, 215] on div at bounding box center [635, 270] width 823 height 472
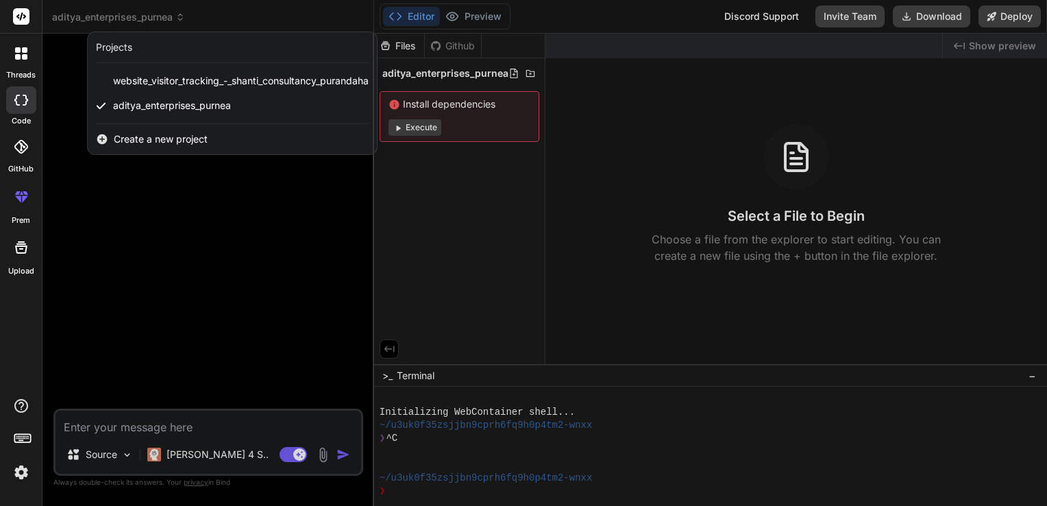
drag, startPoint x: 144, startPoint y: 79, endPoint x: 90, endPoint y: 288, distance: 216.5
click at [90, 288] on div at bounding box center [523, 253] width 1047 height 506
